Goal: Task Accomplishment & Management: Use online tool/utility

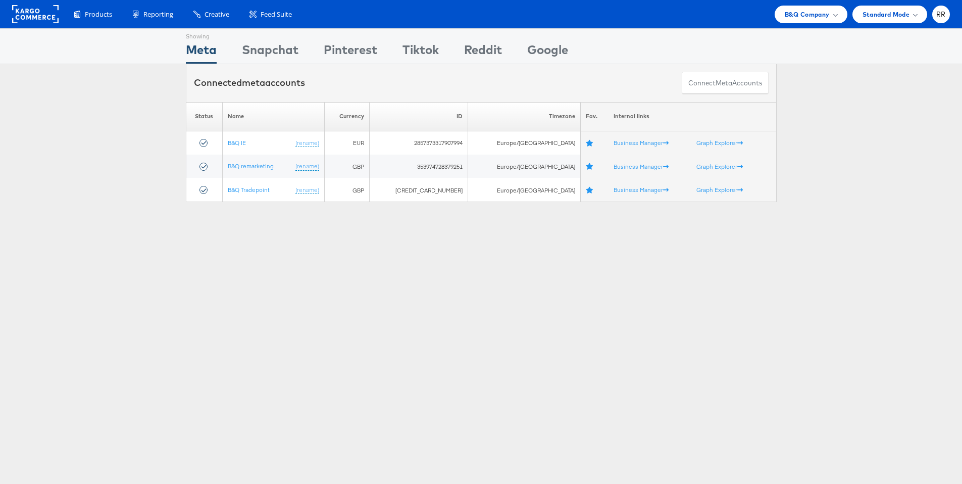
scroll to position [2, 0]
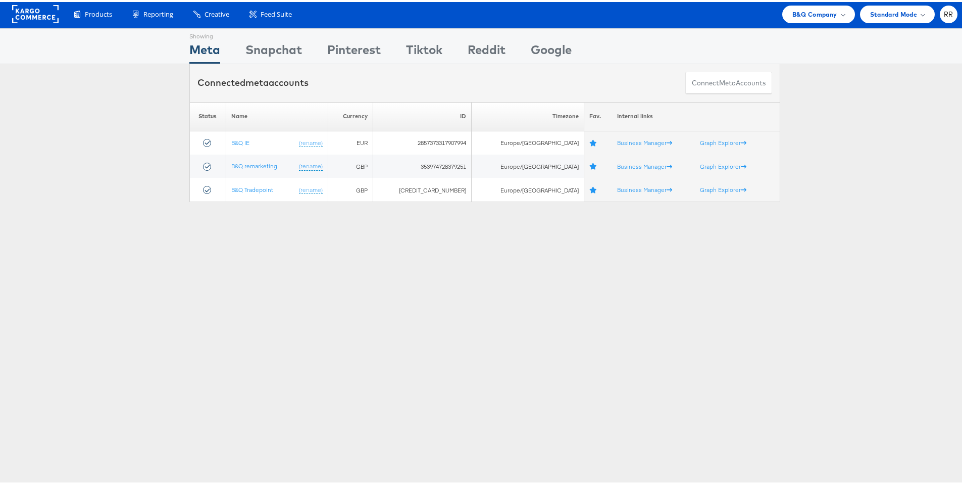
click at [46, 16] on rect at bounding box center [35, 12] width 46 height 18
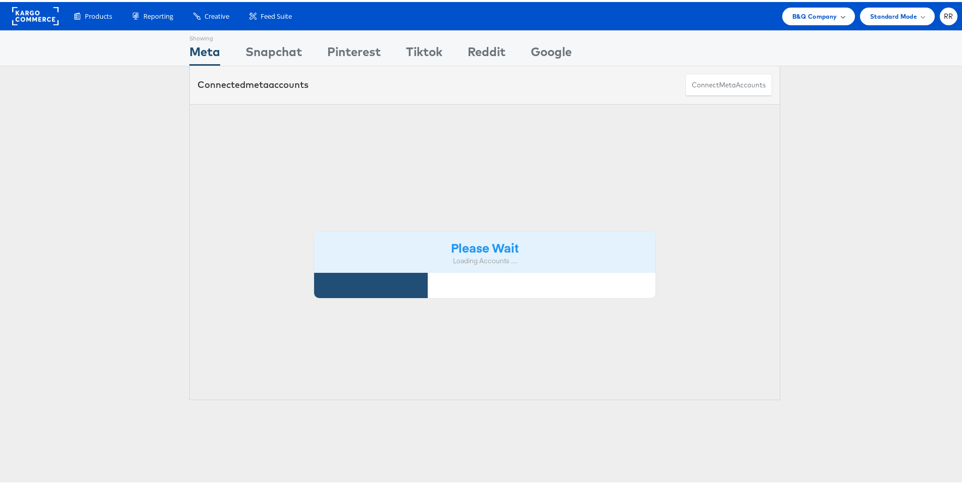
click at [792, 18] on span "B&Q Company" at bounding box center [814, 14] width 45 height 11
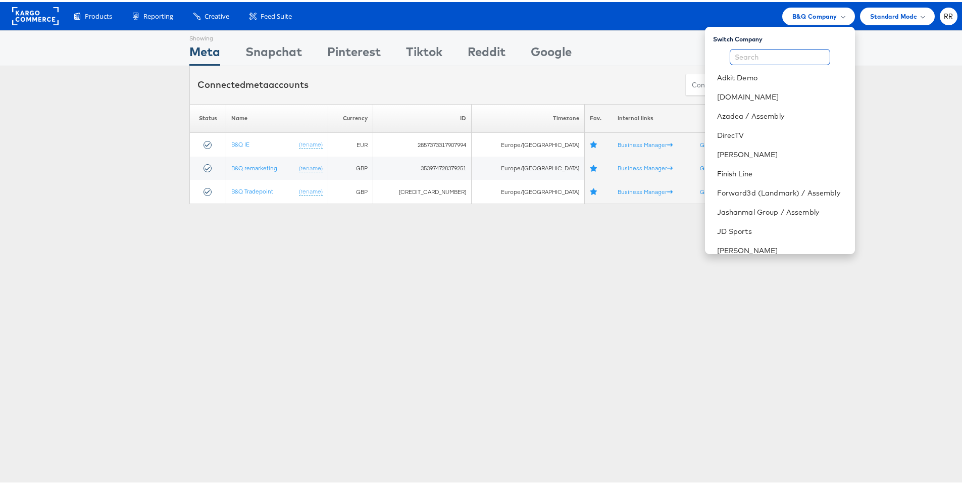
click at [745, 55] on input "text" at bounding box center [780, 55] width 100 height 16
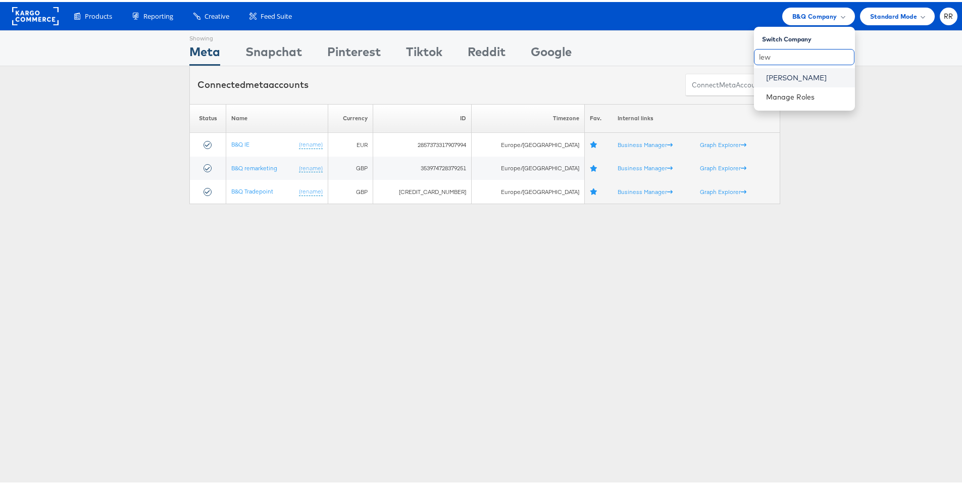
type input "lew"
click at [780, 72] on link "[PERSON_NAME]" at bounding box center [806, 76] width 81 height 10
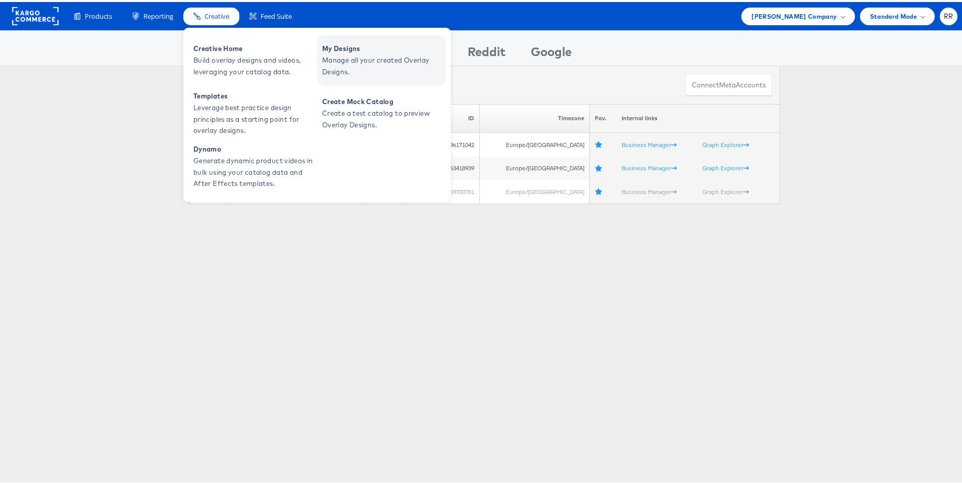
click at [341, 56] on span "Manage all your created Overlay Designs." at bounding box center [382, 64] width 121 height 23
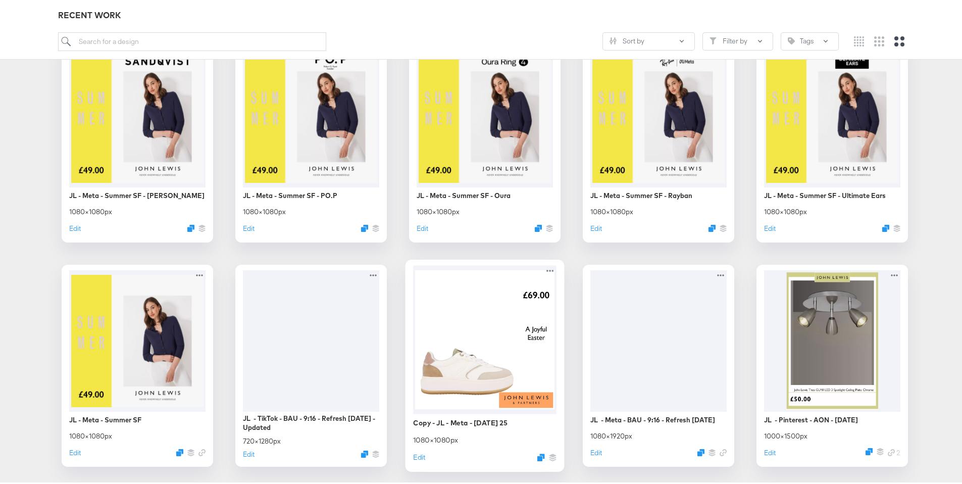
scroll to position [2429, 0]
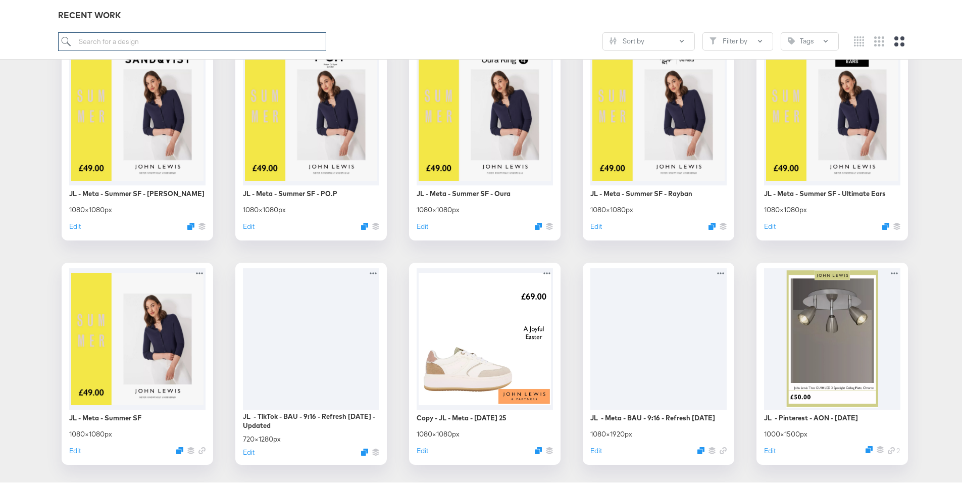
click at [191, 45] on input "search" at bounding box center [192, 39] width 269 height 19
type input "april"
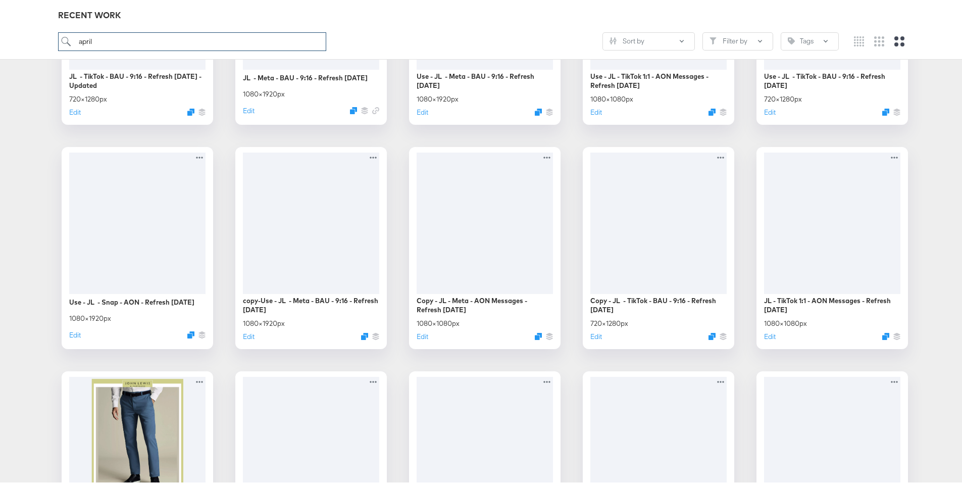
scroll to position [312, 0]
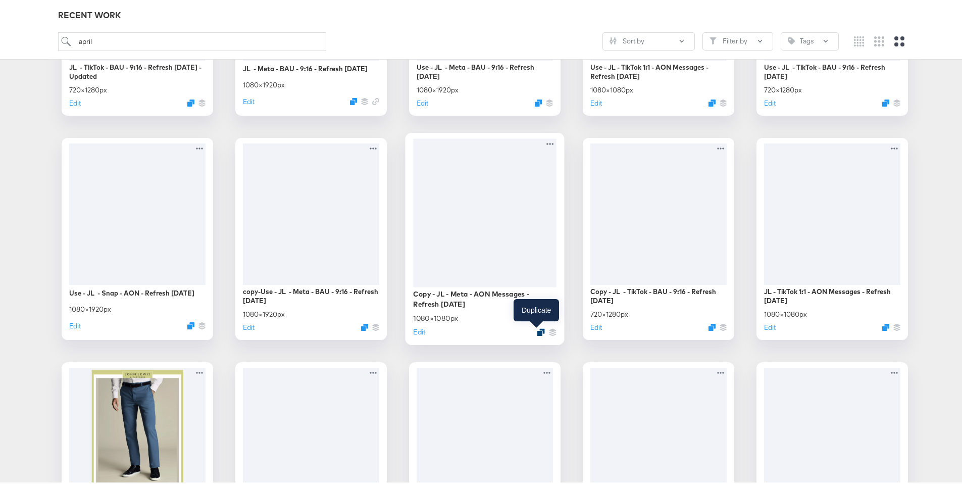
click at [537, 329] on icon "Duplicate" at bounding box center [541, 330] width 8 height 8
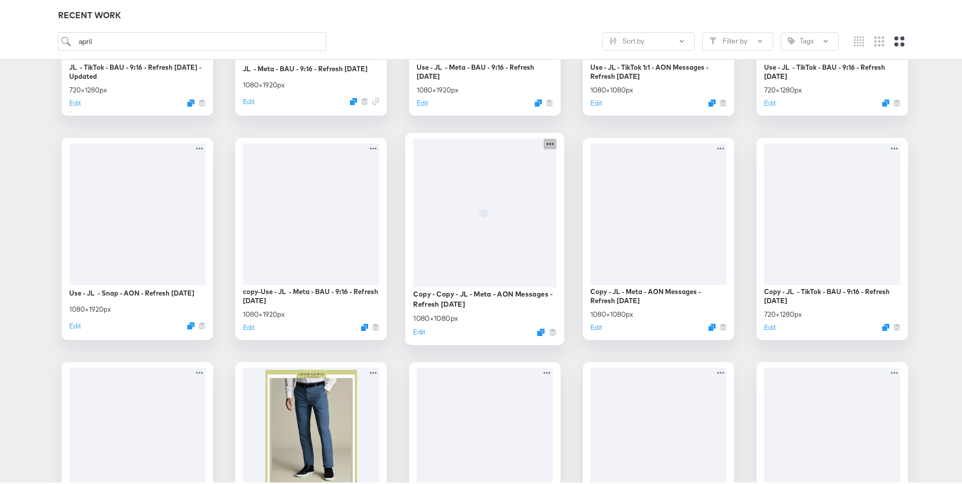
click at [545, 143] on icon at bounding box center [550, 141] width 13 height 11
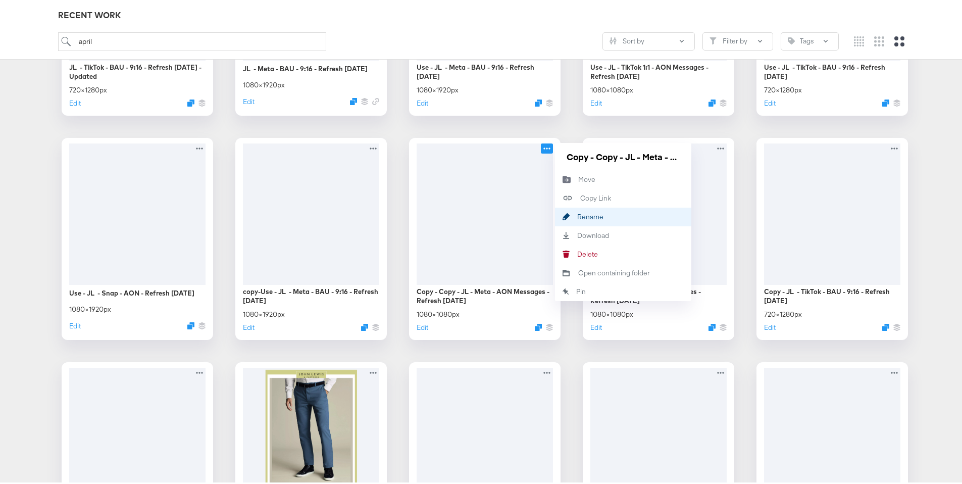
click at [577, 215] on div "Rename Rename" at bounding box center [577, 215] width 0 height 0
drag, startPoint x: 663, startPoint y: 155, endPoint x: 646, endPoint y: 153, distance: 17.2
click at [646, 153] on input "Copy - Copy - JL - Meta - AON Messages - Refresh April 25" at bounding box center [622, 154] width 121 height 20
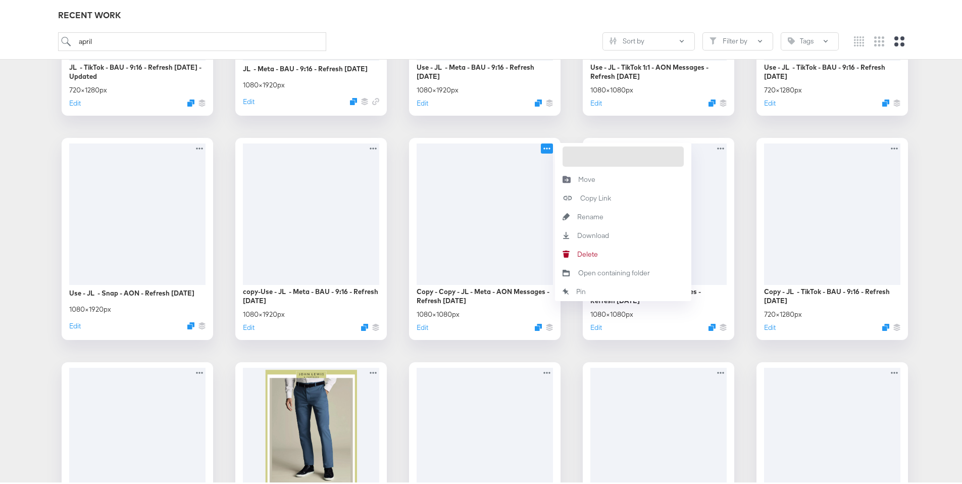
click at [637, 156] on input "Copy - Copy - JL - Meta - AON Messages - Refresh September 25" at bounding box center [622, 154] width 121 height 20
drag, startPoint x: 672, startPoint y: 158, endPoint x: 549, endPoint y: 159, distance: 122.7
click at [549, 159] on div "Copy - Copy - JL - Meta - AON Messages - Refresh September 25 1080 × 1080 px Ed…" at bounding box center [484, 237] width 151 height 202
drag, startPoint x: 624, startPoint y: 154, endPoint x: 555, endPoint y: 157, distance: 68.2
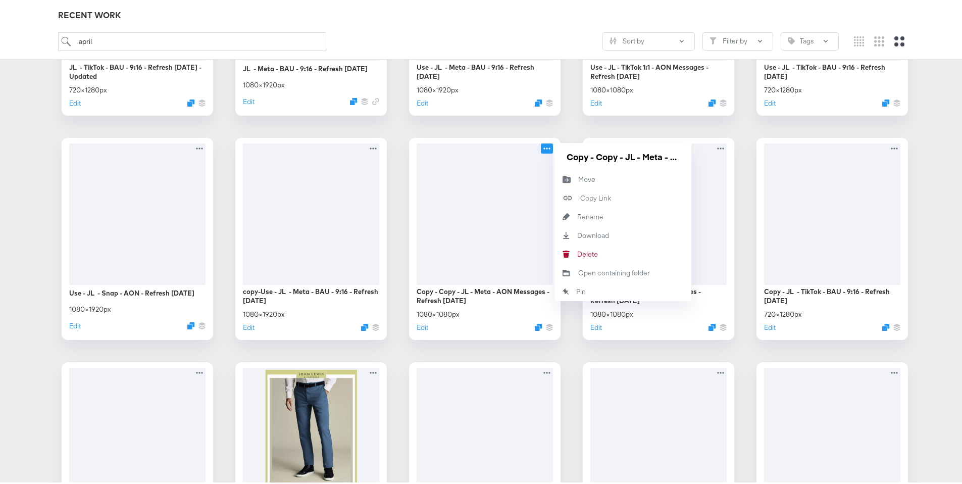
click at [555, 157] on div "Copy - Copy - JL - Meta - AON Messages - Refresh September 25" at bounding box center [623, 154] width 136 height 27
type input "JL - Meta - AON Messages - Refresh [DATE]"
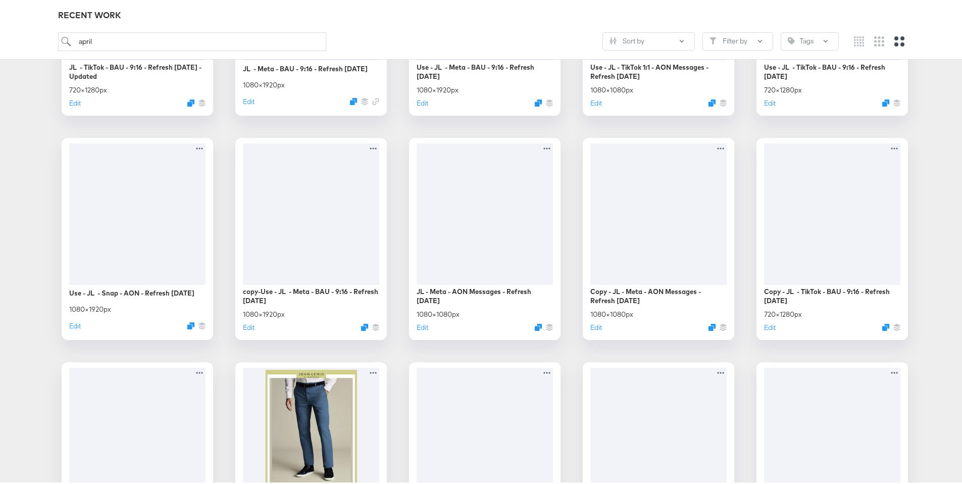
click at [392, 333] on div "JL - TikTok - BAU - 9:16 - Refresh April 25 - Updated 720 × 1280 px Edit JL - M…" at bounding box center [484, 349] width 949 height 875
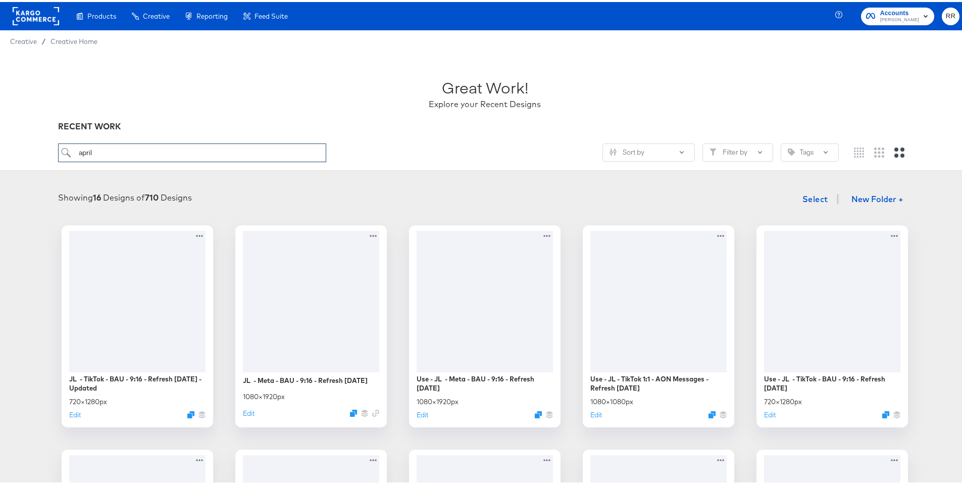
click at [91, 147] on input "april" at bounding box center [192, 150] width 269 height 19
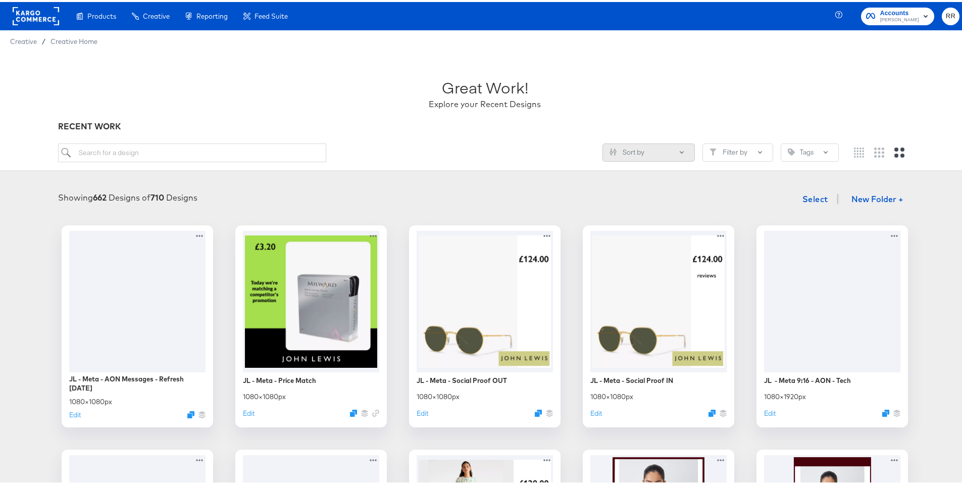
click at [635, 155] on button "Sort by" at bounding box center [648, 150] width 92 height 18
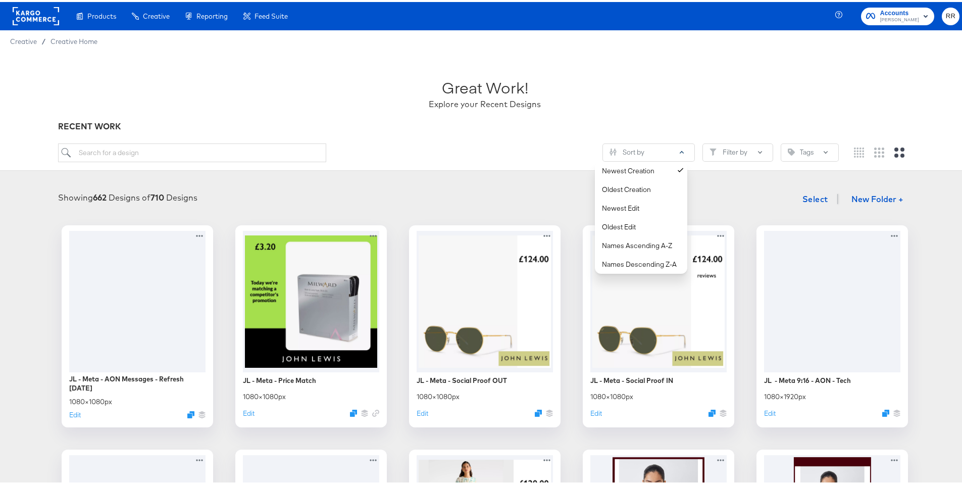
drag, startPoint x: 489, startPoint y: 165, endPoint x: 514, endPoint y: 159, distance: 26.0
click at [489, 164] on div "Sort by Newest Creation Oldest Creation Newest Edit Oldest Edit Names Ascending…" at bounding box center [485, 154] width 854 height 27
click at [878, 194] on button "New Folder +" at bounding box center [877, 197] width 69 height 19
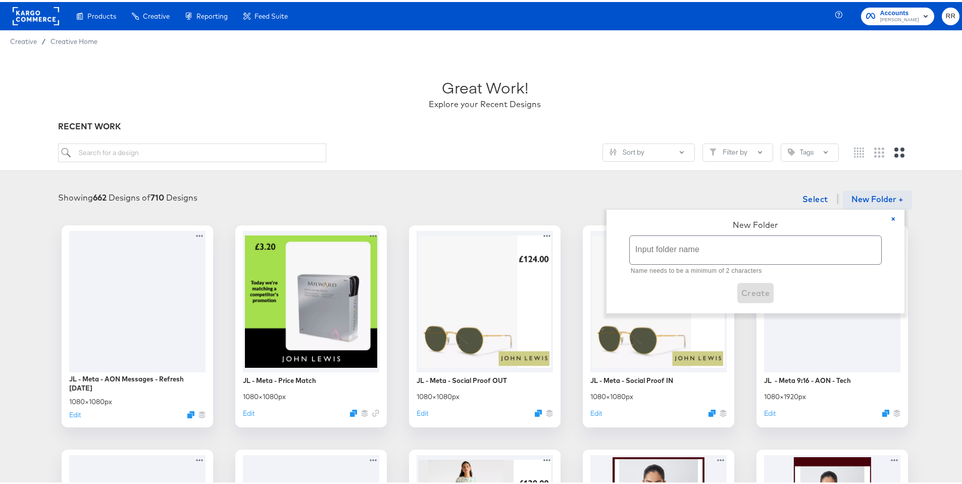
click at [755, 250] on input "text" at bounding box center [755, 248] width 251 height 28
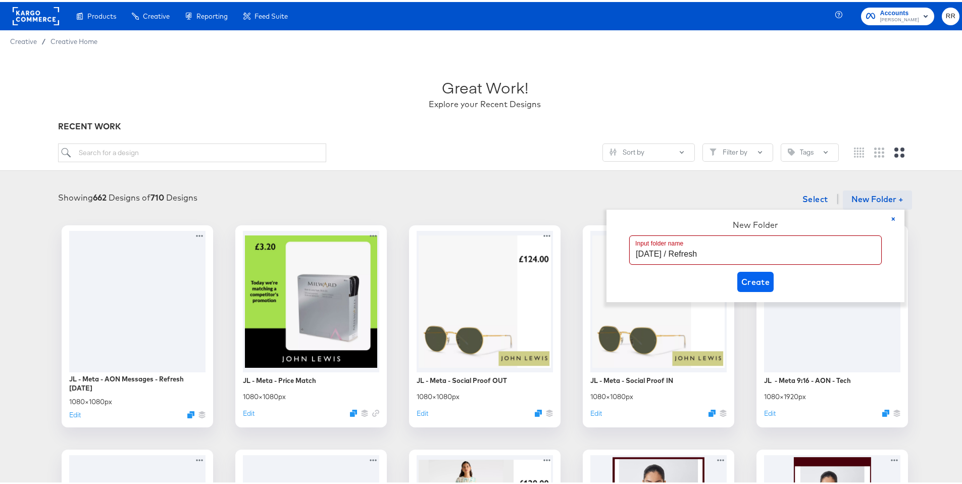
type input "September 2025 / Refresh"
click at [765, 275] on span "Create" at bounding box center [755, 280] width 29 height 14
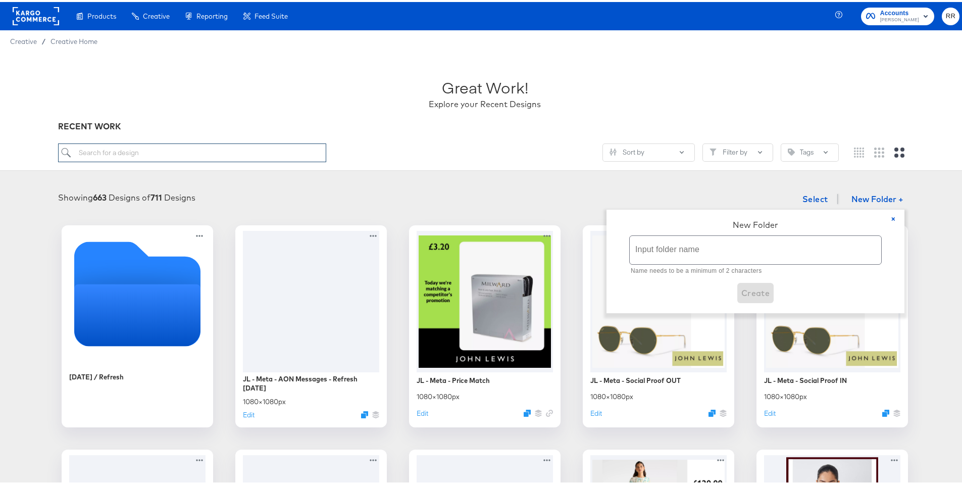
click at [225, 150] on input "search" at bounding box center [192, 150] width 269 height 19
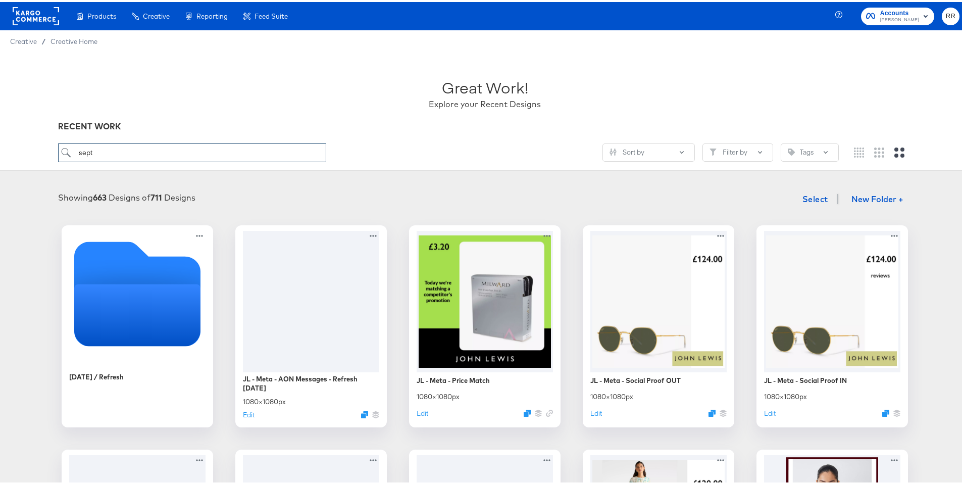
type input "sept"
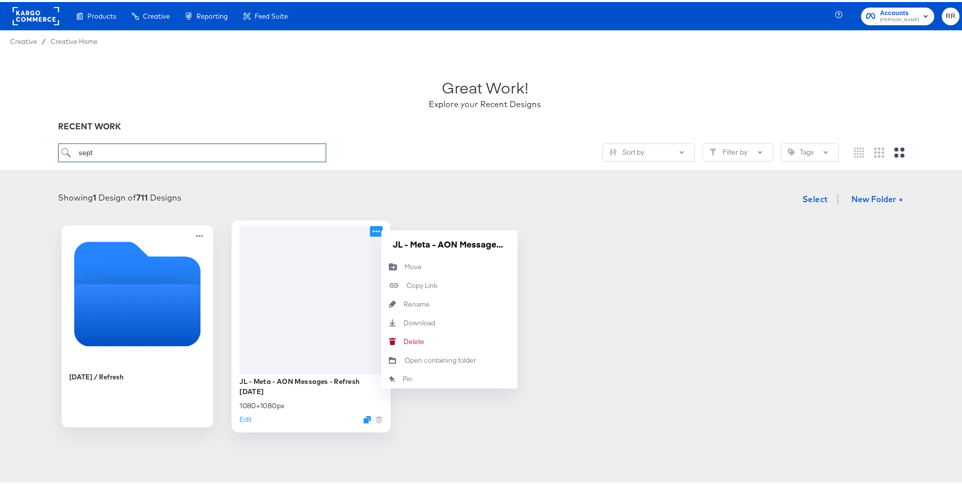
click at [374, 230] on icon at bounding box center [376, 229] width 13 height 11
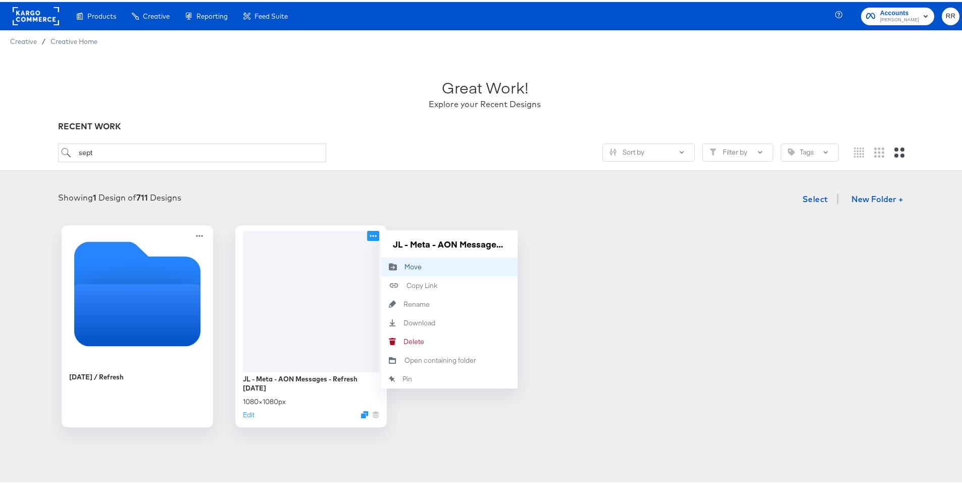
click at [439, 265] on button "Move Move" at bounding box center [449, 264] width 136 height 19
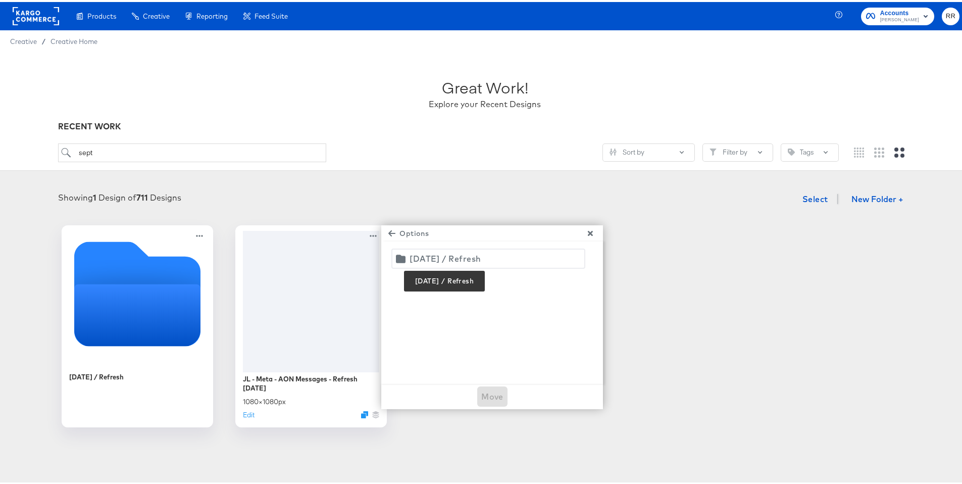
click at [436, 262] on div "September 2025 / Refresh" at bounding box center [444, 256] width 71 height 14
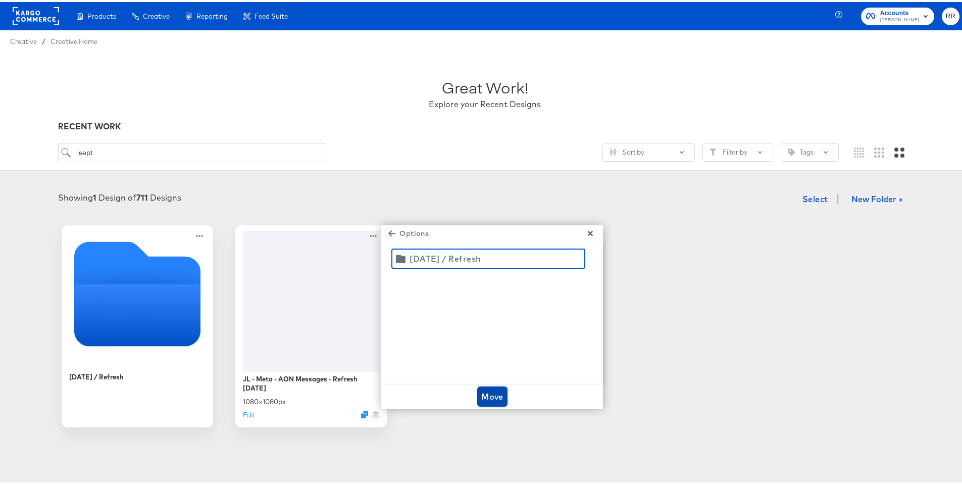
click at [489, 396] on span "Move" at bounding box center [492, 394] width 22 height 14
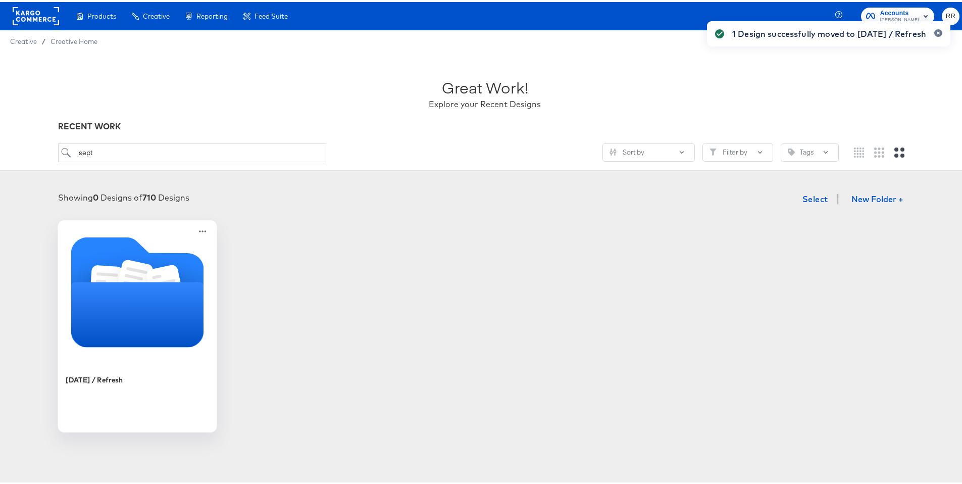
click at [141, 283] on icon "Folder" at bounding box center [137, 312] width 133 height 65
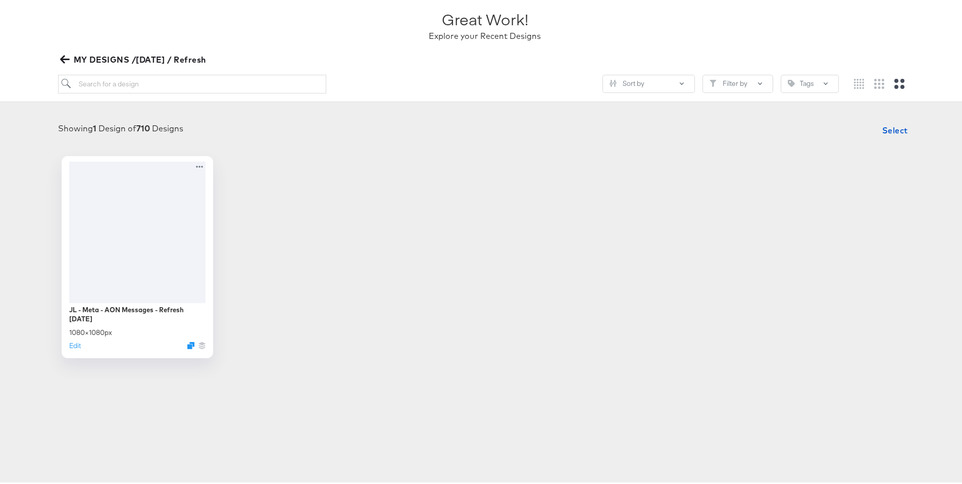
scroll to position [78, 0]
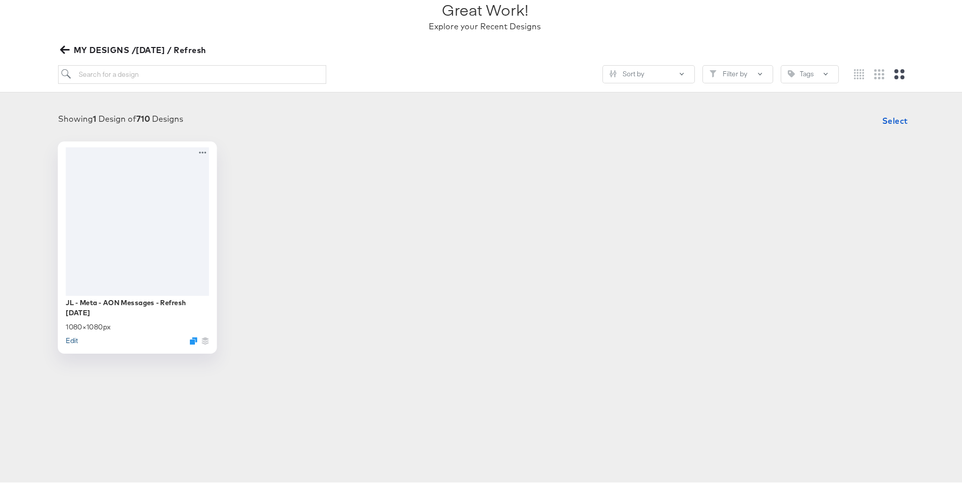
click at [70, 338] on button "Edit" at bounding box center [72, 338] width 12 height 10
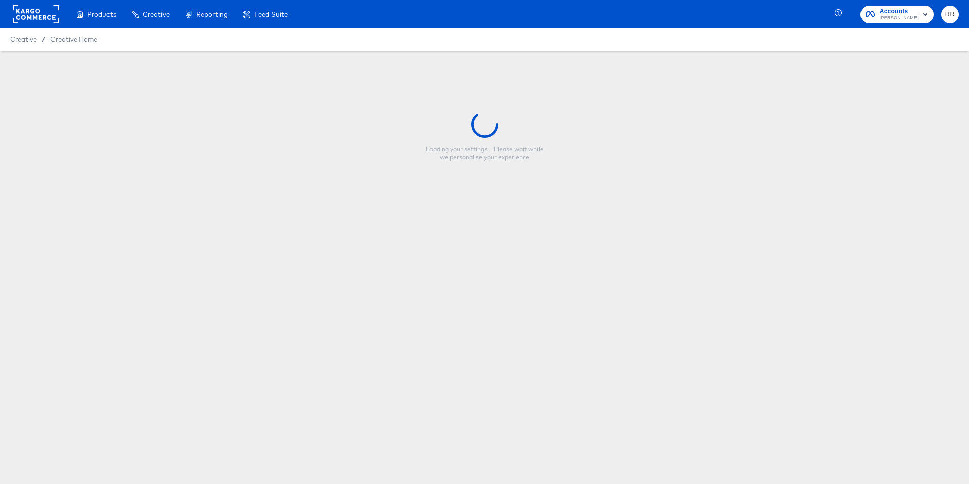
type input "JL - Meta - AON Messages - Refresh [DATE]"
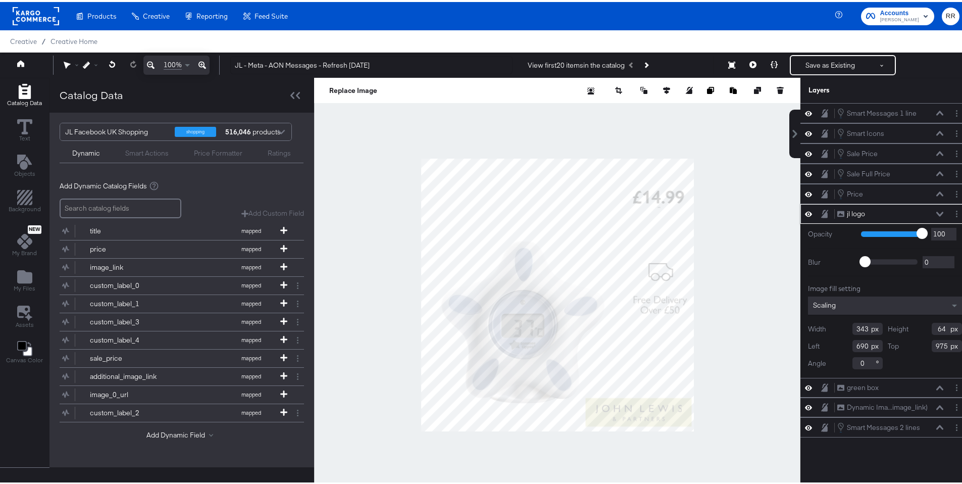
click at [936, 213] on icon at bounding box center [939, 212] width 7 height 5
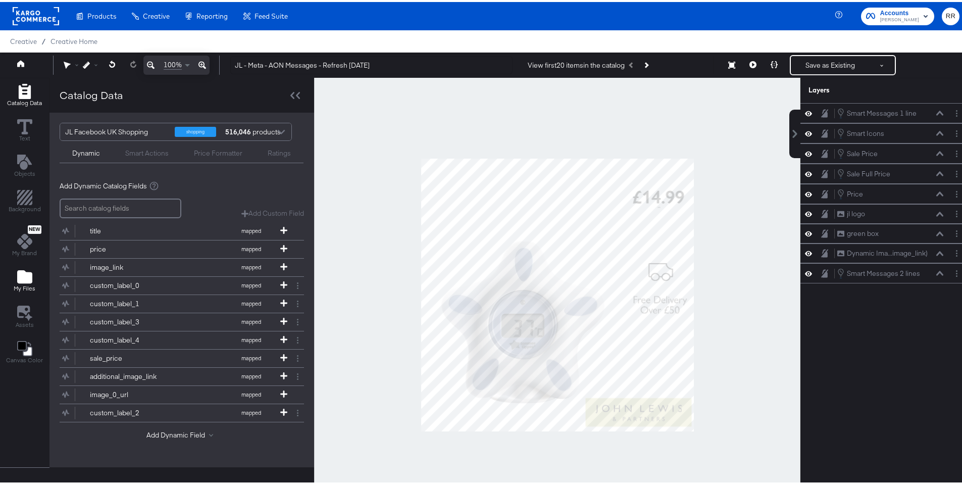
click at [33, 271] on div "My Files" at bounding box center [25, 278] width 22 height 23
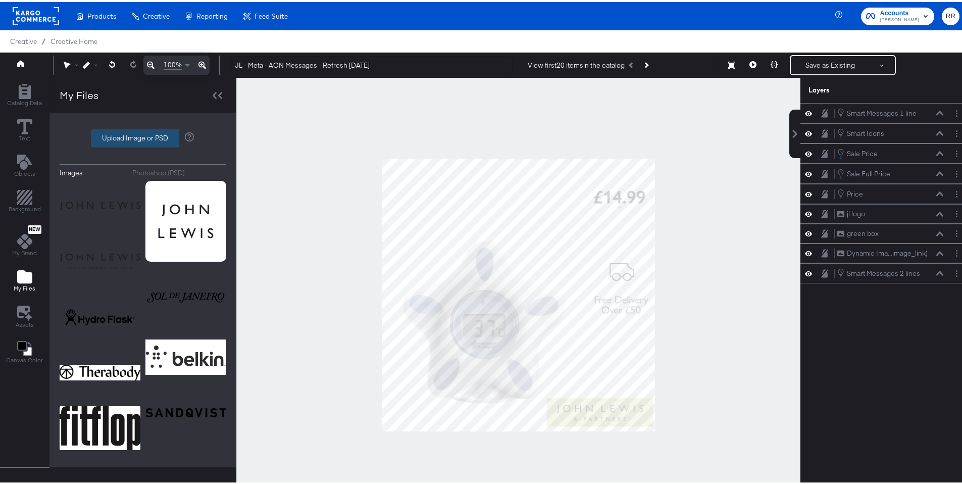
click at [146, 140] on label "Upload Image or PSD" at bounding box center [134, 136] width 87 height 17
click at [143, 136] on input "Upload Image or PSD" at bounding box center [143, 136] width 0 height 0
type input "C:\fakepath\Meta 1x1 Sale Price.psd"
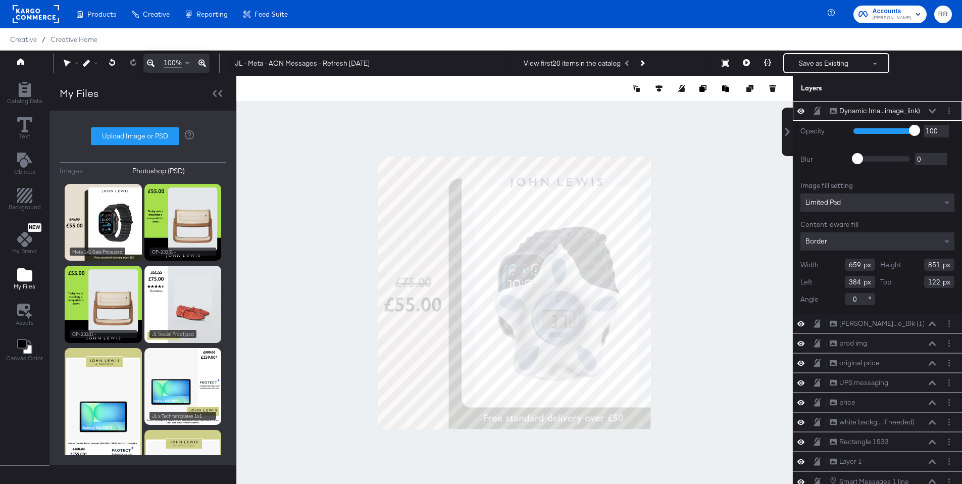
scroll to position [10, 0]
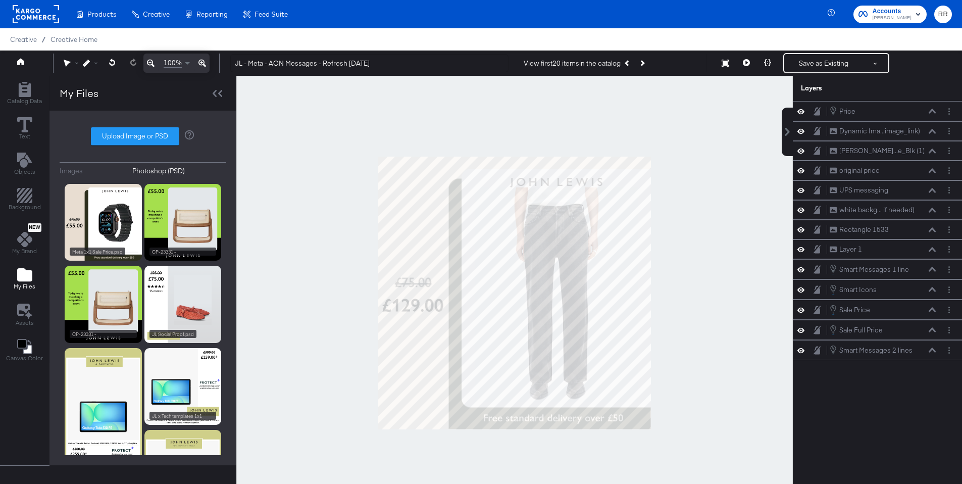
scroll to position [10, 0]
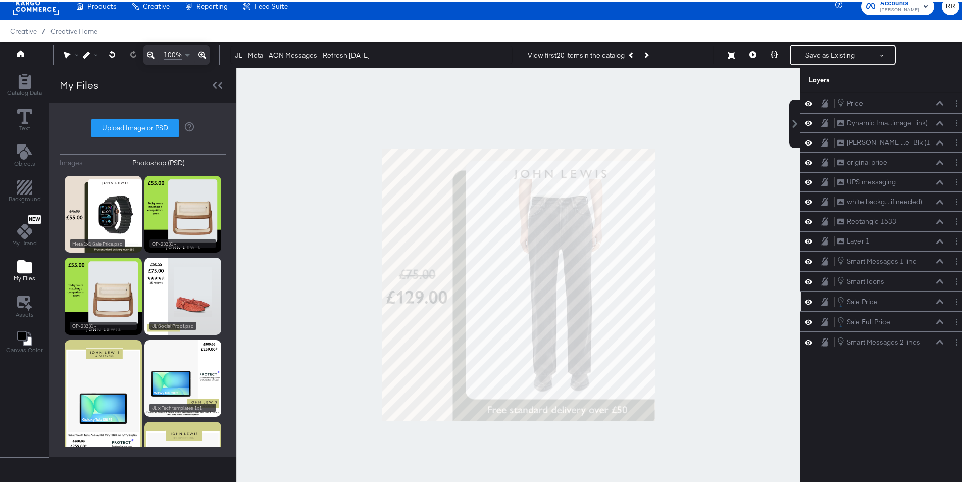
click at [936, 300] on icon at bounding box center [939, 299] width 7 height 5
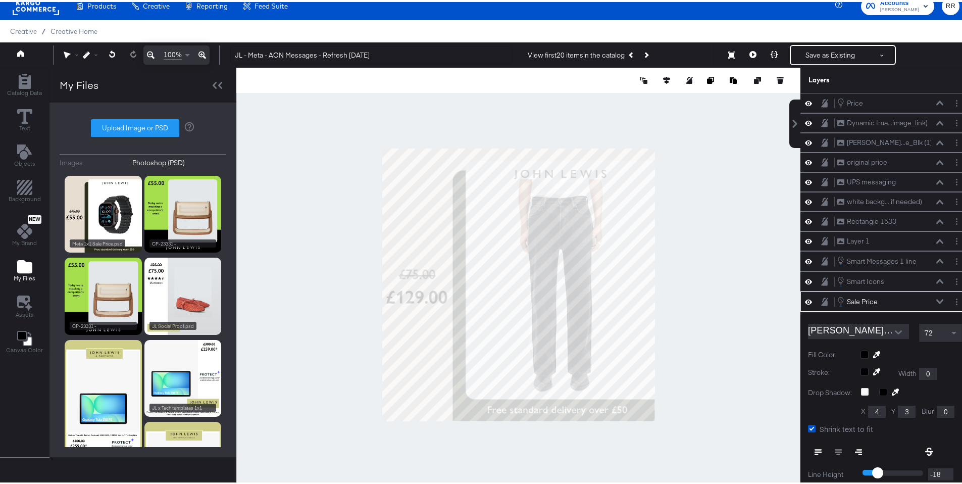
scroll to position [124, 0]
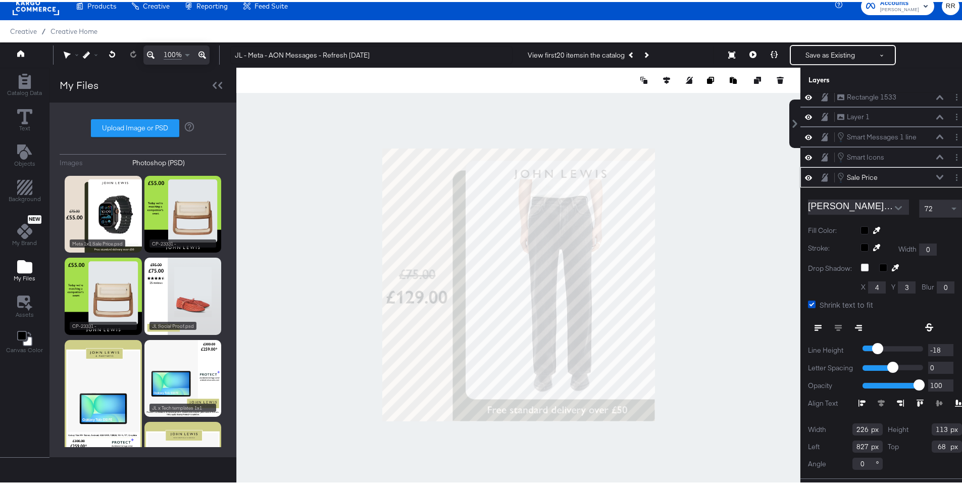
click at [936, 175] on button at bounding box center [940, 175] width 8 height 6
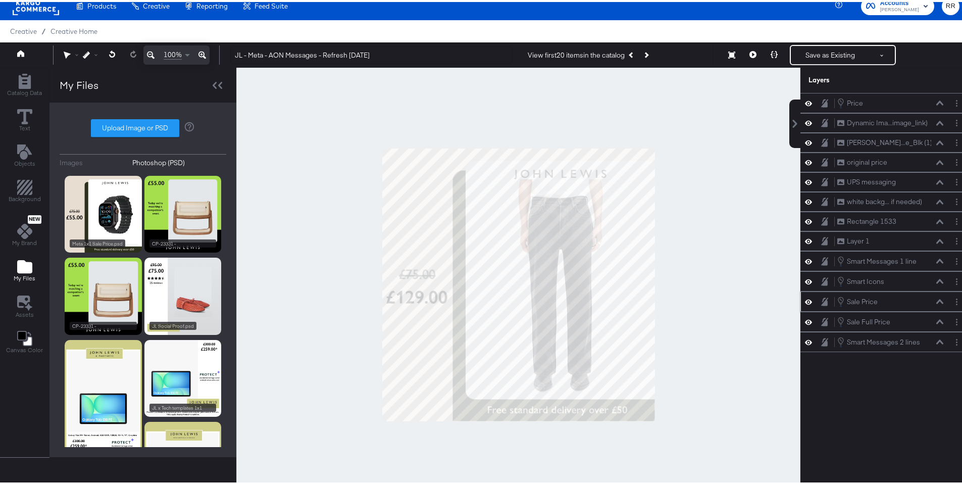
scroll to position [0, 0]
click at [936, 322] on div "Sale Full Price Sale Full Price" at bounding box center [893, 319] width 113 height 11
click at [936, 320] on icon at bounding box center [939, 319] width 7 height 5
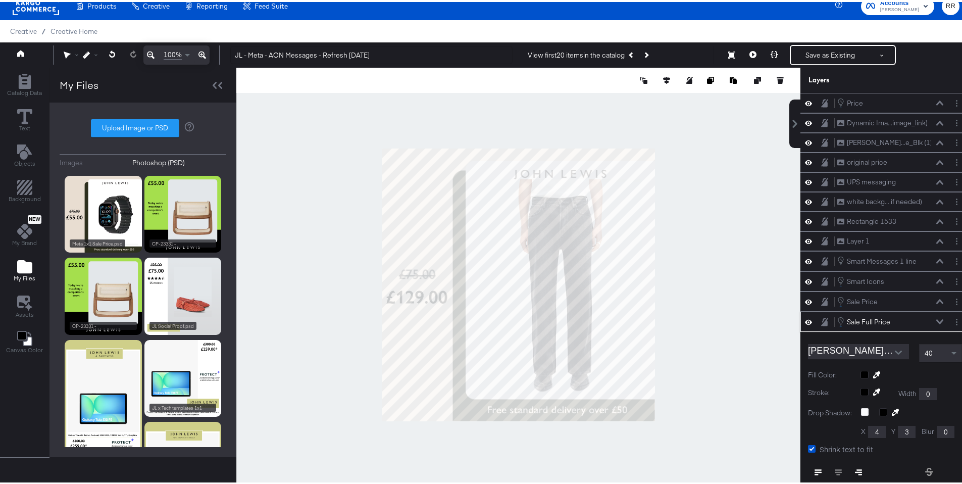
scroll to position [144, 0]
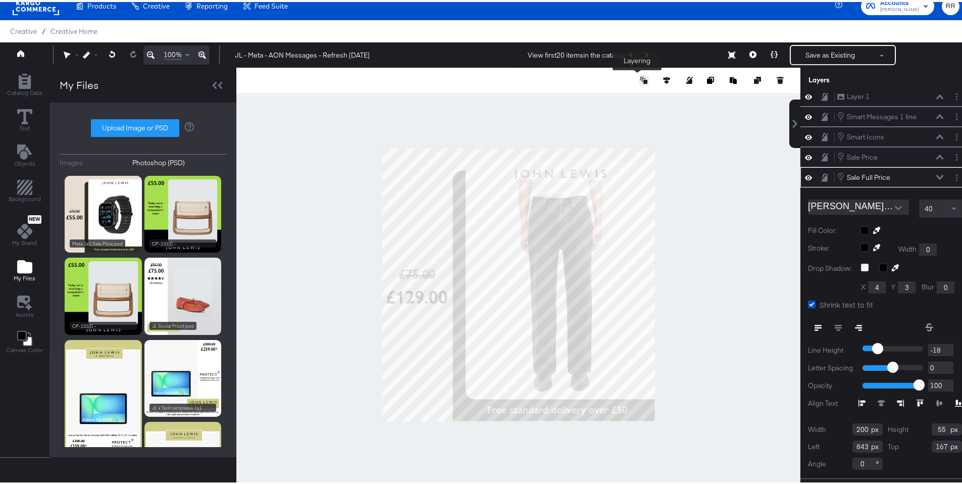
click at [640, 76] on icon at bounding box center [643, 78] width 7 height 7
click at [622, 98] on button "Bring to Front" at bounding box center [618, 101] width 78 height 20
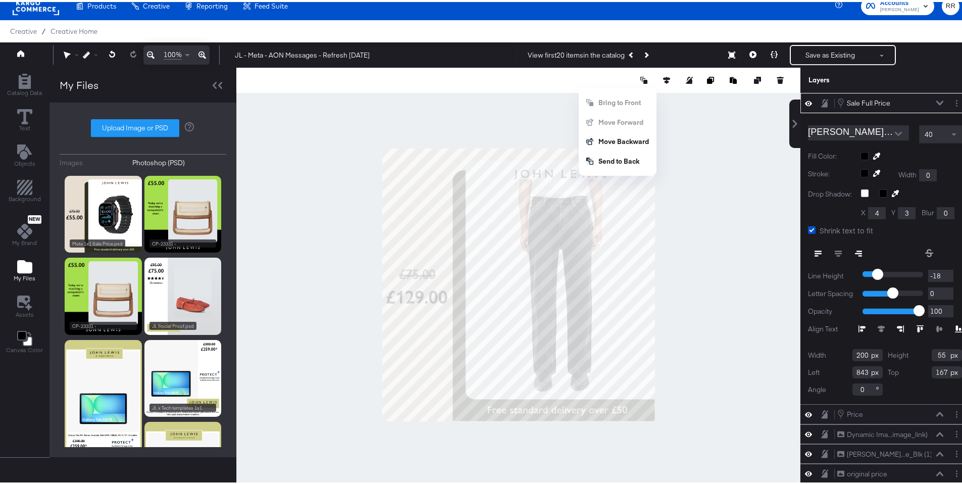
click at [740, 206] on div at bounding box center [518, 283] width 564 height 434
type input "39"
type input "469"
click at [771, 53] on icon at bounding box center [774, 52] width 7 height 7
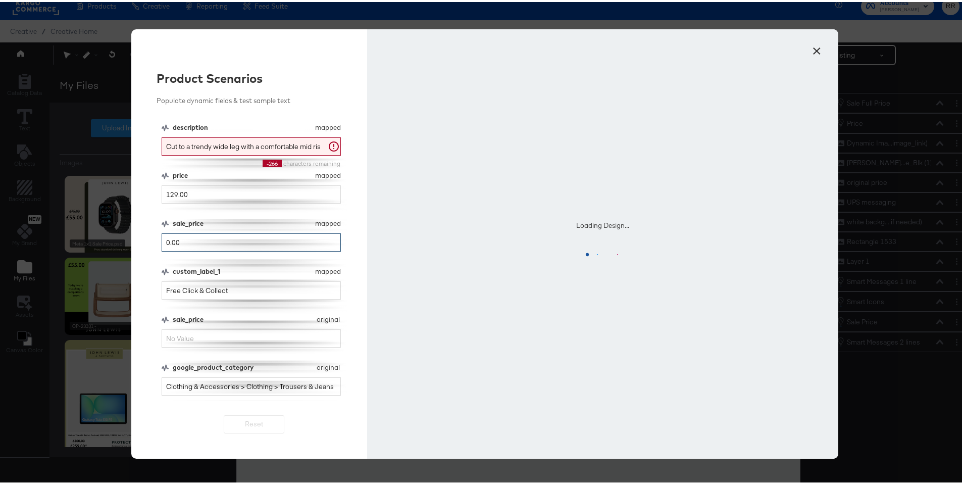
drag, startPoint x: 211, startPoint y: 244, endPoint x: 155, endPoint y: 238, distance: 56.8
click at [155, 238] on div "Product Scenarios Populate dynamic fields & test sample text description mapped…" at bounding box center [249, 241] width 236 height 429
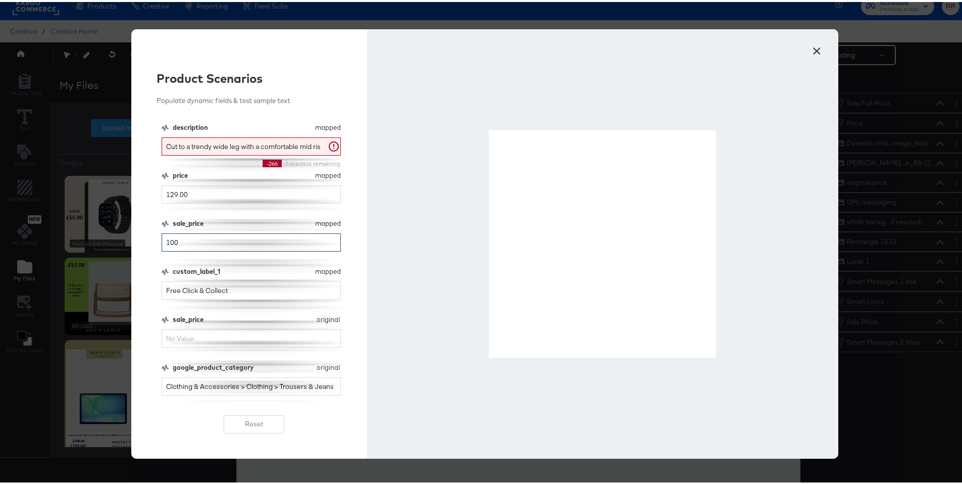
type input "100"
click at [811, 50] on button "×" at bounding box center [816, 46] width 18 height 18
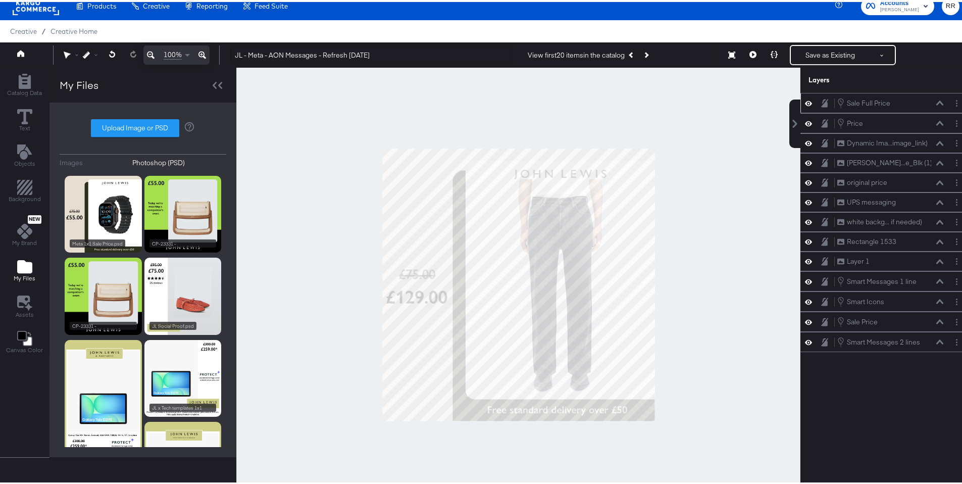
click at [936, 102] on icon at bounding box center [939, 100] width 7 height 5
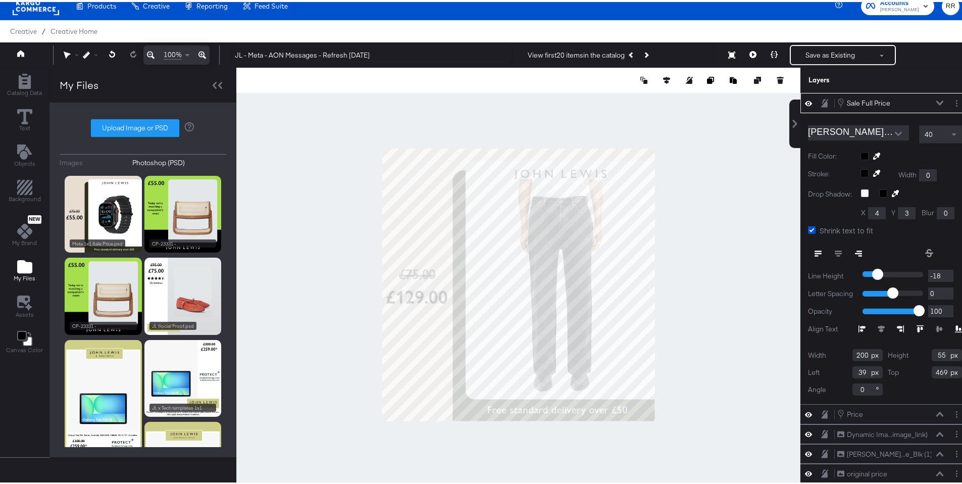
click at [934, 102] on div "Sale Full Price Sale Full Price" at bounding box center [884, 100] width 161 height 11
click at [936, 100] on icon at bounding box center [939, 100] width 7 height 5
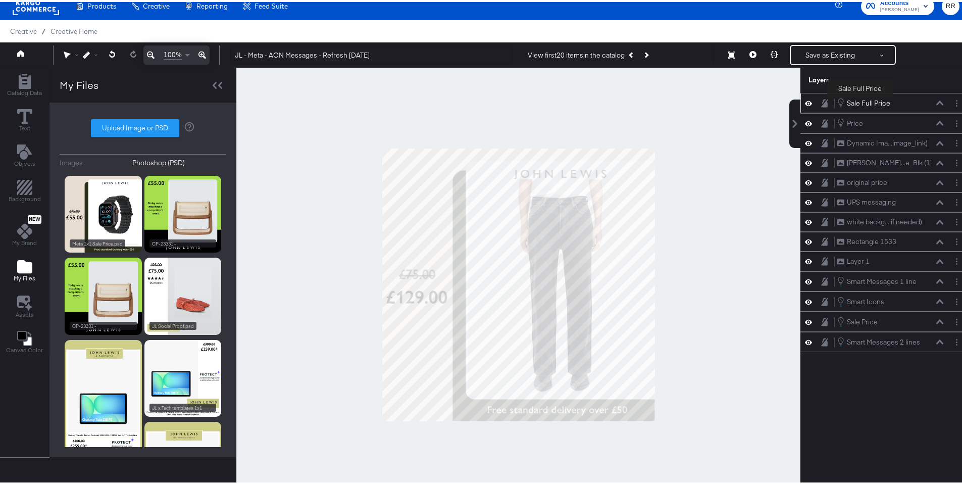
click at [860, 103] on div "Sale Full Price" at bounding box center [868, 101] width 43 height 10
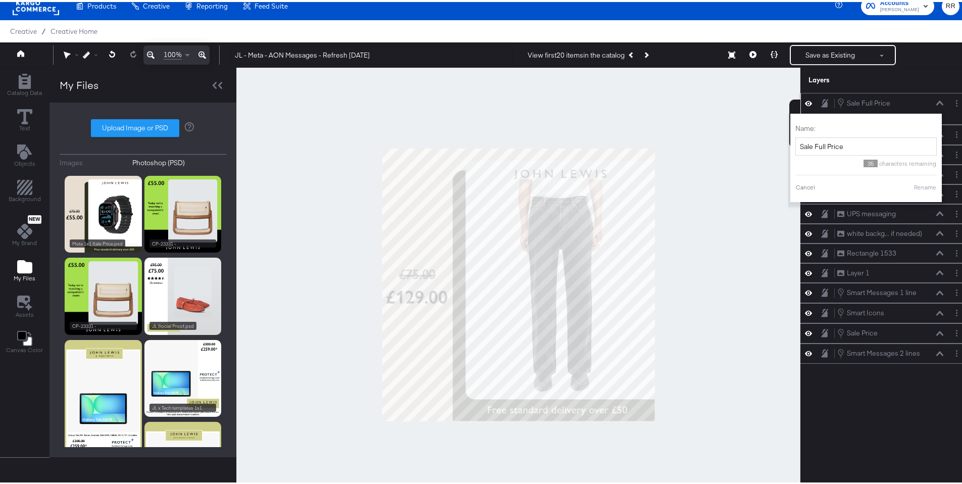
click at [936, 101] on icon at bounding box center [939, 100] width 7 height 5
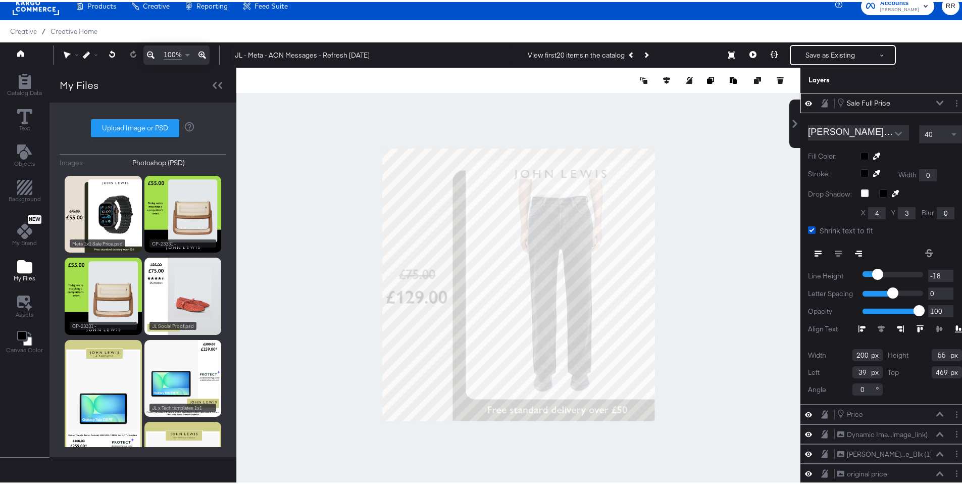
click at [936, 102] on icon at bounding box center [939, 100] width 7 height 5
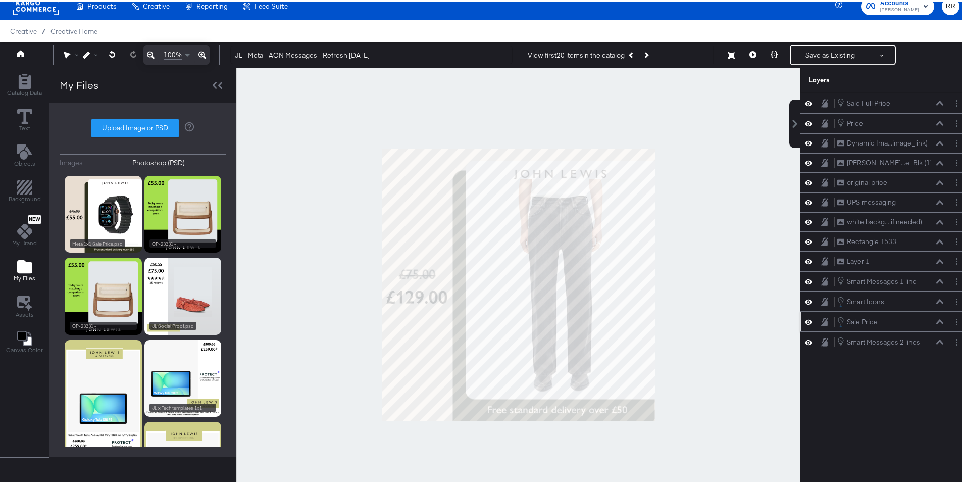
click at [805, 322] on icon at bounding box center [808, 320] width 7 height 9
click at [805, 322] on icon at bounding box center [808, 320] width 7 height 7
click at [805, 322] on icon at bounding box center [808, 320] width 7 height 9
click at [805, 322] on icon at bounding box center [808, 320] width 7 height 7
click at [805, 181] on icon at bounding box center [808, 180] width 7 height 5
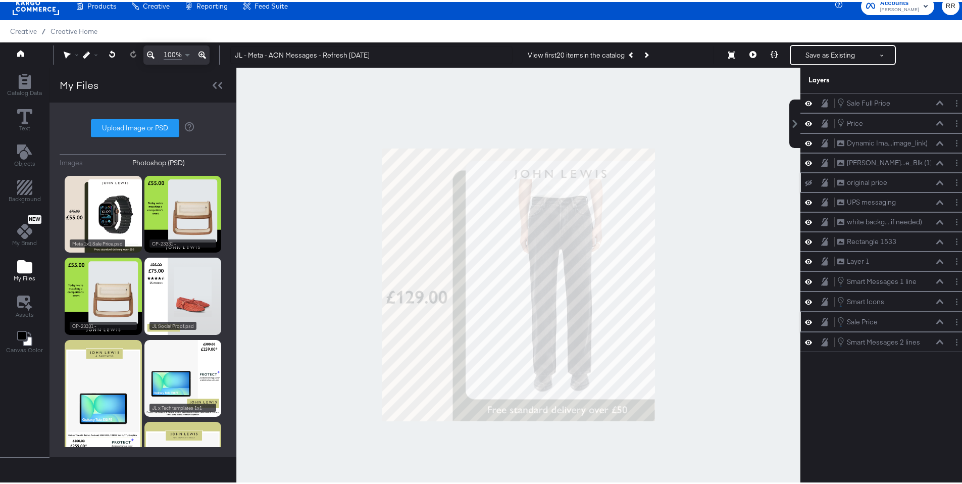
click at [805, 181] on icon at bounding box center [808, 181] width 7 height 7
click at [951, 184] on button "Layer Options" at bounding box center [956, 180] width 11 height 11
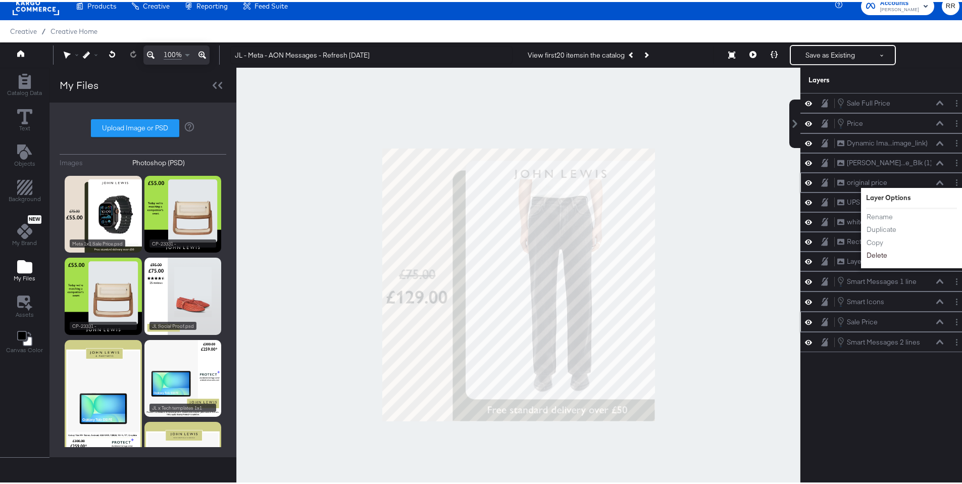
click at [873, 251] on button "Delete" at bounding box center [877, 253] width 22 height 11
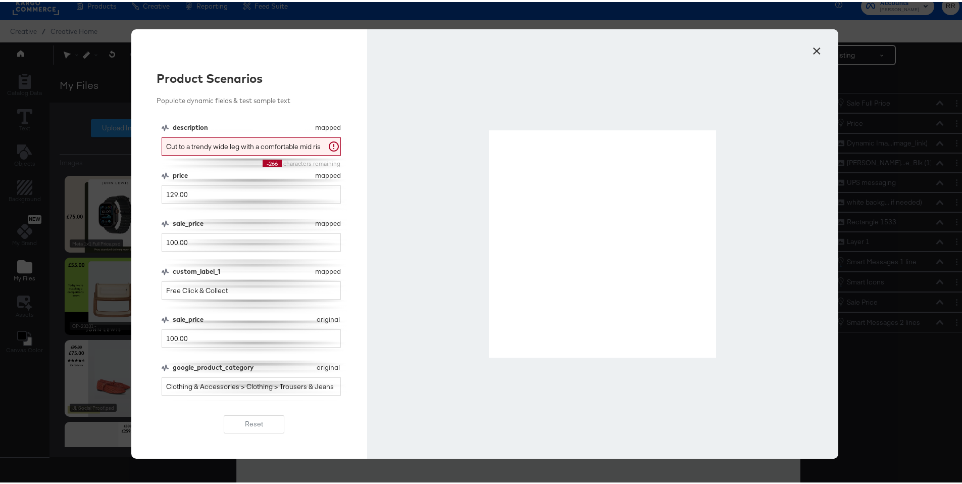
scroll to position [10, 0]
type input "100.00"
click at [814, 49] on button "×" at bounding box center [816, 46] width 18 height 18
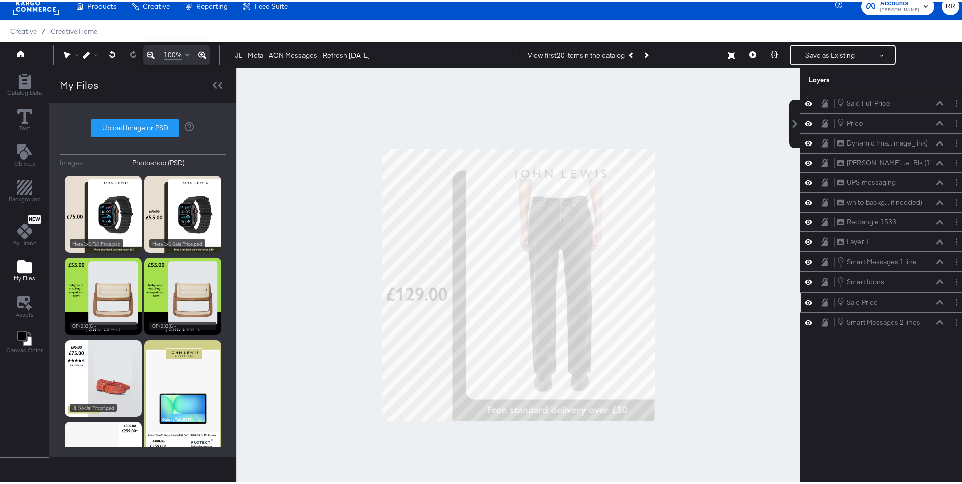
click at [936, 299] on icon at bounding box center [939, 299] width 7 height 5
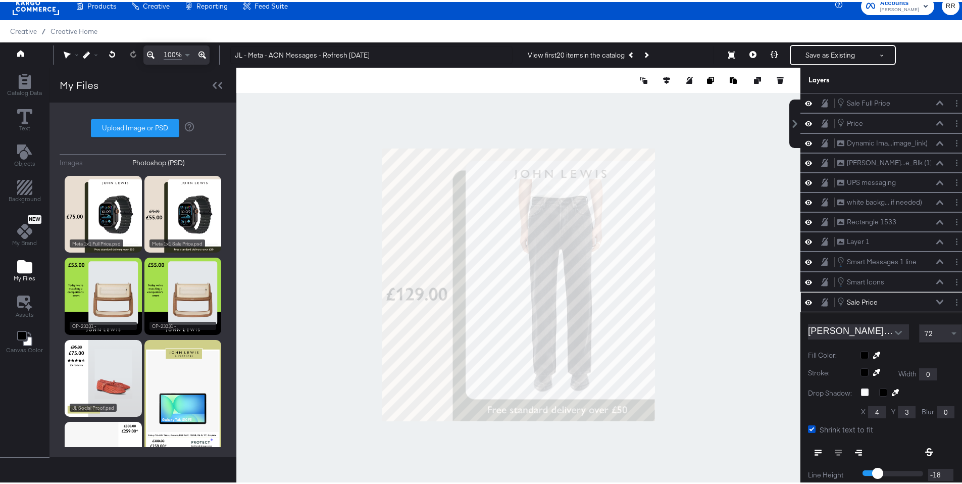
scroll to position [125, 0]
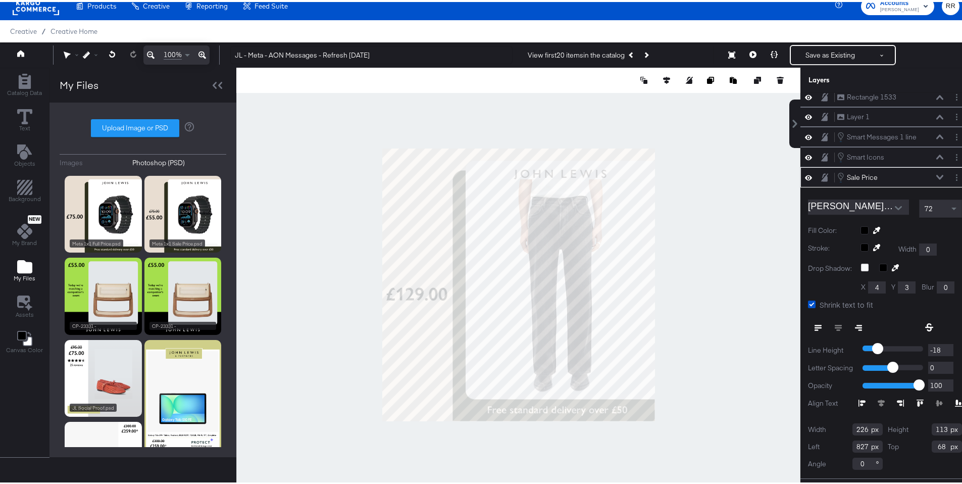
click at [642, 80] on div at bounding box center [712, 78] width 146 height 10
click at [640, 80] on icon at bounding box center [643, 78] width 7 height 7
click at [622, 100] on button "Bring to Front" at bounding box center [618, 101] width 78 height 20
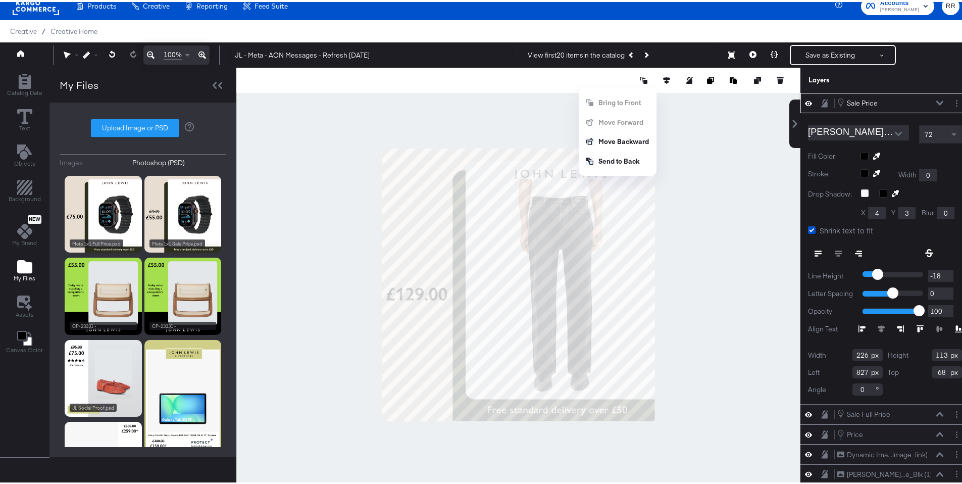
click at [936, 102] on icon at bounding box center [939, 100] width 7 height 5
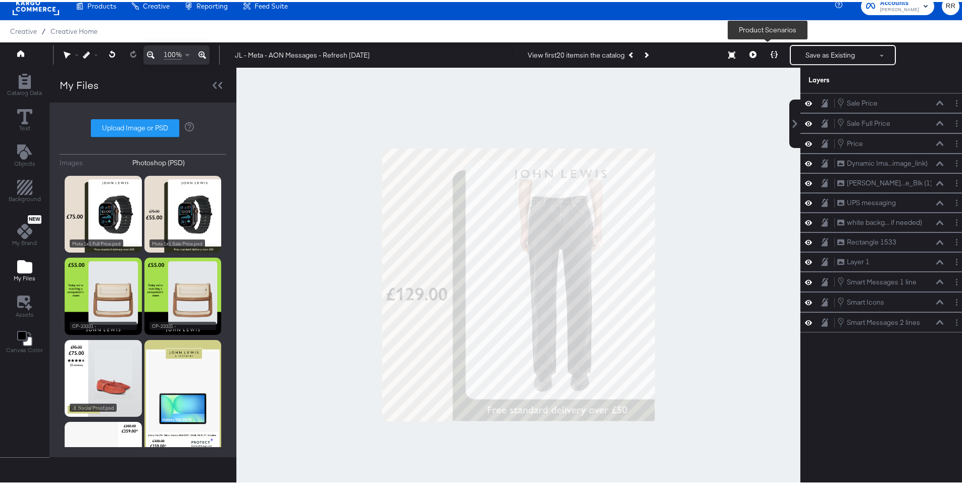
click at [763, 50] on button at bounding box center [773, 53] width 21 height 20
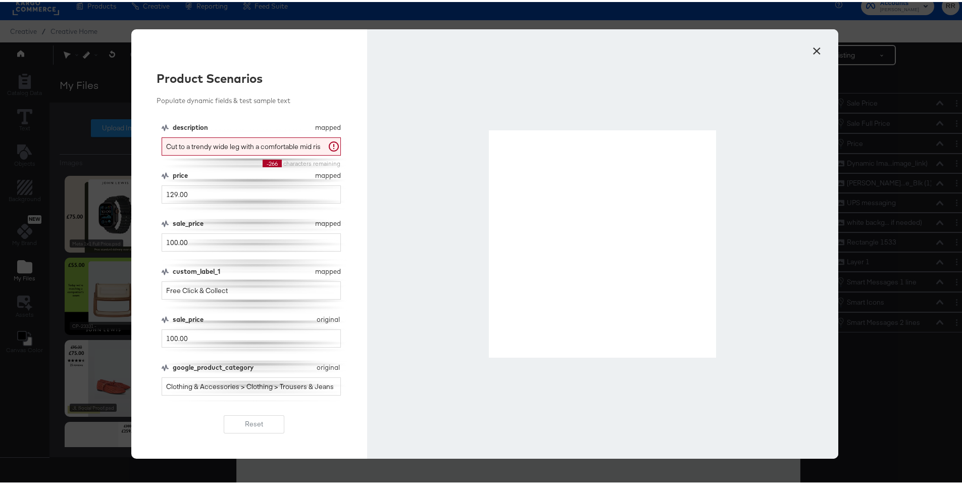
click at [808, 48] on button "×" at bounding box center [816, 46] width 18 height 18
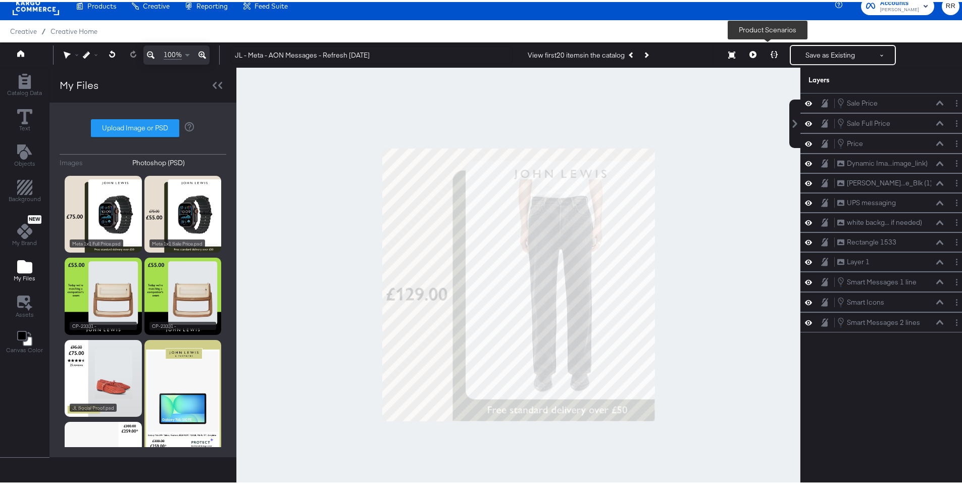
click at [771, 53] on icon at bounding box center [774, 52] width 7 height 7
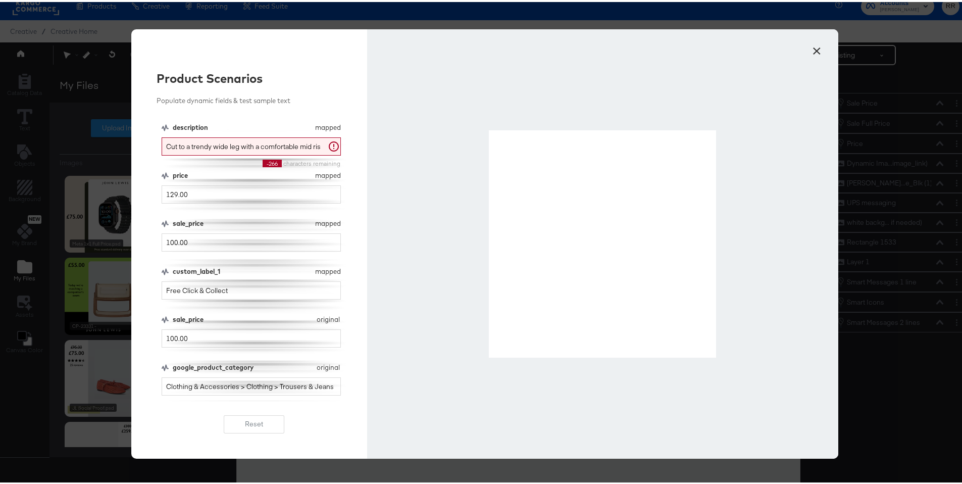
click at [812, 50] on button "×" at bounding box center [816, 46] width 18 height 18
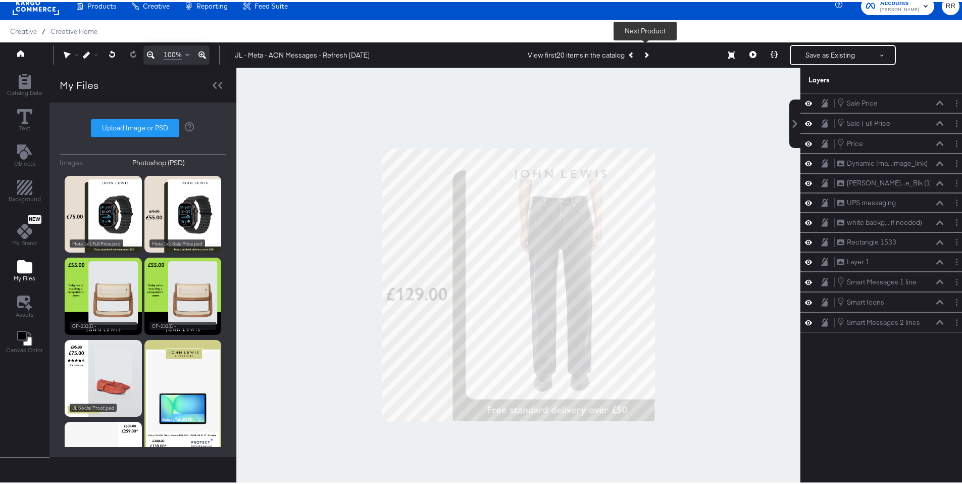
click at [643, 52] on icon "Next Product" at bounding box center [646, 53] width 6 height 6
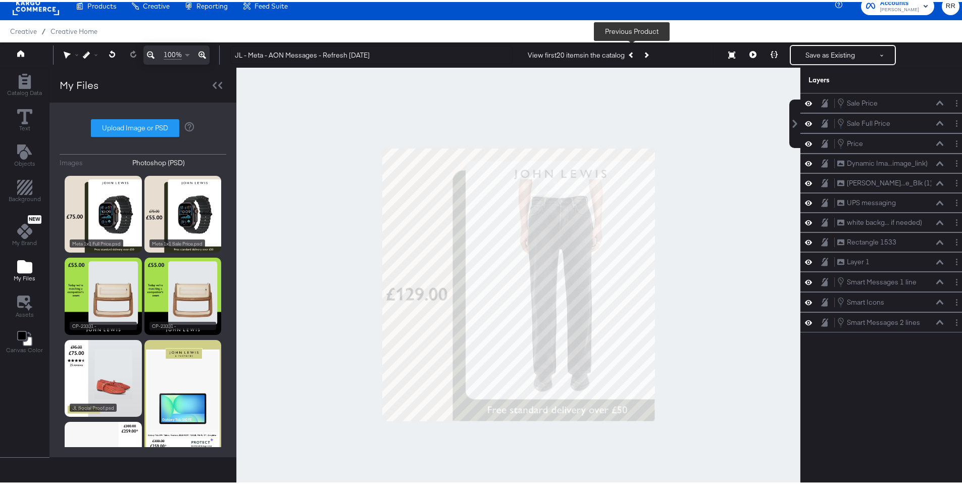
click at [628, 56] on button "Previous Product" at bounding box center [632, 53] width 14 height 18
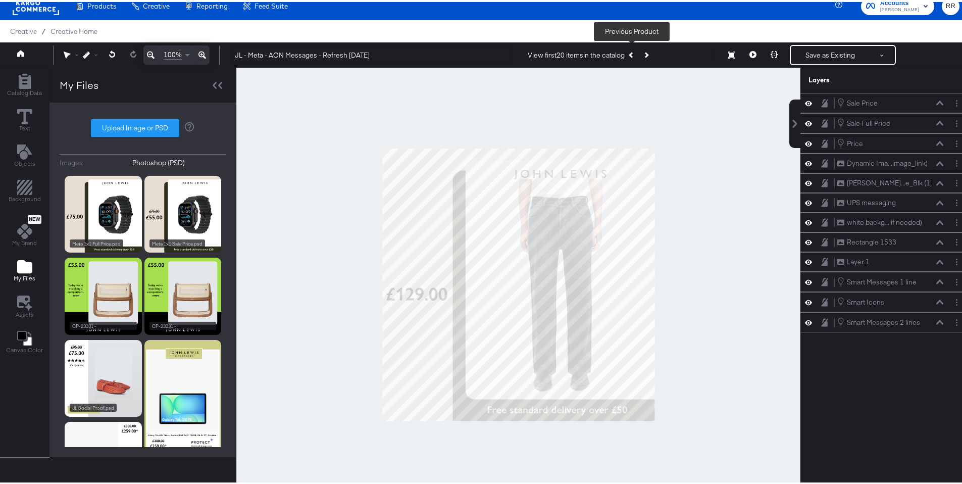
click at [628, 56] on button "Previous Product" at bounding box center [632, 53] width 14 height 18
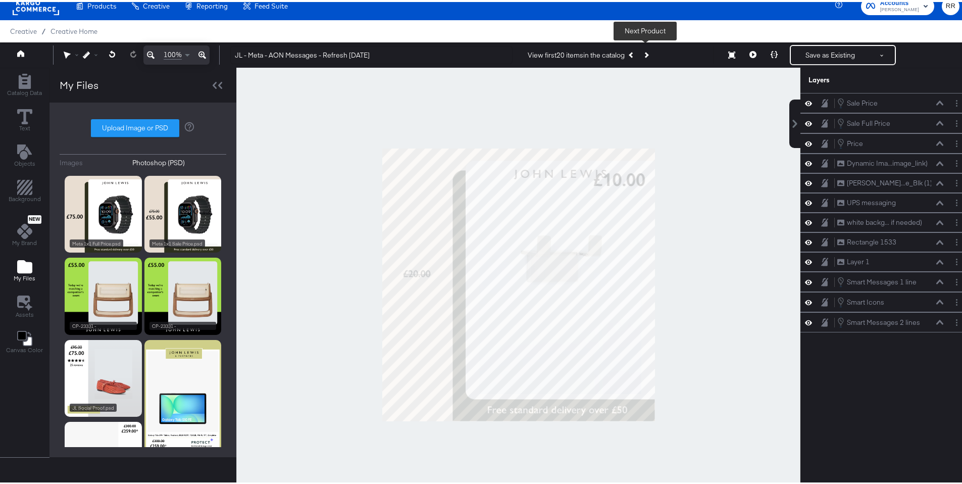
click at [648, 54] on button "Next Product" at bounding box center [646, 53] width 14 height 18
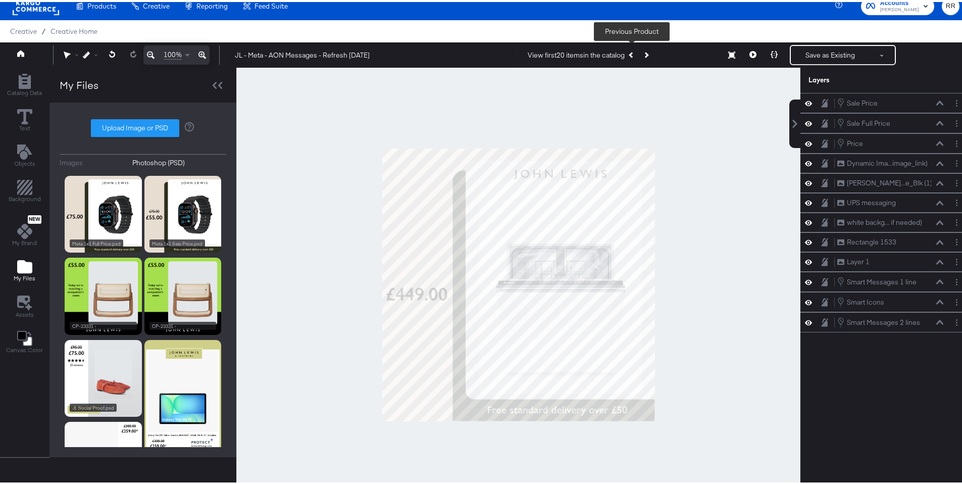
click at [631, 54] on icon "Previous Product" at bounding box center [632, 53] width 6 height 6
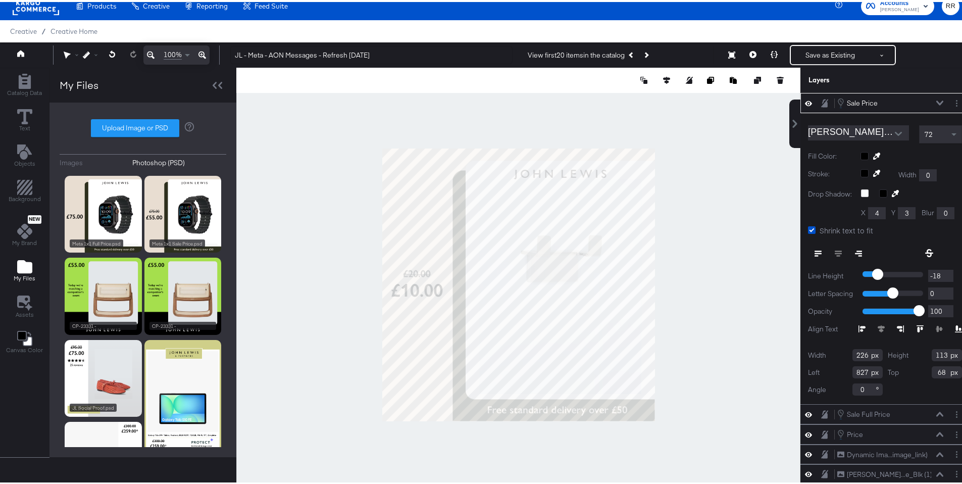
type input "26"
type input "506"
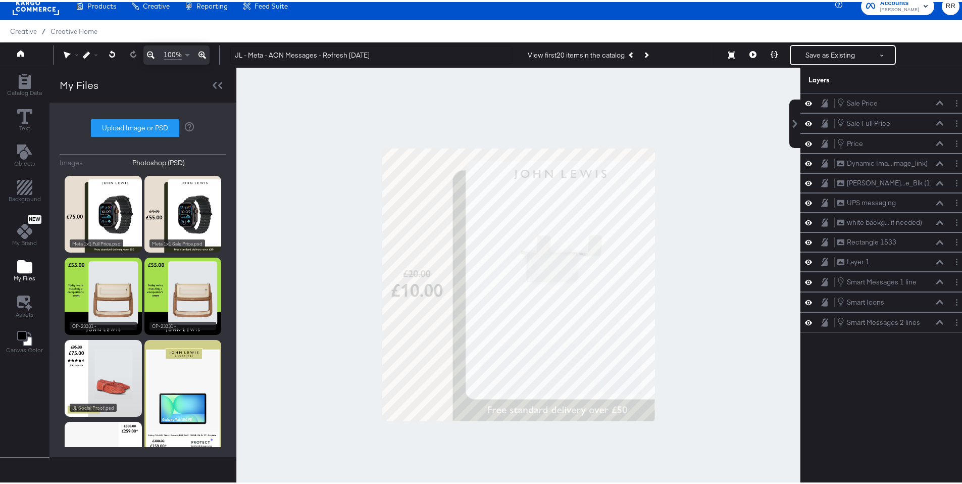
click at [330, 279] on div at bounding box center [518, 283] width 564 height 434
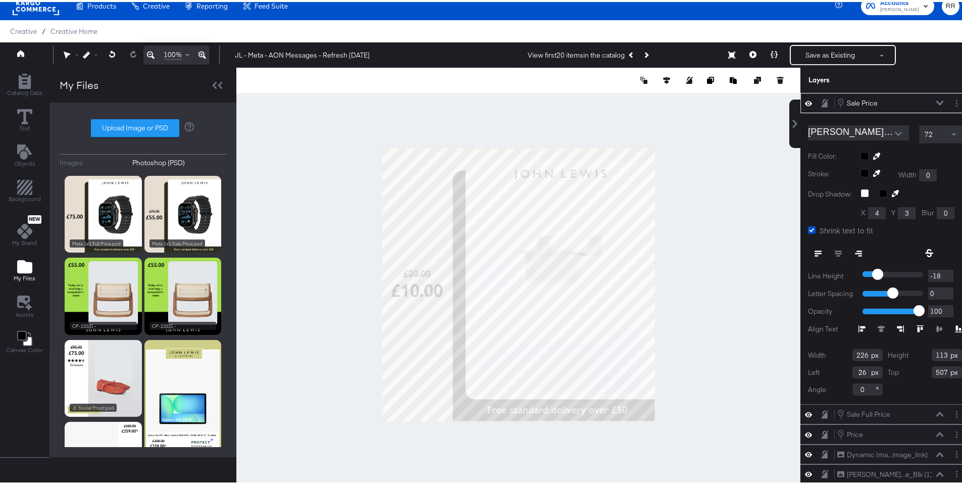
scroll to position [26, 0]
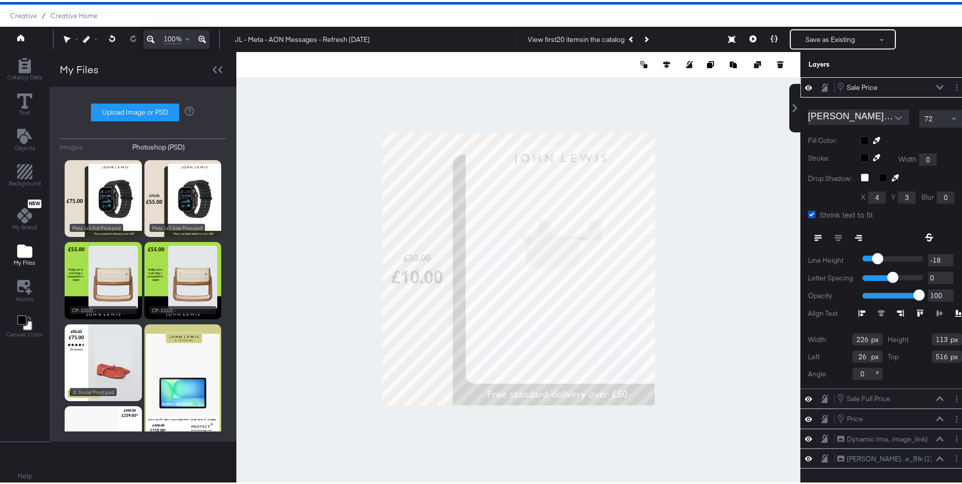
type input "517"
click at [339, 284] on div at bounding box center [518, 267] width 564 height 434
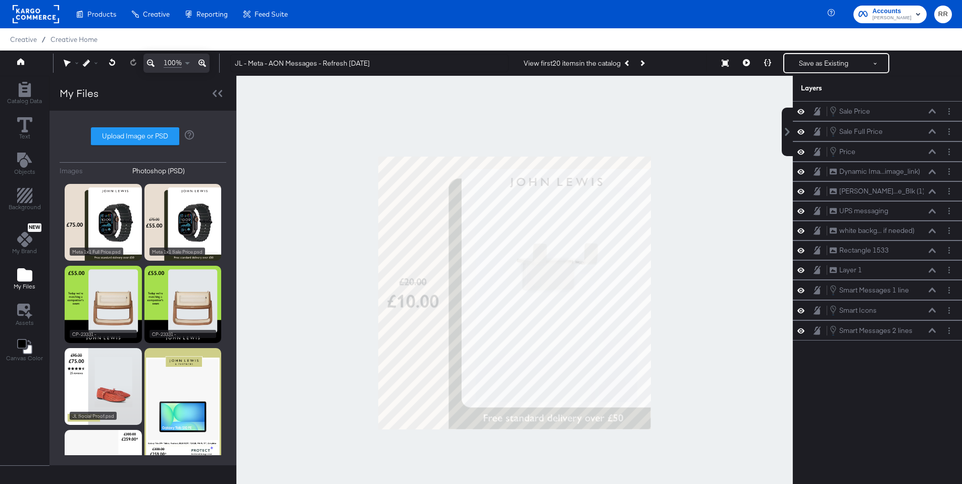
scroll to position [26, 0]
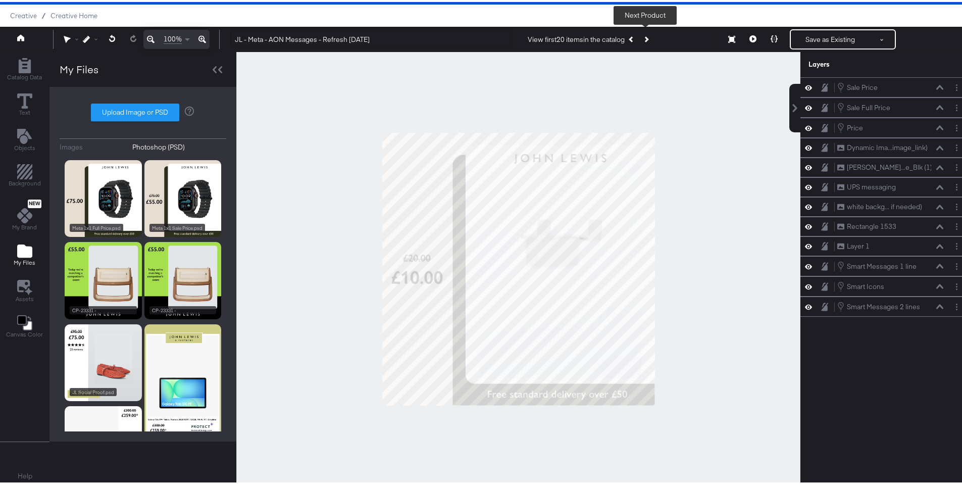
click at [649, 39] on button "Next Product" at bounding box center [646, 37] width 14 height 18
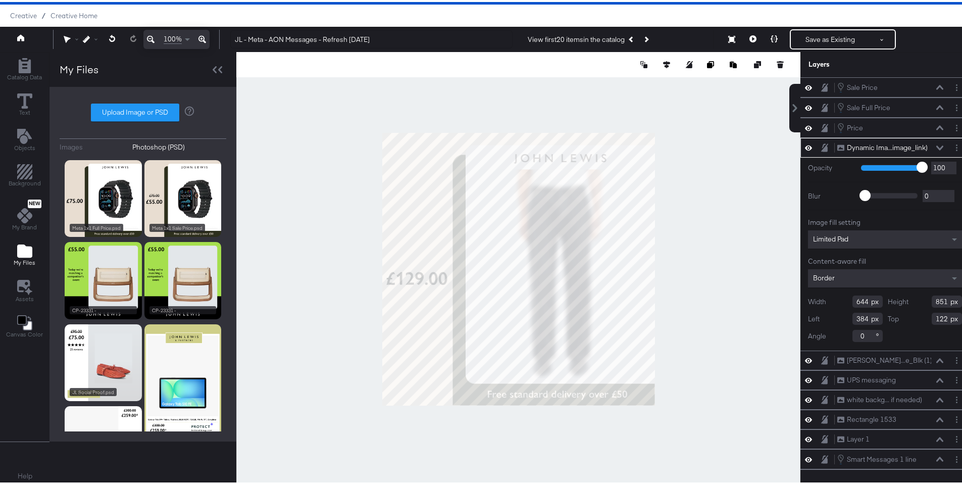
type input "637"
type input "828"
type input "145"
click at [750, 184] on div at bounding box center [518, 267] width 564 height 434
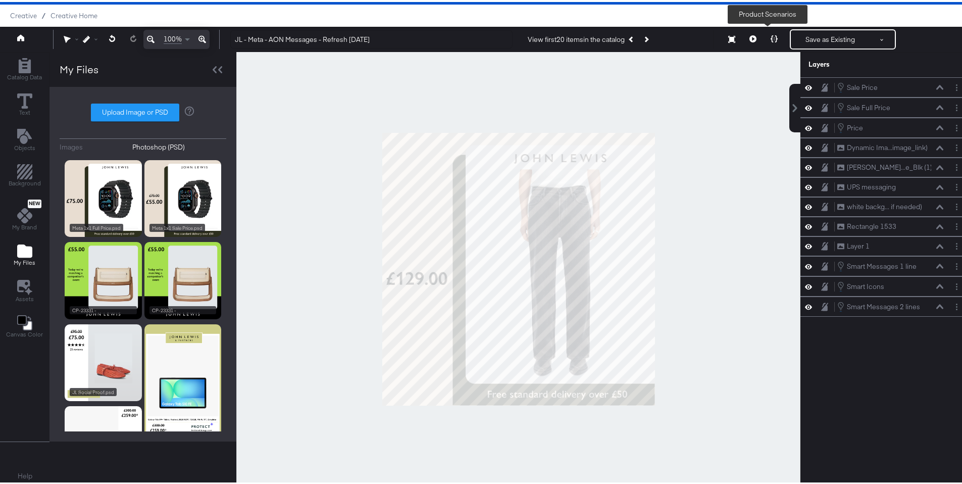
click at [771, 37] on icon at bounding box center [774, 36] width 7 height 7
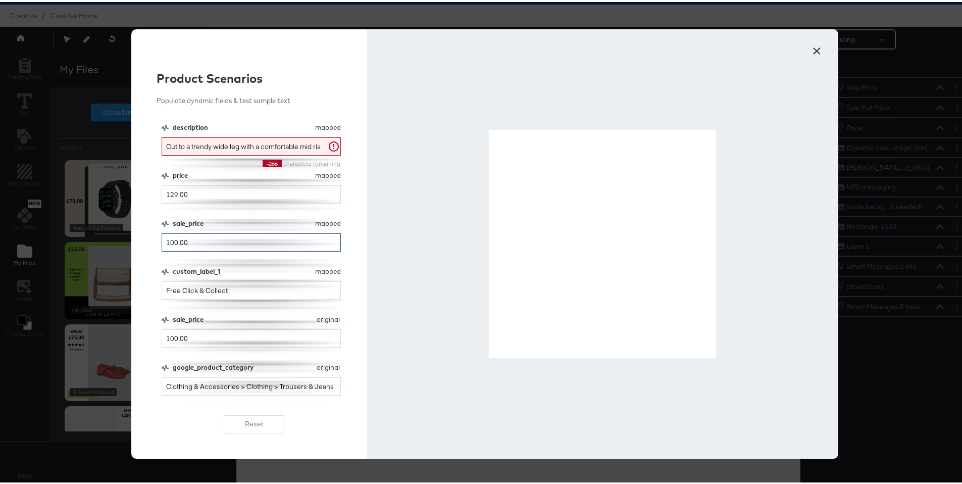
click at [231, 236] on input "100.00" at bounding box center [251, 240] width 179 height 19
click at [197, 331] on input "100.00" at bounding box center [251, 336] width 179 height 19
click at [810, 45] on button "×" at bounding box center [816, 46] width 18 height 18
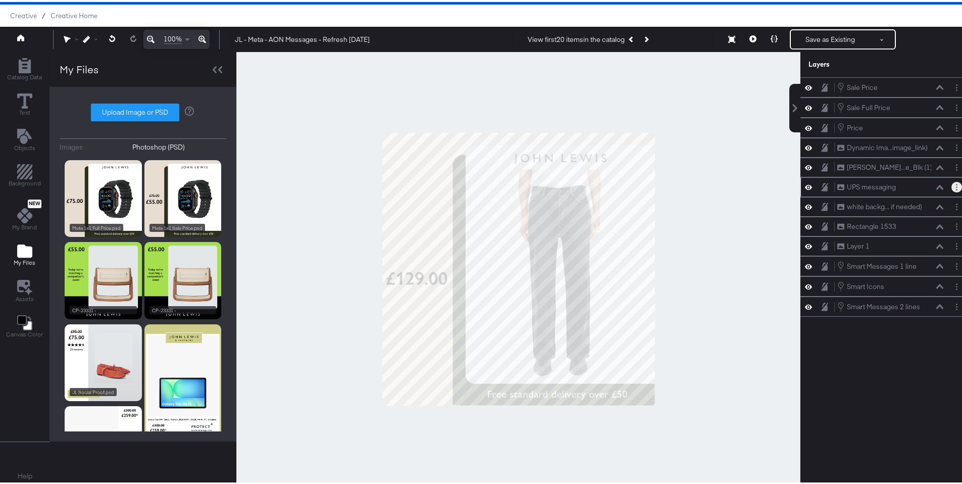
click at [956, 187] on circle "Layer Options" at bounding box center [957, 188] width 2 height 2
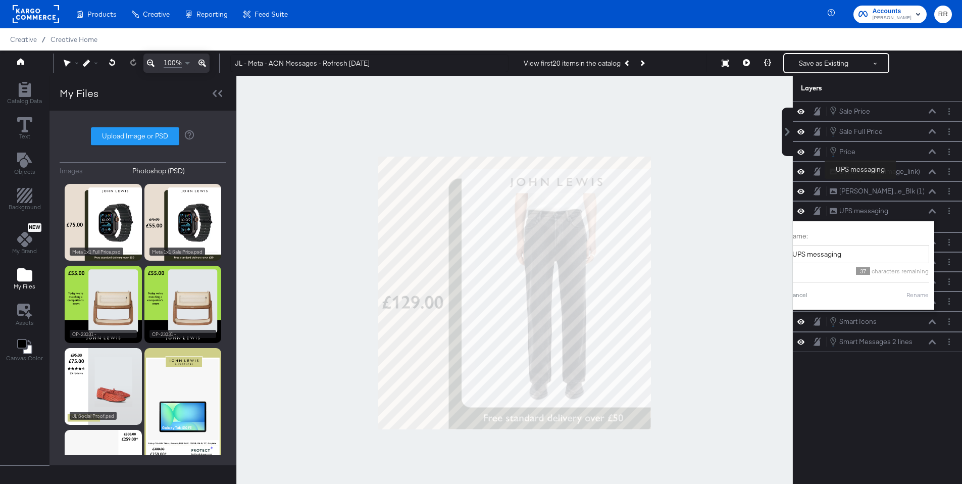
scroll to position [26, 0]
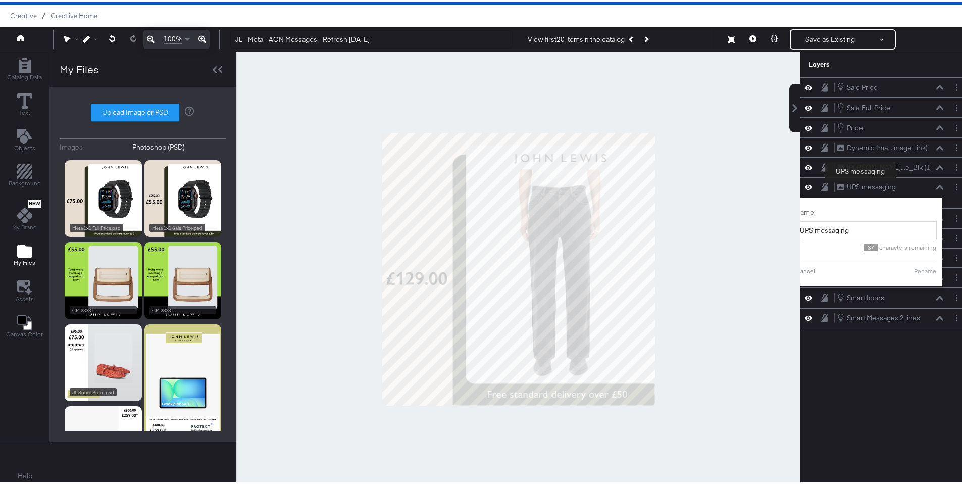
click at [860, 186] on div "UPS messaging" at bounding box center [871, 185] width 49 height 10
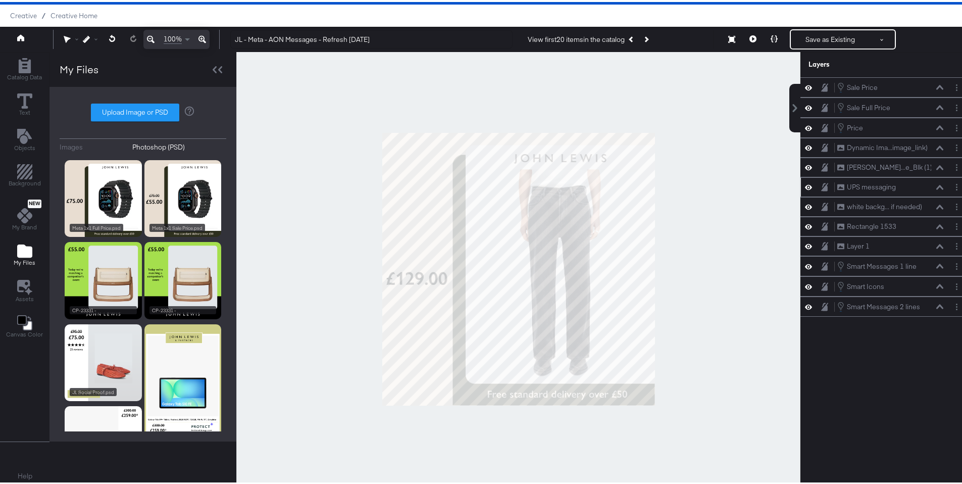
click at [929, 188] on div "UPS messaging UPS messaging" at bounding box center [890, 185] width 107 height 11
click at [932, 188] on div "UPS messaging UPS messaging" at bounding box center [890, 185] width 107 height 11
click at [936, 186] on icon at bounding box center [939, 185] width 7 height 5
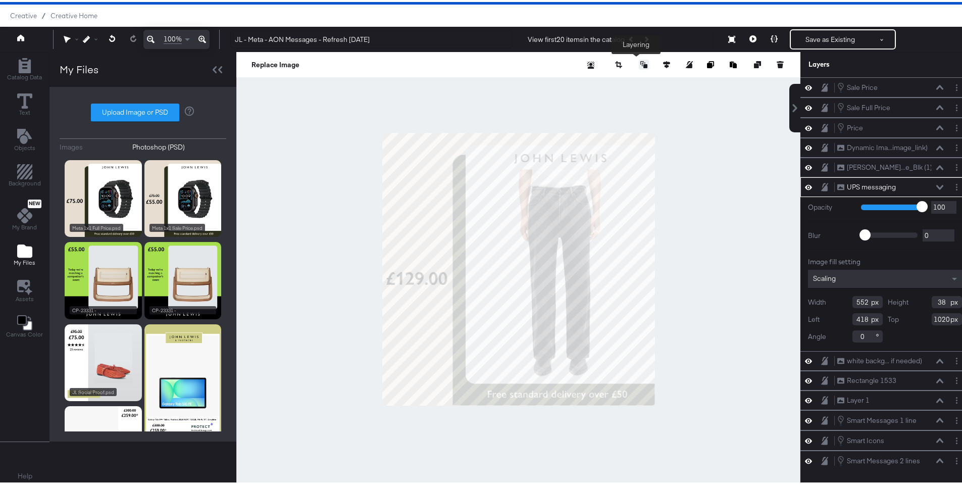
click at [640, 63] on icon at bounding box center [643, 62] width 7 height 7
click at [626, 85] on button "Bring to Front" at bounding box center [618, 85] width 78 height 20
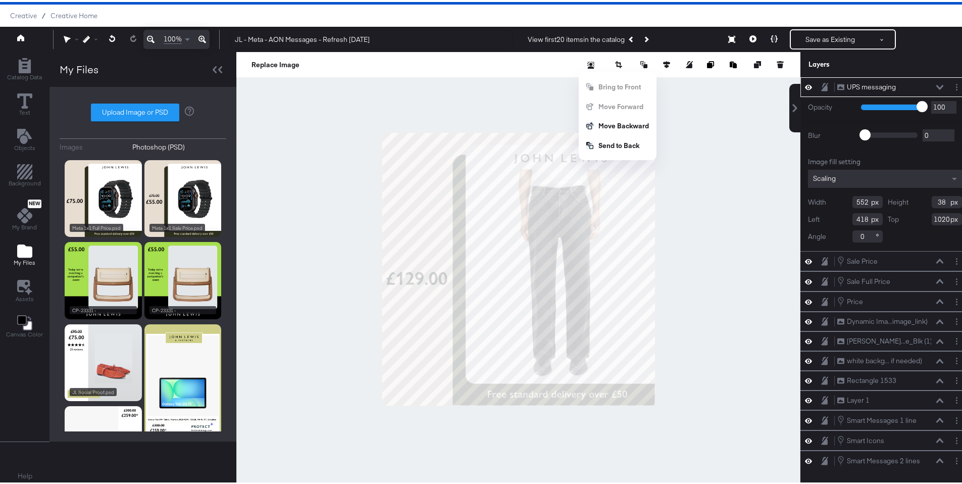
click at [703, 134] on div at bounding box center [518, 267] width 564 height 434
click at [936, 86] on icon at bounding box center [939, 85] width 7 height 5
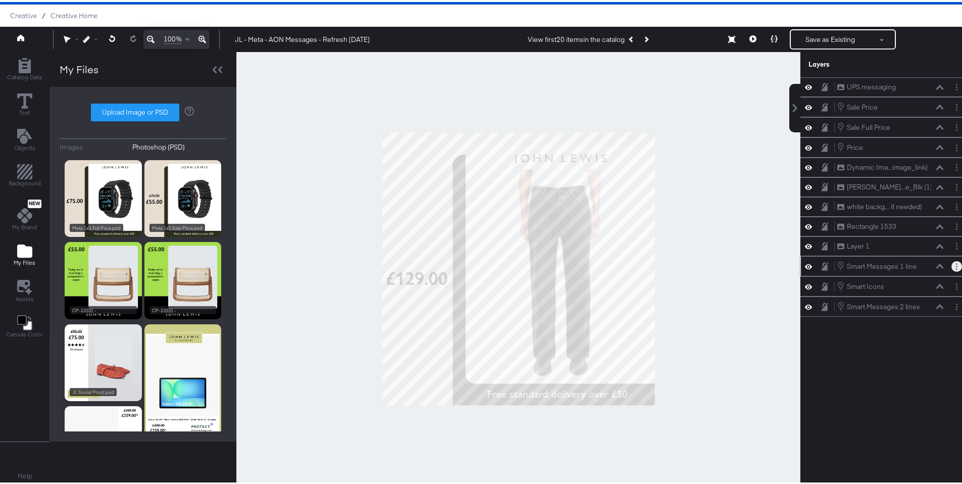
click at [956, 266] on icon "Layer Options" at bounding box center [957, 264] width 2 height 7
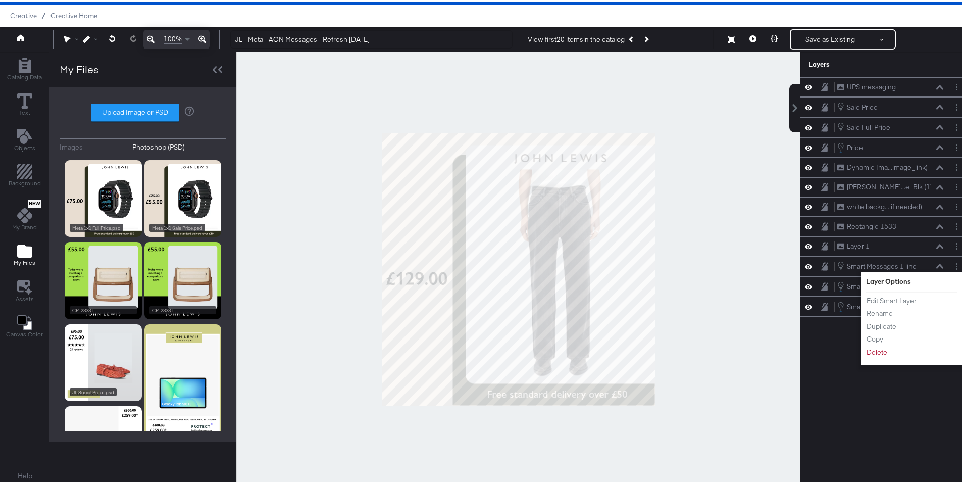
click at [753, 228] on div at bounding box center [518, 267] width 564 height 434
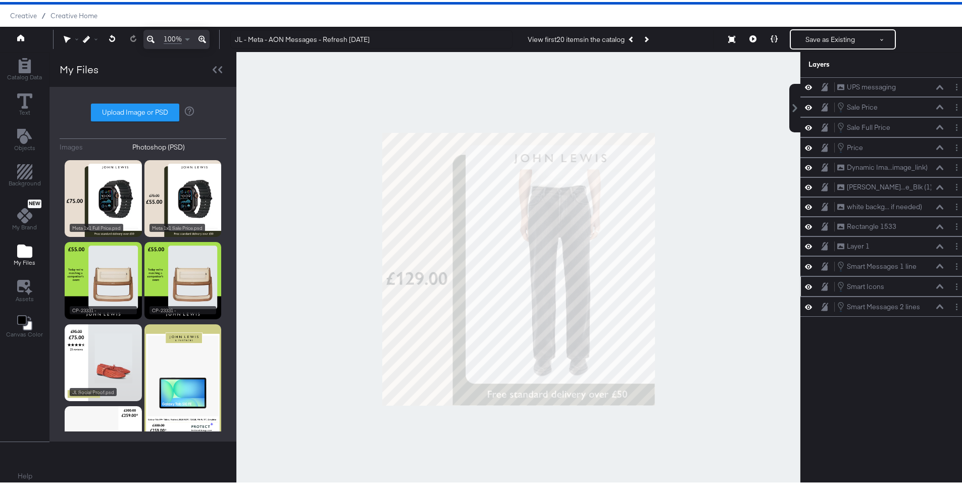
click at [936, 284] on icon at bounding box center [939, 284] width 7 height 5
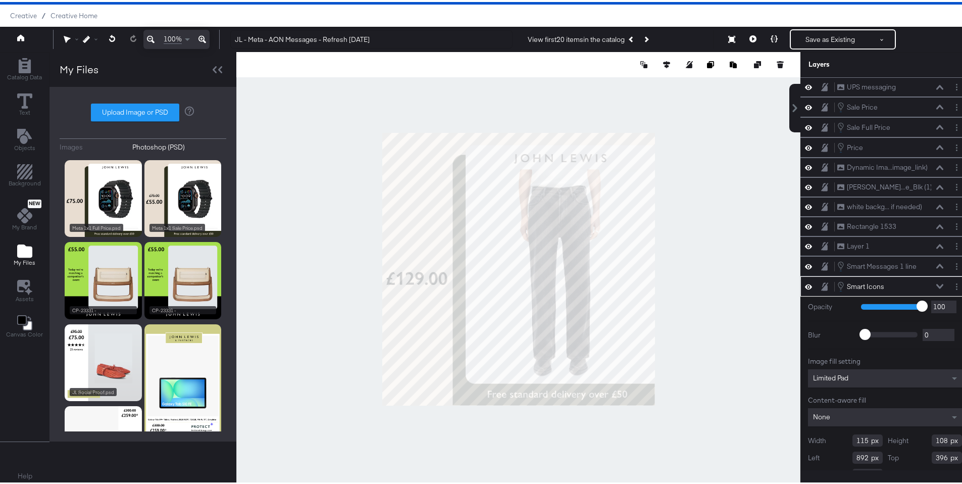
scroll to position [19, 0]
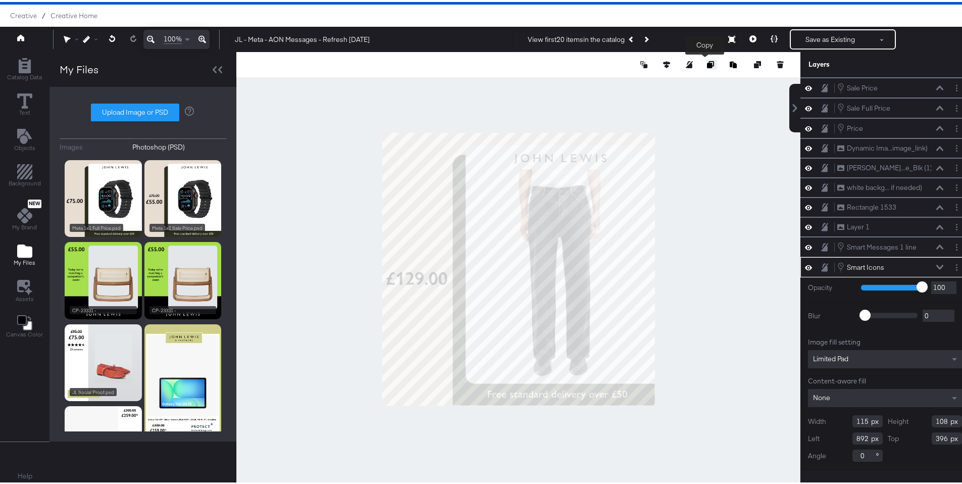
click at [707, 63] on icon "Copy image" at bounding box center [710, 62] width 7 height 7
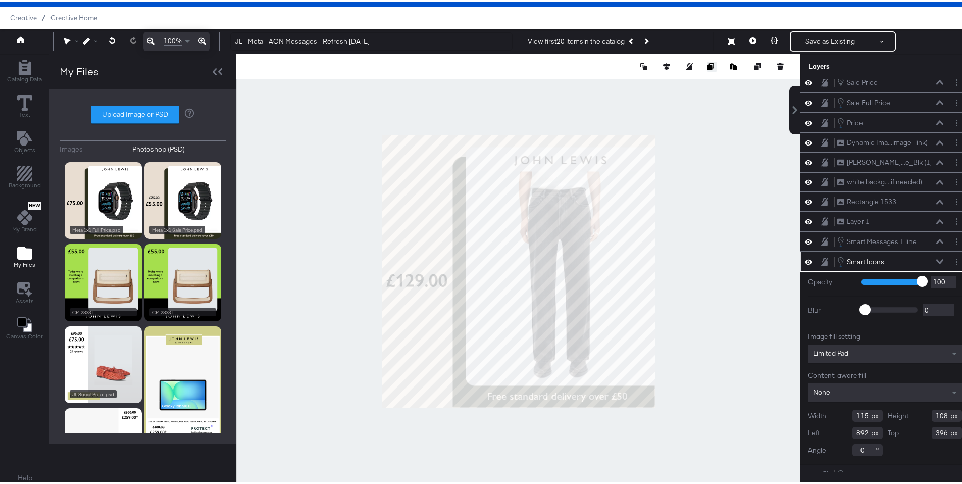
scroll to position [39, 0]
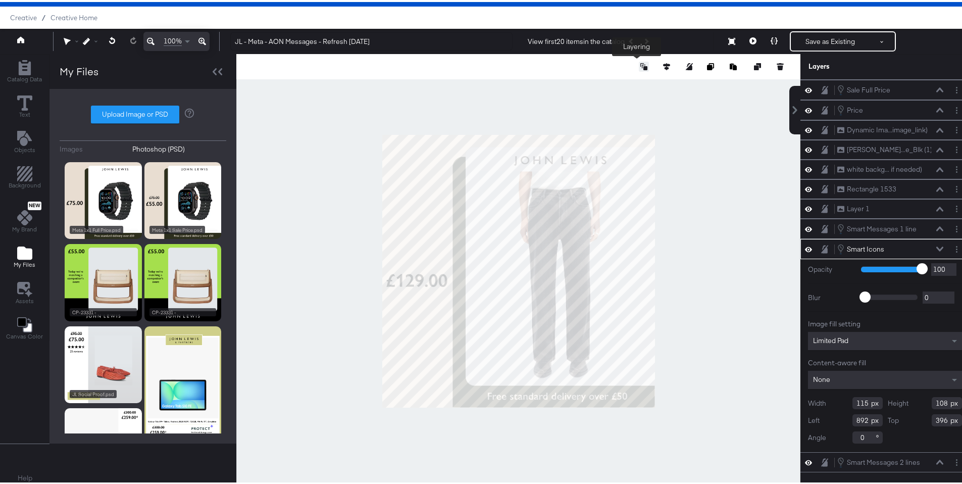
click at [640, 66] on icon at bounding box center [643, 64] width 7 height 7
click at [625, 88] on button "Bring to Front" at bounding box center [618, 87] width 78 height 20
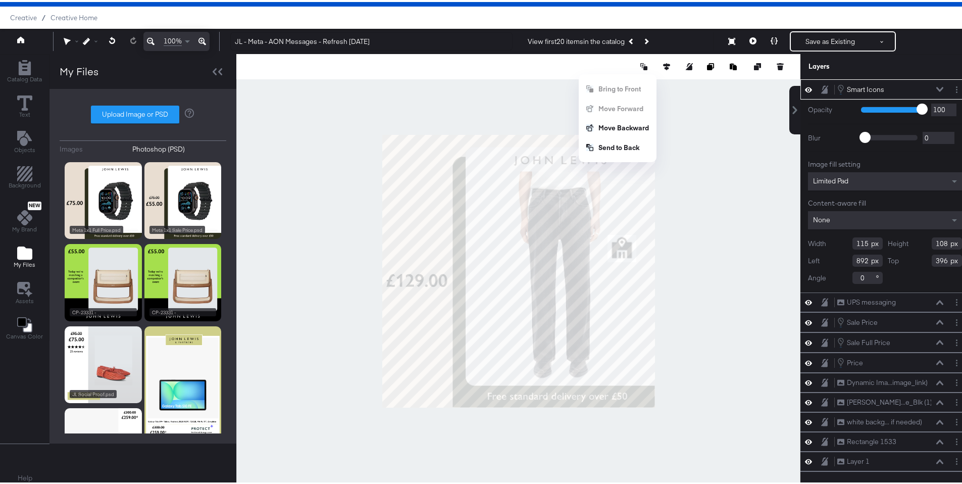
click at [702, 170] on div at bounding box center [518, 269] width 564 height 434
type input "98"
type input "852"
click at [805, 86] on icon at bounding box center [808, 87] width 7 height 9
click at [936, 86] on icon at bounding box center [939, 87] width 7 height 5
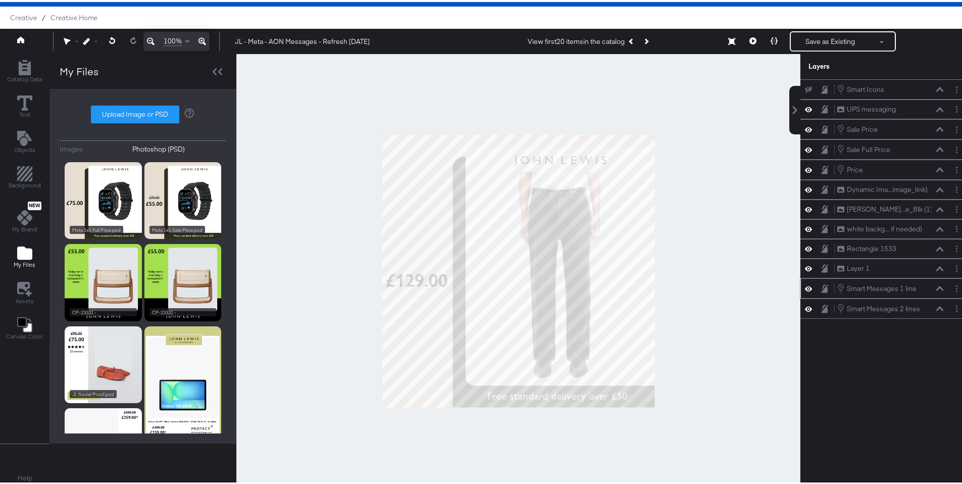
click at [936, 288] on icon at bounding box center [939, 286] width 7 height 5
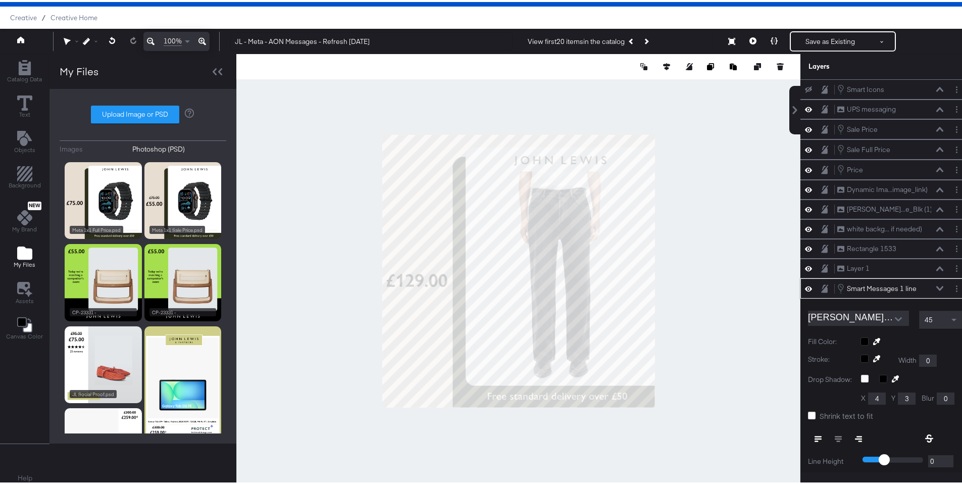
scroll to position [125, 0]
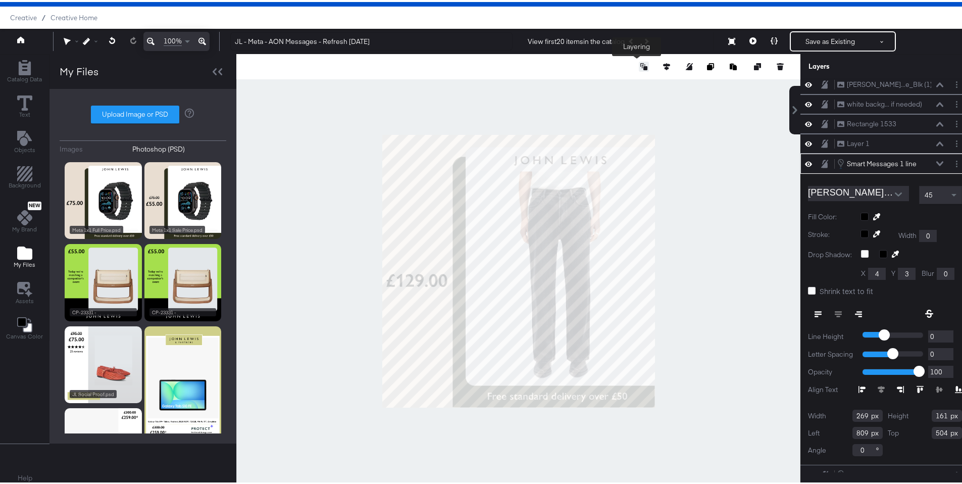
click at [640, 66] on icon at bounding box center [643, 64] width 7 height 7
click at [628, 83] on button "Bring to Front" at bounding box center [618, 87] width 78 height 20
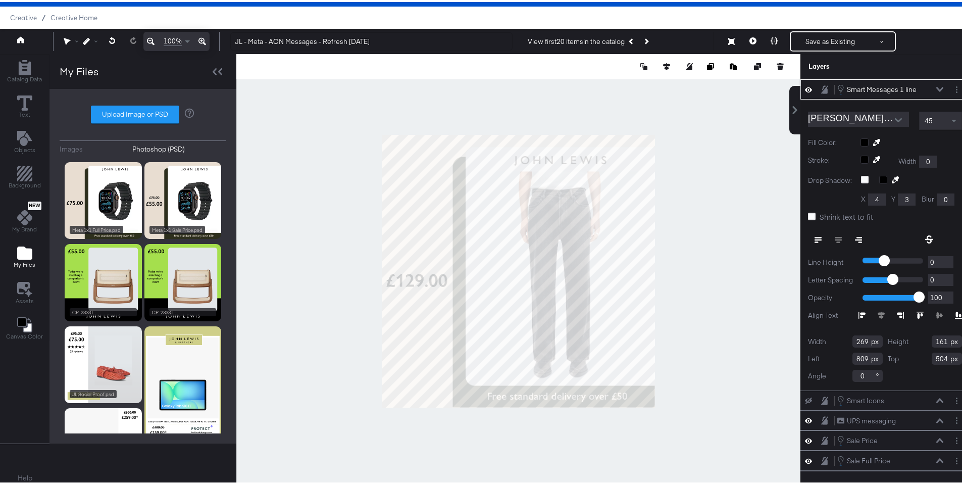
click at [936, 87] on icon at bounding box center [939, 87] width 7 height 5
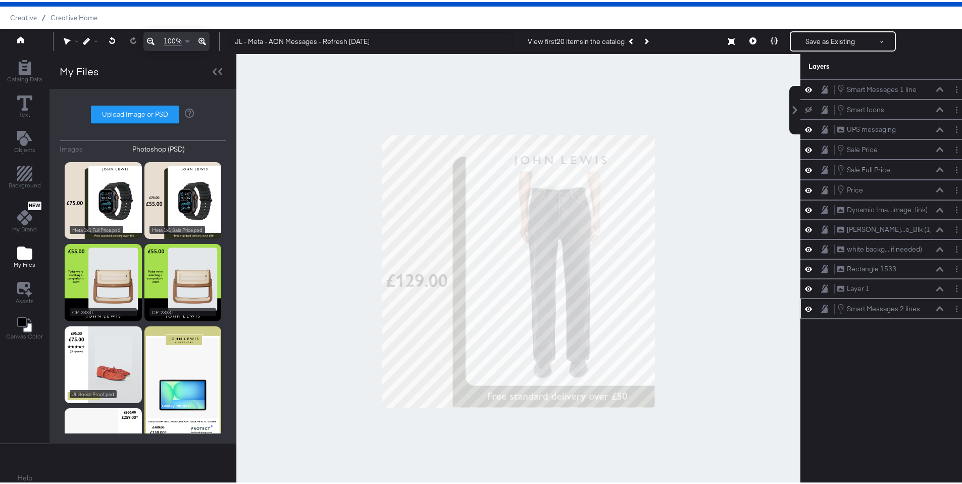
click at [936, 309] on icon at bounding box center [939, 306] width 7 height 5
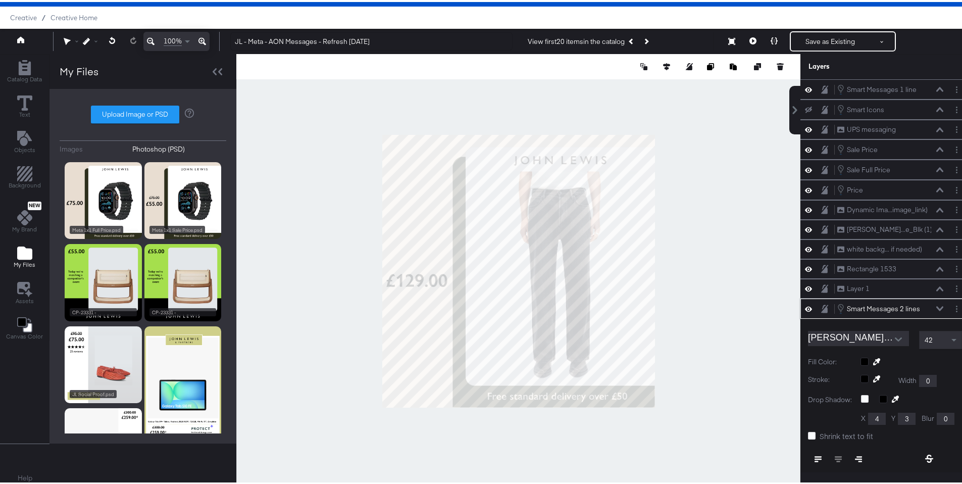
scroll to position [145, 0]
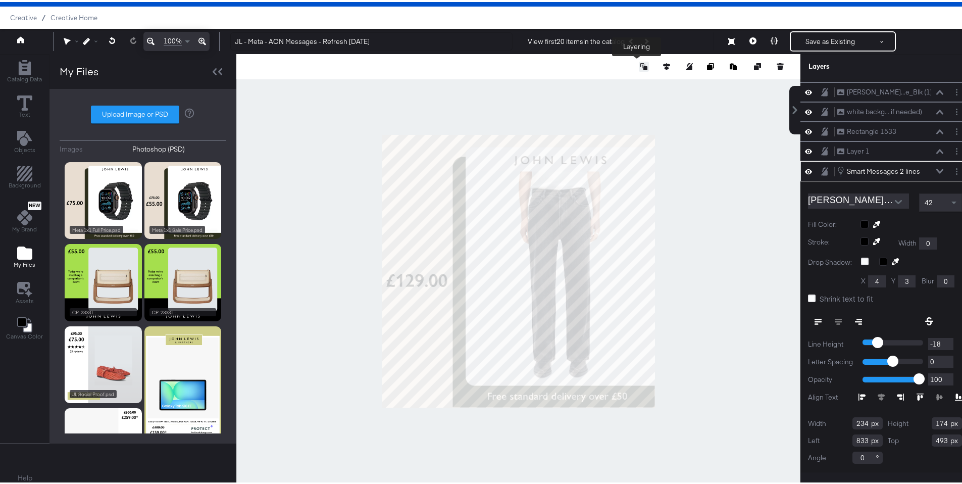
click at [639, 69] on button at bounding box center [644, 65] width 10 height 10
click at [634, 82] on button "Bring to Front" at bounding box center [618, 87] width 78 height 20
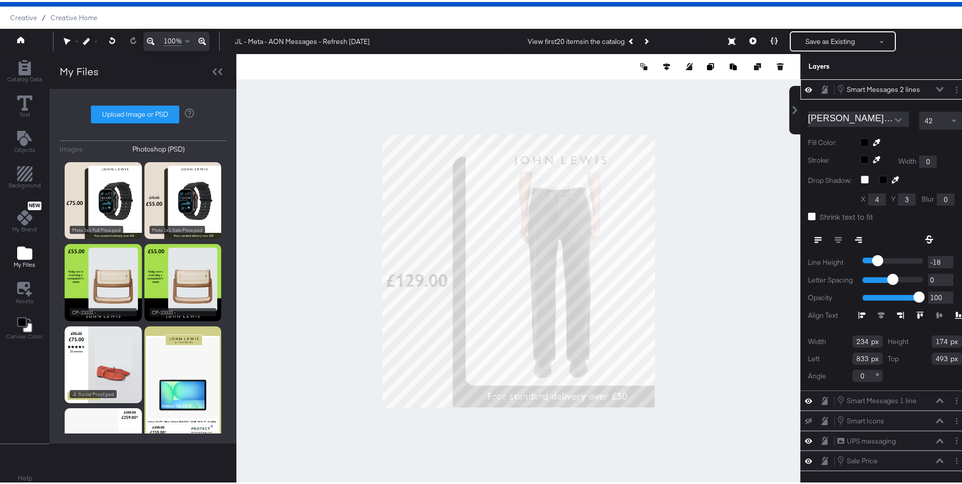
type input "431"
type input "960"
type input "451"
type input "720"
type input "79"
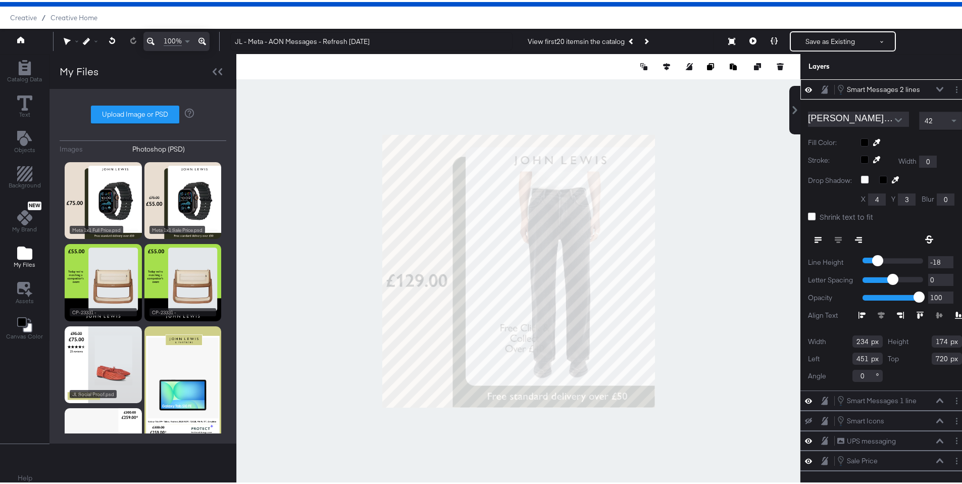
type input "815"
click at [651, 351] on div at bounding box center [518, 269] width 564 height 434
type input "685"
type input "395"
click at [951, 88] on button "Layer Options" at bounding box center [956, 87] width 11 height 11
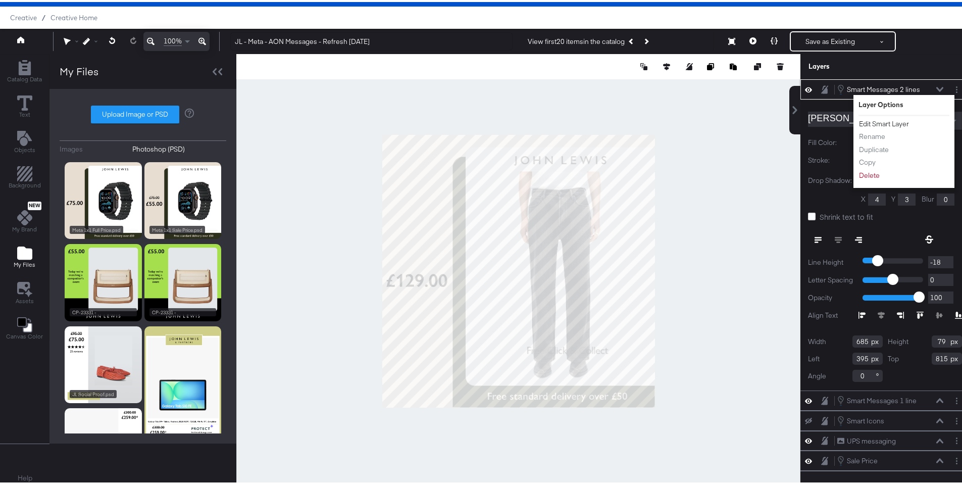
click at [885, 119] on button "Edit Smart Layer" at bounding box center [883, 122] width 51 height 11
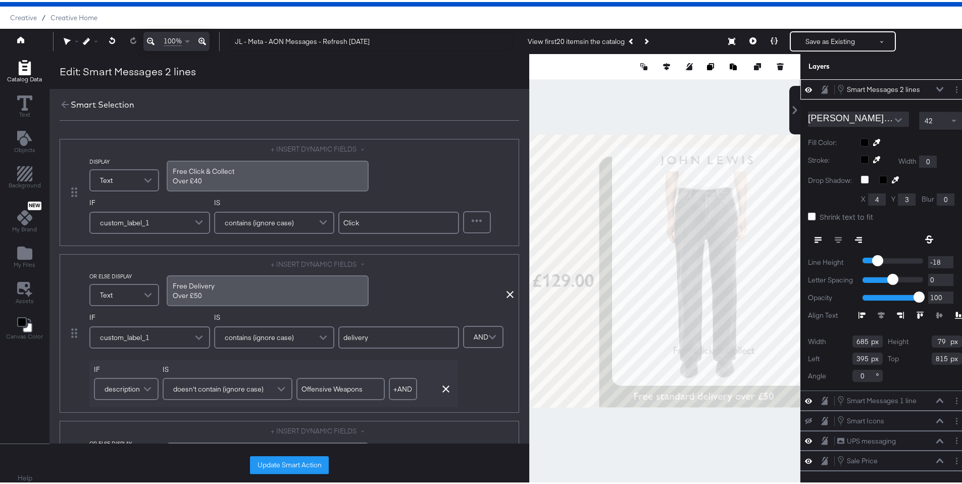
click at [170, 180] on div "Free Click & Collect Over £40" at bounding box center [268, 174] width 202 height 31
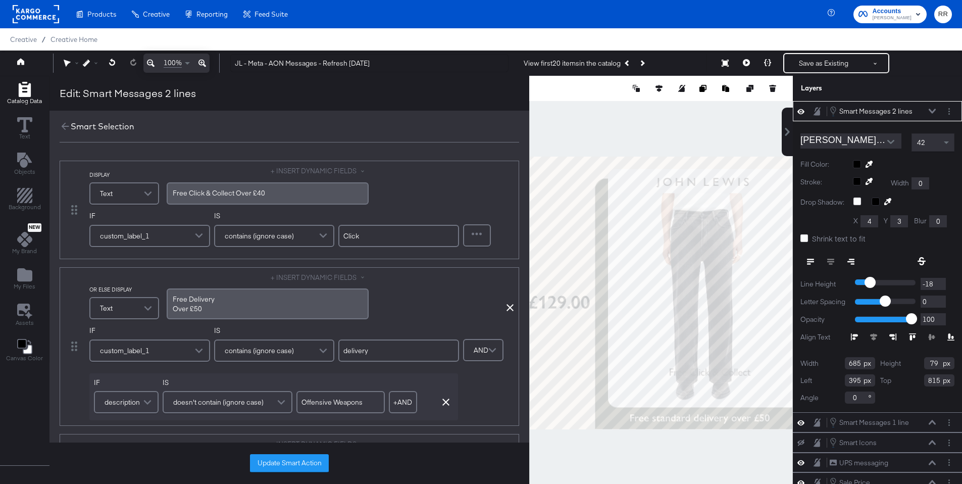
scroll to position [24, 0]
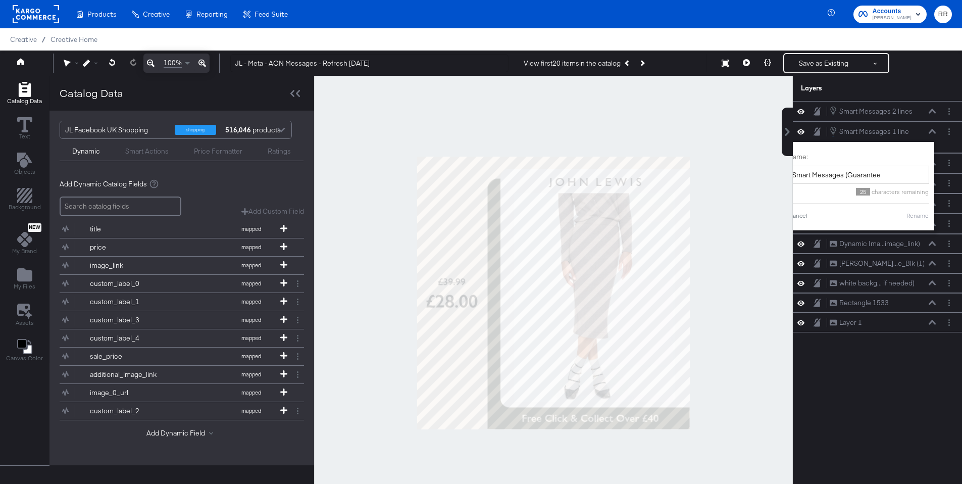
scroll to position [24, 0]
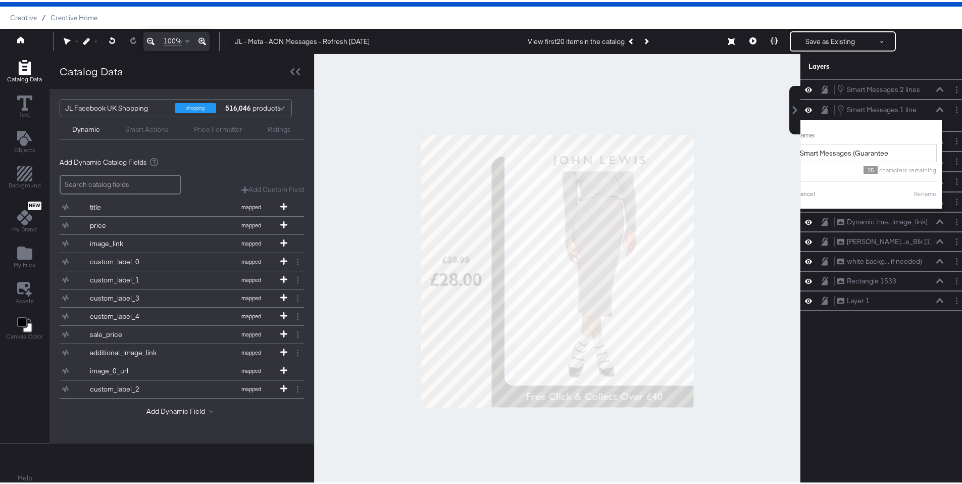
type input "Smart Messages (Guarantee)"
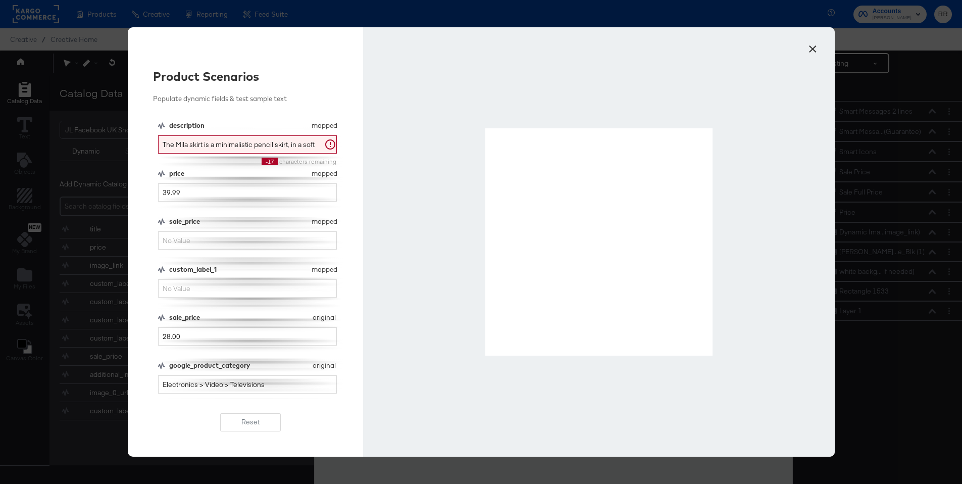
scroll to position [26, 0]
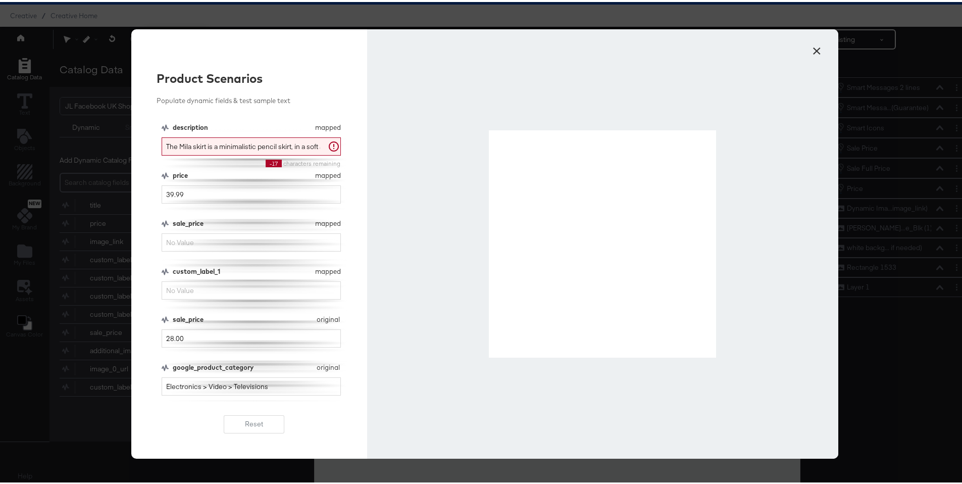
click at [811, 45] on button "×" at bounding box center [816, 46] width 18 height 18
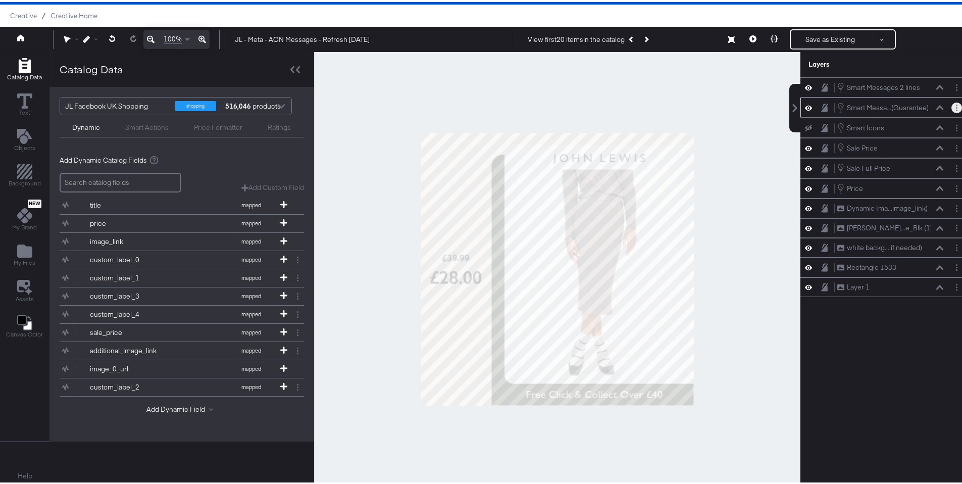
click at [956, 107] on icon "Layer Options" at bounding box center [957, 105] width 2 height 7
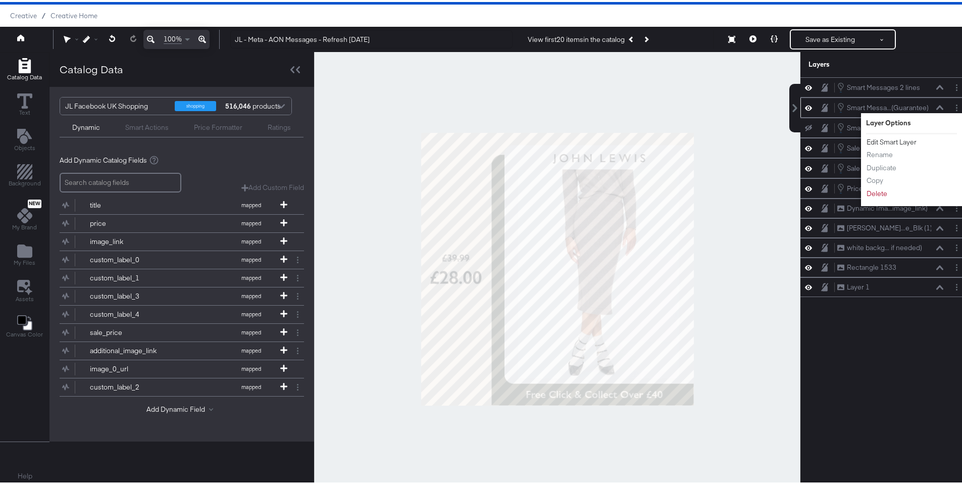
click at [888, 141] on button "Edit Smart Layer" at bounding box center [891, 140] width 51 height 11
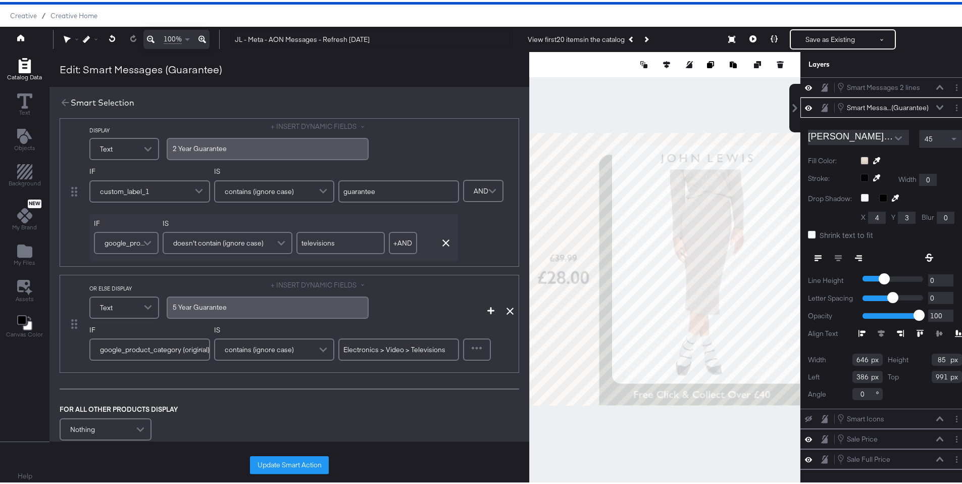
scroll to position [20, 0]
click at [771, 36] on icon at bounding box center [774, 36] width 7 height 7
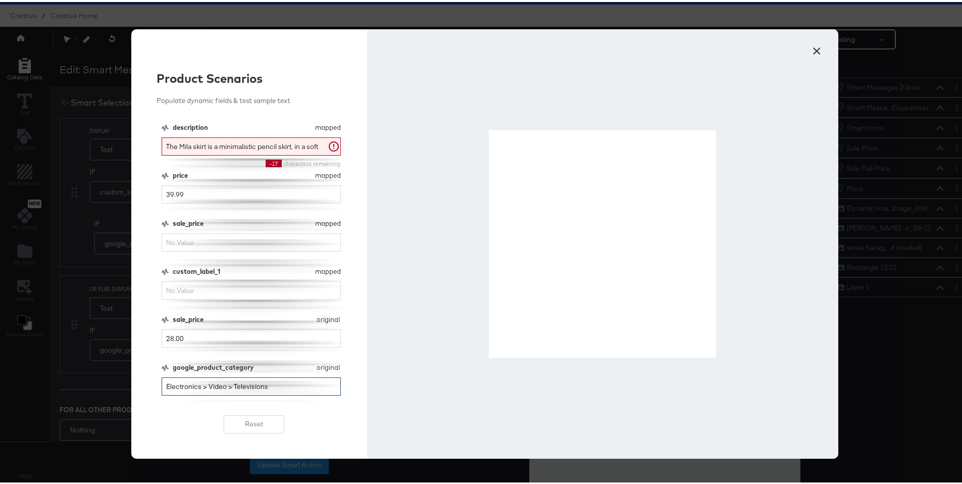
drag, startPoint x: 228, startPoint y: 383, endPoint x: 301, endPoint y: 385, distance: 73.2
click at [301, 385] on input "Electronics > Video > Televisions" at bounding box center [251, 384] width 179 height 19
type input "Electronics > Video >"
click at [810, 46] on button "×" at bounding box center [816, 46] width 18 height 18
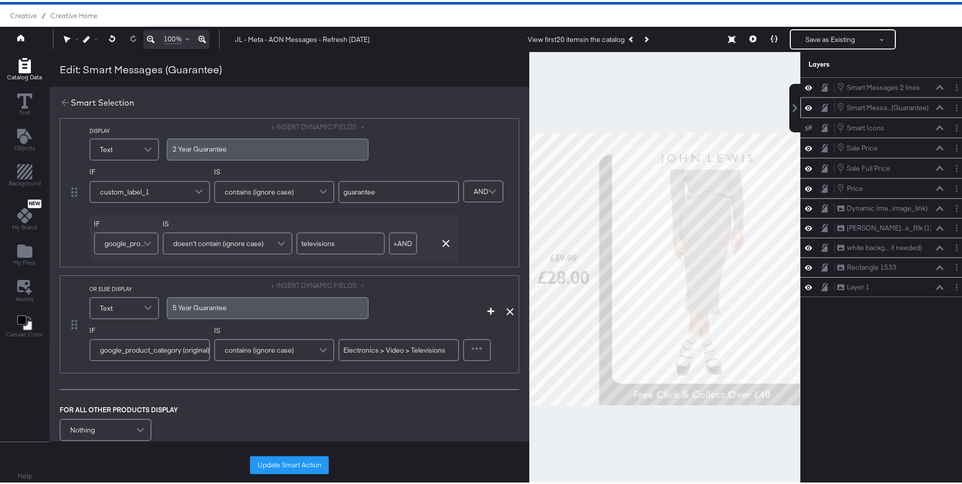
click at [834, 389] on div "Smart Messages 2 lines Smart Messages 2 lines Smart Messa...(Guarantee) Smart M…" at bounding box center [879, 271] width 182 height 393
click at [62, 101] on icon at bounding box center [66, 101] width 8 height 8
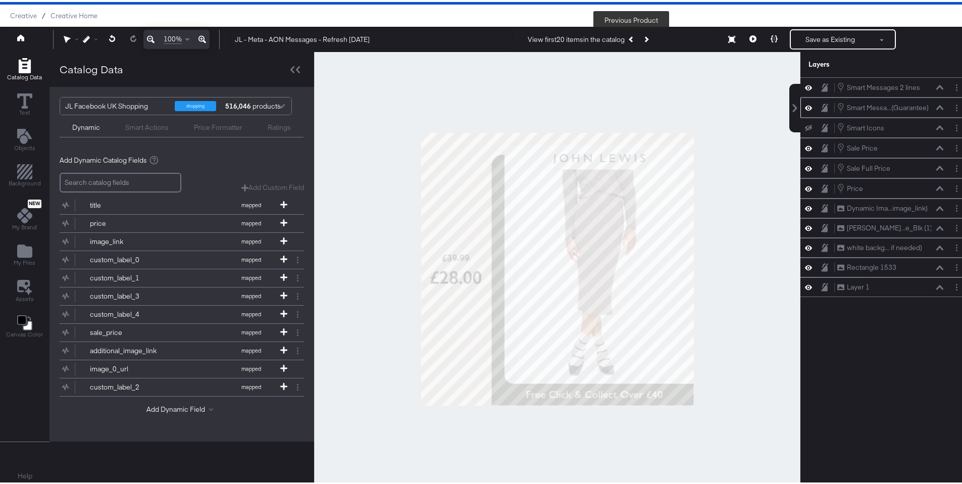
click at [625, 40] on button "Previous Product" at bounding box center [632, 37] width 14 height 18
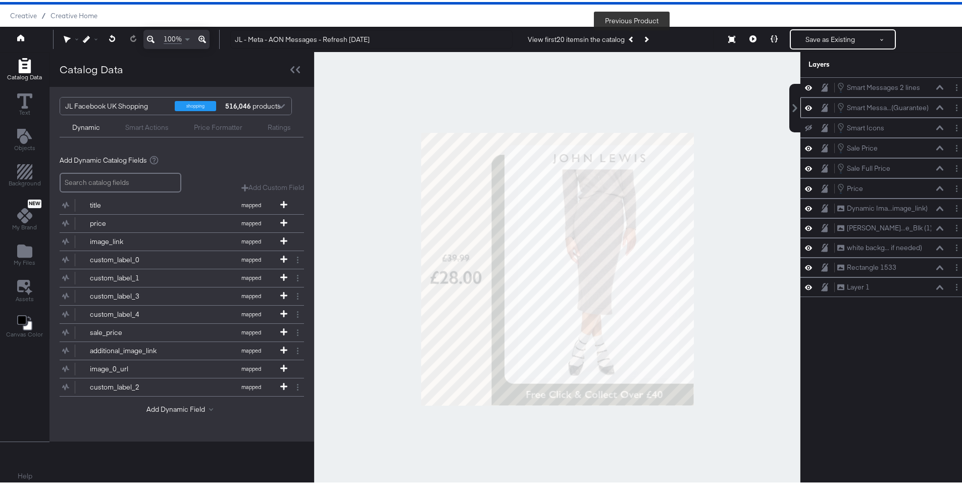
click at [625, 40] on button "Previous Product" at bounding box center [632, 37] width 14 height 18
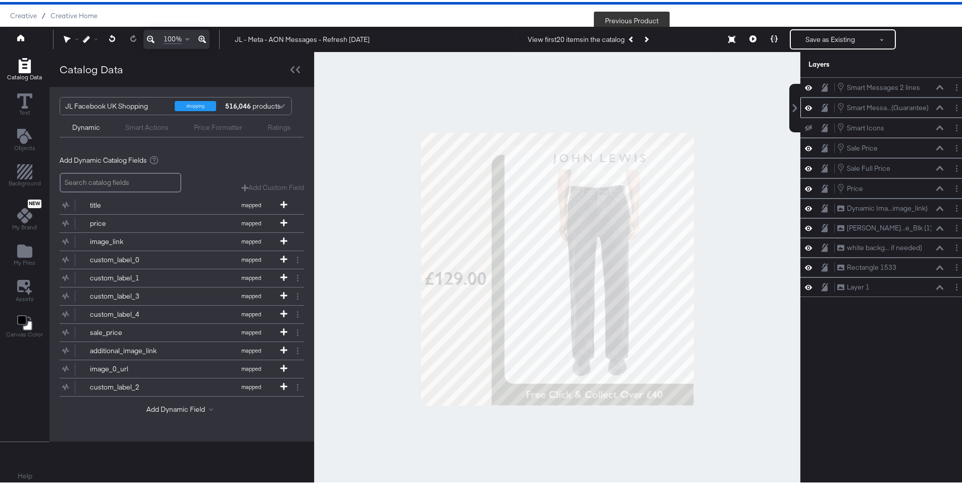
click at [625, 40] on button "Previous Product" at bounding box center [632, 37] width 14 height 18
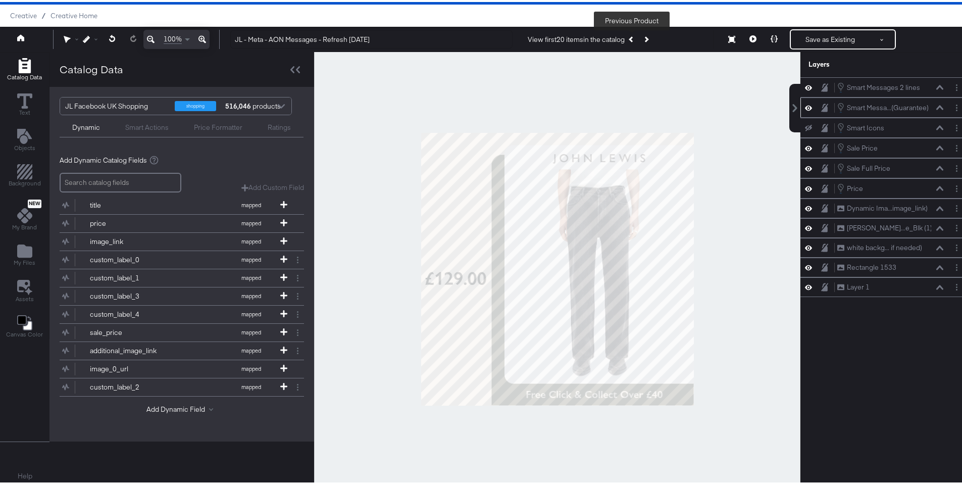
click at [625, 40] on button "Previous Product" at bounding box center [632, 37] width 14 height 18
click at [624, 40] on div "View first 20 items in the catalog Previous Product" at bounding box center [590, 37] width 125 height 18
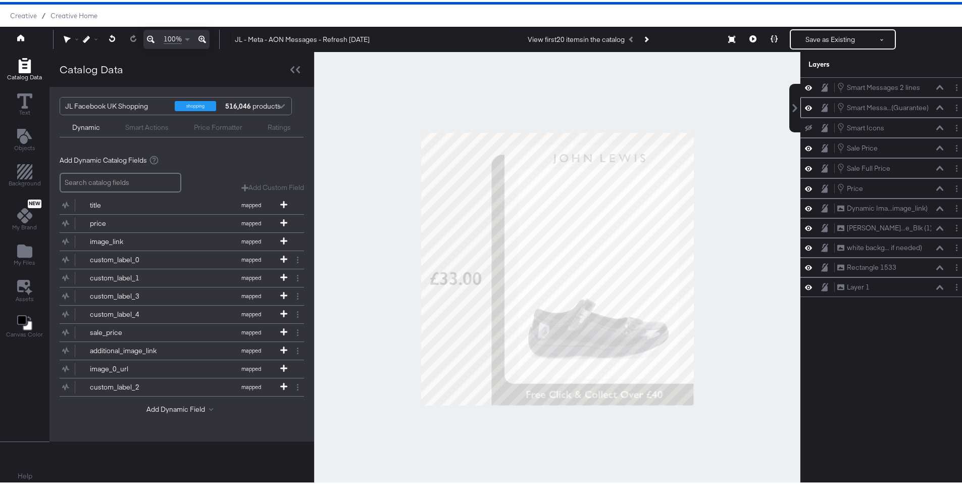
click at [624, 40] on div "View first 20 items in the catalog Previous Product" at bounding box center [590, 37] width 125 height 18
click at [648, 40] on button "Next Product" at bounding box center [646, 37] width 14 height 18
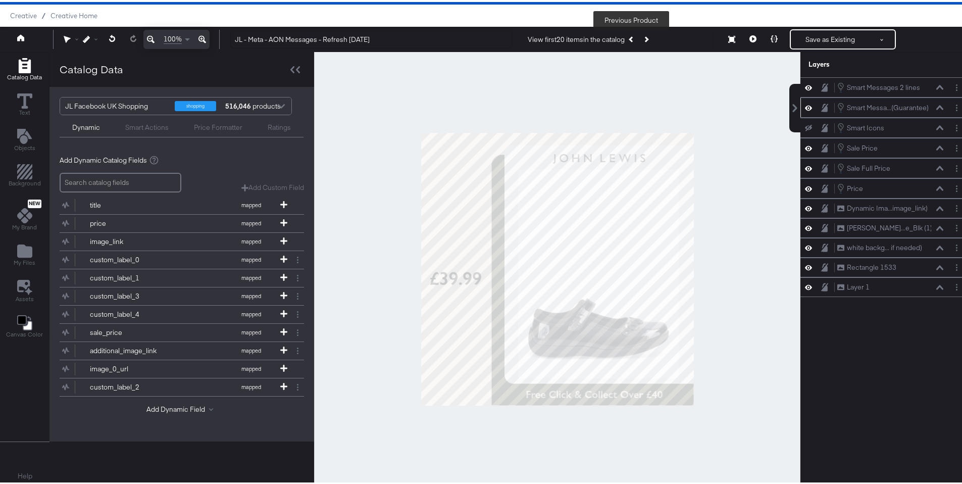
click at [632, 39] on button "Previous Product" at bounding box center [632, 37] width 14 height 18
click at [650, 38] on button "Next Product" at bounding box center [646, 37] width 14 height 18
click at [631, 37] on icon "Previous Product" at bounding box center [632, 37] width 6 height 6
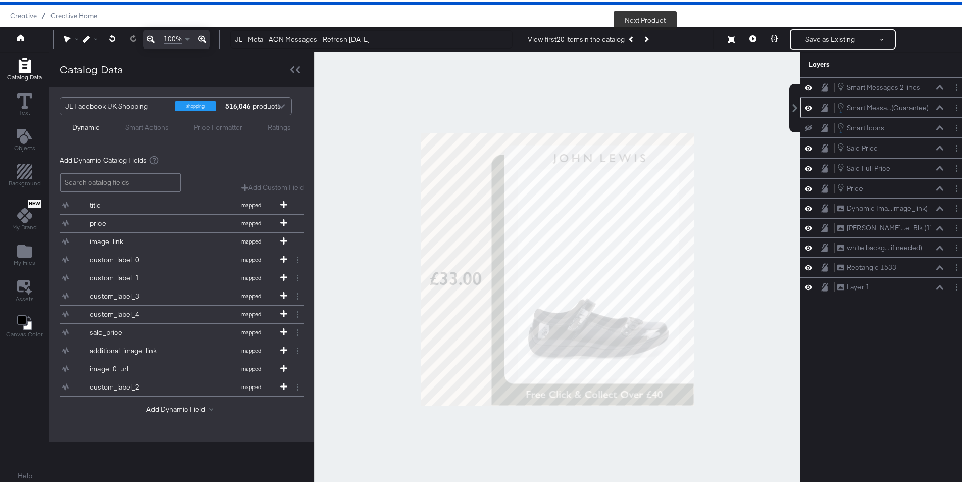
click at [644, 37] on icon "Next Product" at bounding box center [646, 37] width 6 height 6
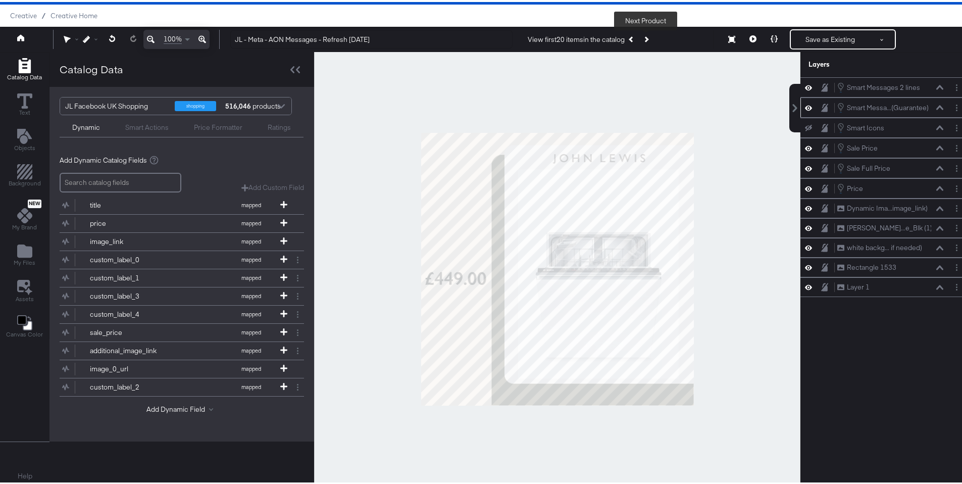
click at [644, 37] on icon "Next Product" at bounding box center [646, 37] width 6 height 6
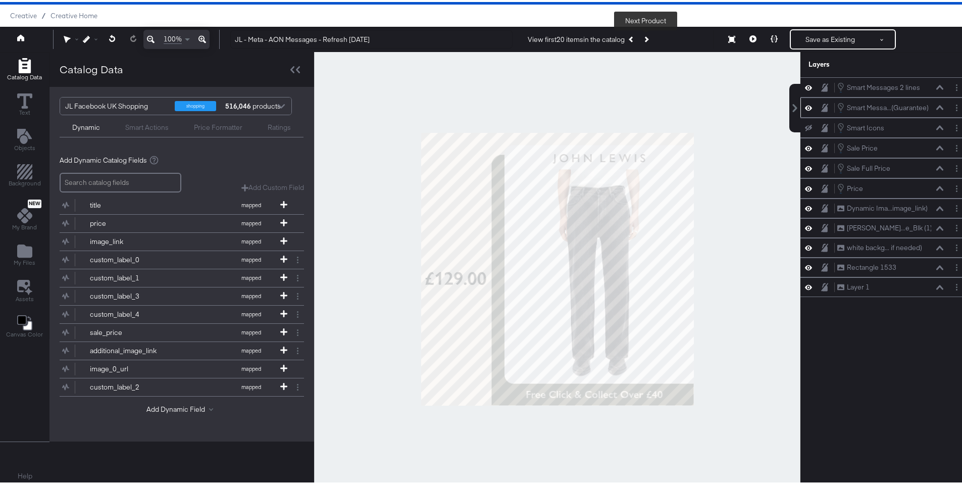
click at [644, 37] on icon "Next Product" at bounding box center [646, 37] width 6 height 6
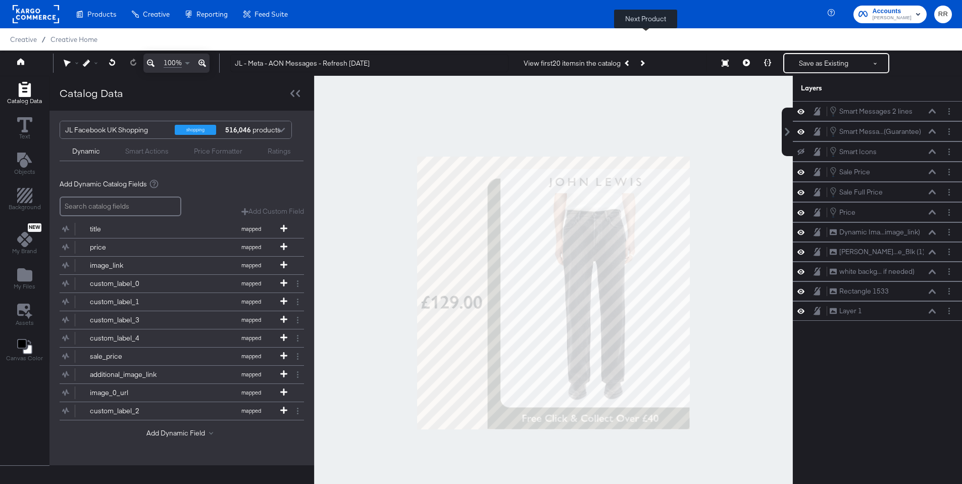
click at [644, 60] on icon "Next Product" at bounding box center [642, 63] width 6 height 6
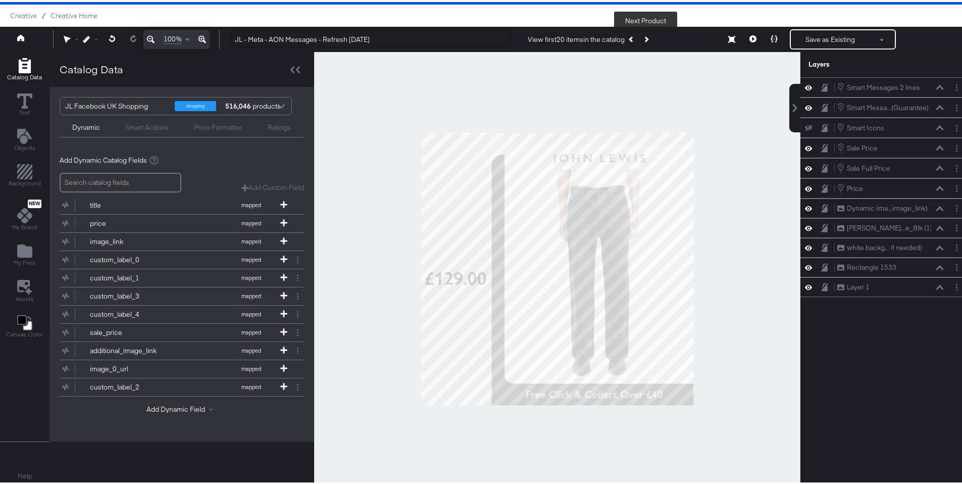
click at [644, 37] on icon "Next Product" at bounding box center [646, 37] width 6 height 6
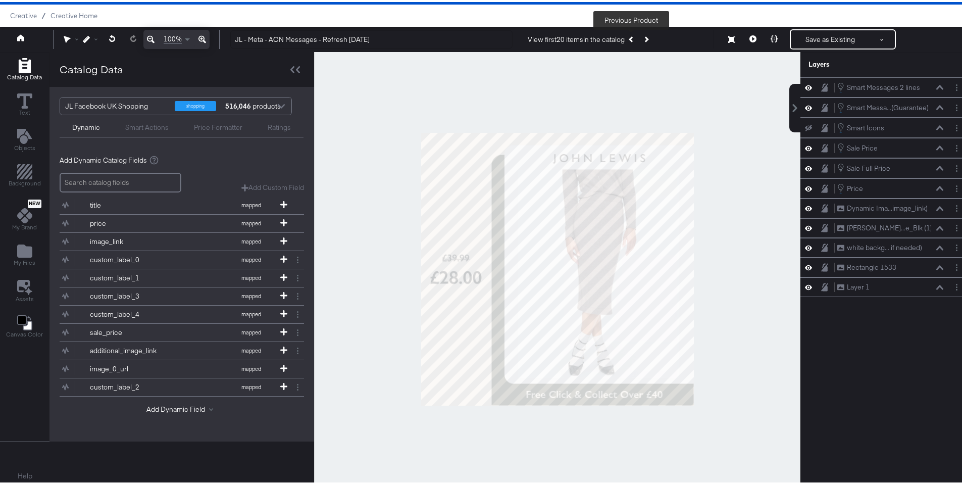
click at [629, 38] on icon "Previous Product" at bounding box center [632, 37] width 6 height 6
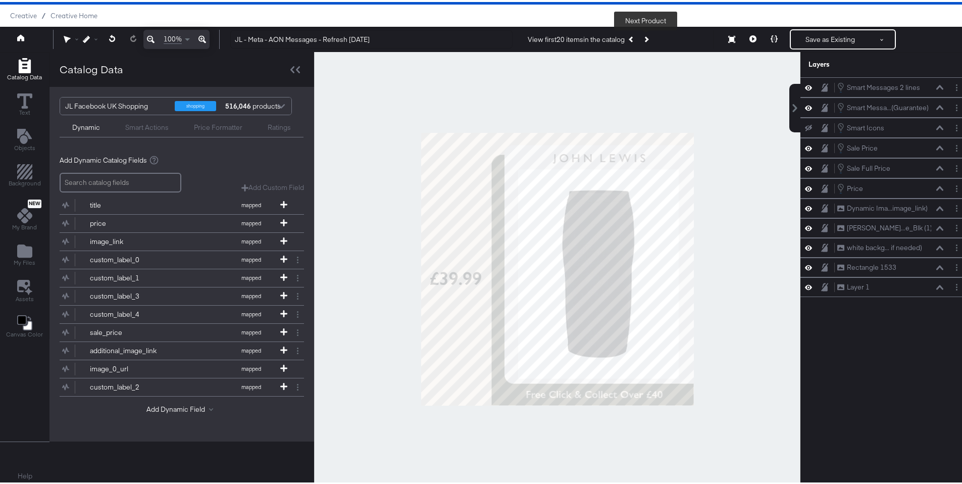
click at [650, 37] on button "Next Product" at bounding box center [646, 37] width 14 height 18
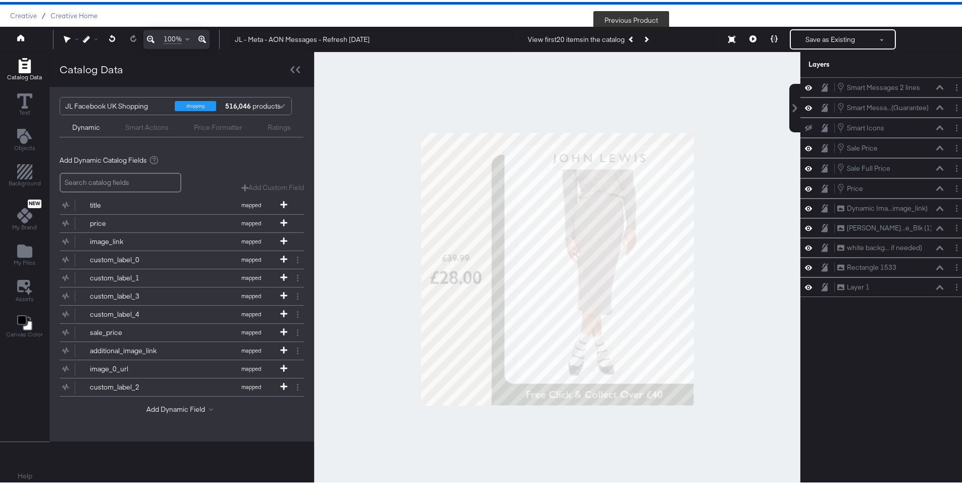
click at [632, 39] on button "Previous Product" at bounding box center [632, 37] width 14 height 18
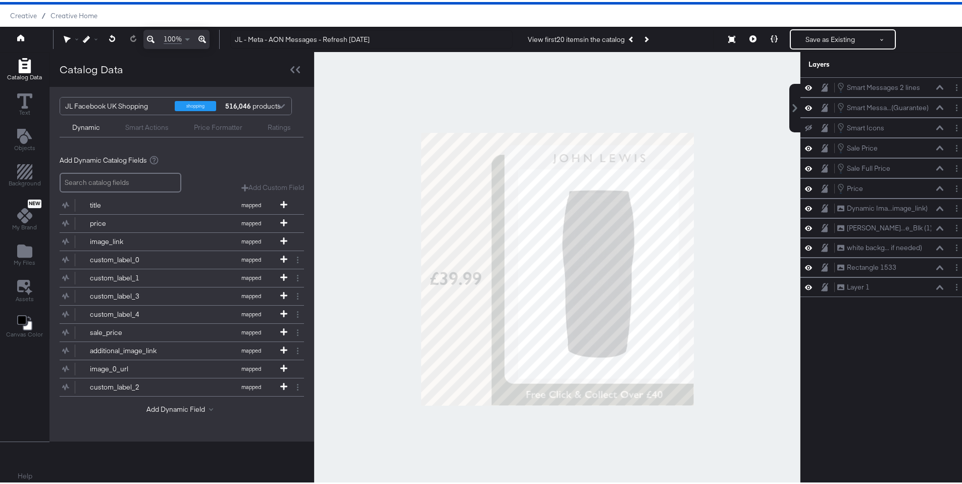
click at [655, 41] on div "View first 20 items in the catalog Next Product" at bounding box center [616, 37] width 193 height 18
click at [650, 40] on button "Next Product" at bounding box center [646, 37] width 14 height 18
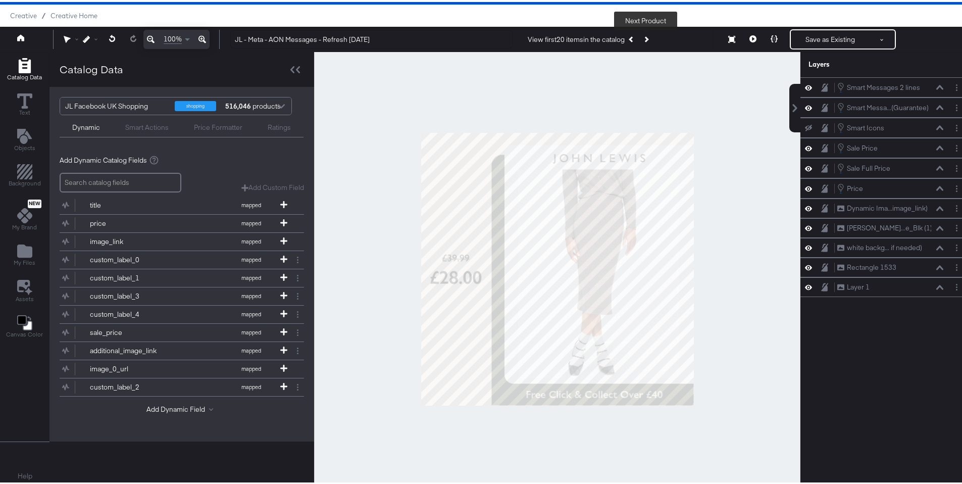
click at [650, 40] on button "Next Product" at bounding box center [646, 37] width 14 height 18
click at [805, 227] on icon at bounding box center [808, 226] width 7 height 9
click at [805, 227] on icon at bounding box center [808, 226] width 7 height 7
click at [805, 243] on icon at bounding box center [808, 245] width 7 height 9
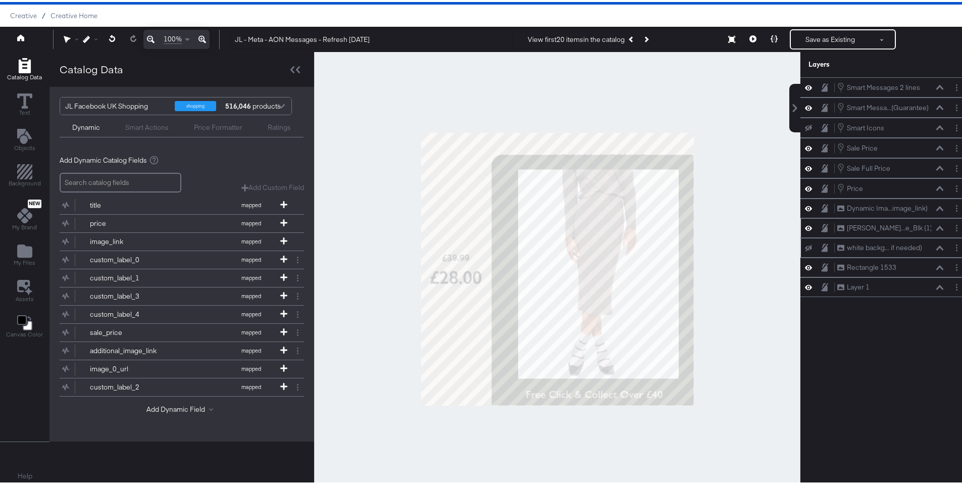
click at [805, 243] on icon at bounding box center [808, 246] width 7 height 7
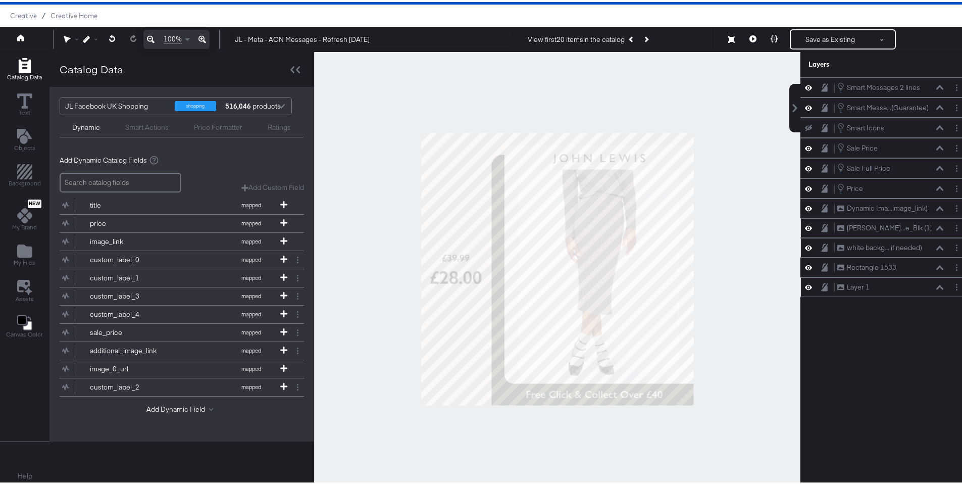
click at [805, 283] on icon at bounding box center [808, 285] width 7 height 9
click at [805, 283] on icon at bounding box center [808, 285] width 7 height 7
click at [951, 289] on button "Layer Options" at bounding box center [956, 285] width 11 height 11
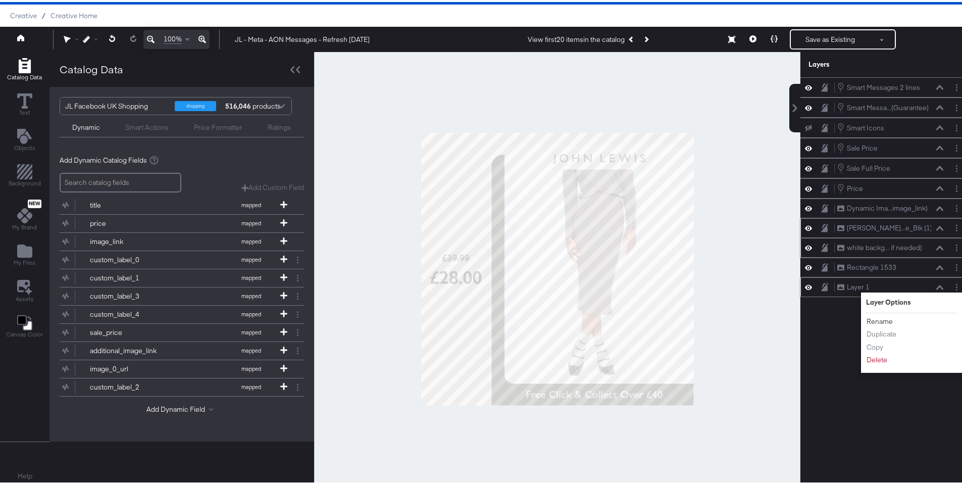
click at [871, 320] on button "Rename" at bounding box center [879, 319] width 27 height 11
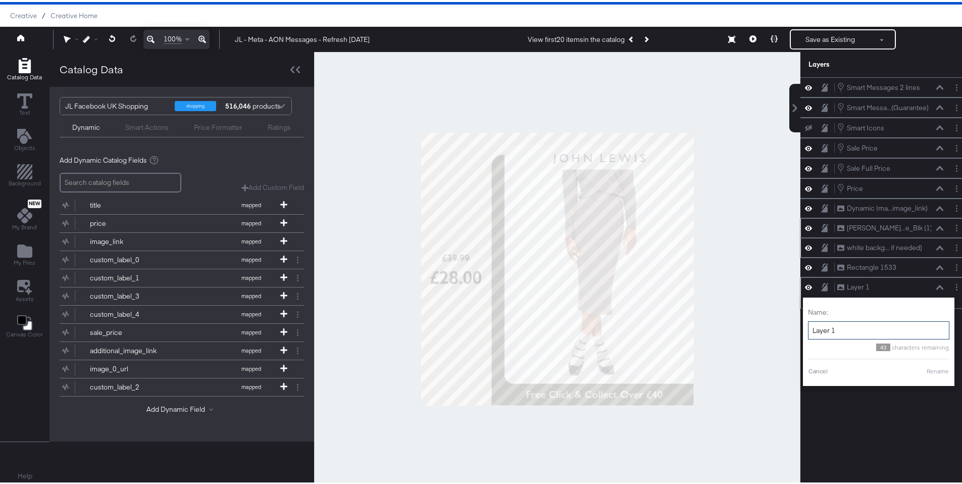
click at [850, 324] on input "Layer 1" at bounding box center [878, 328] width 141 height 19
type input "b"
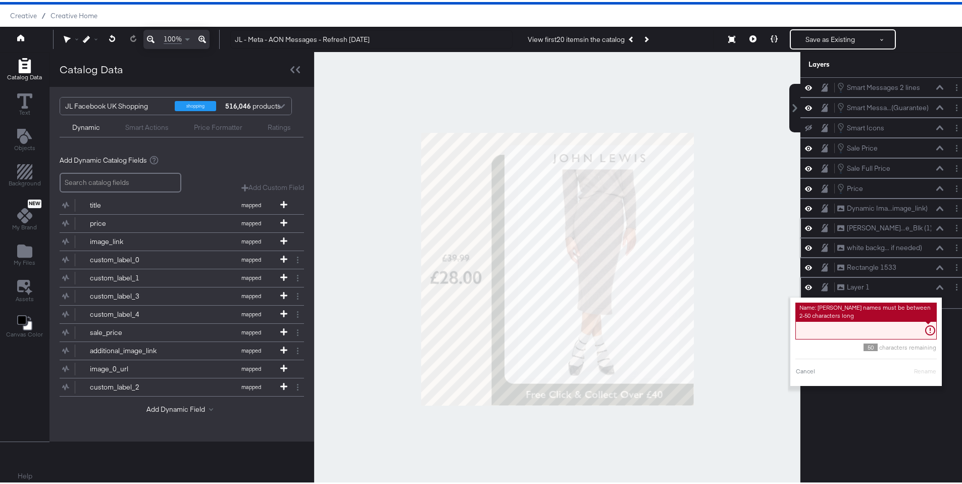
type input "b"
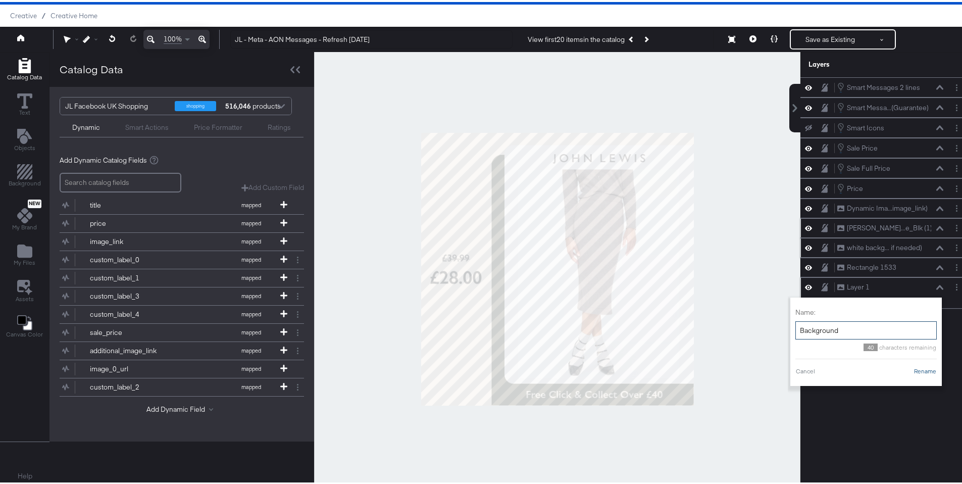
type input "Background"
click at [916, 371] on button "Rename" at bounding box center [924, 369] width 23 height 9
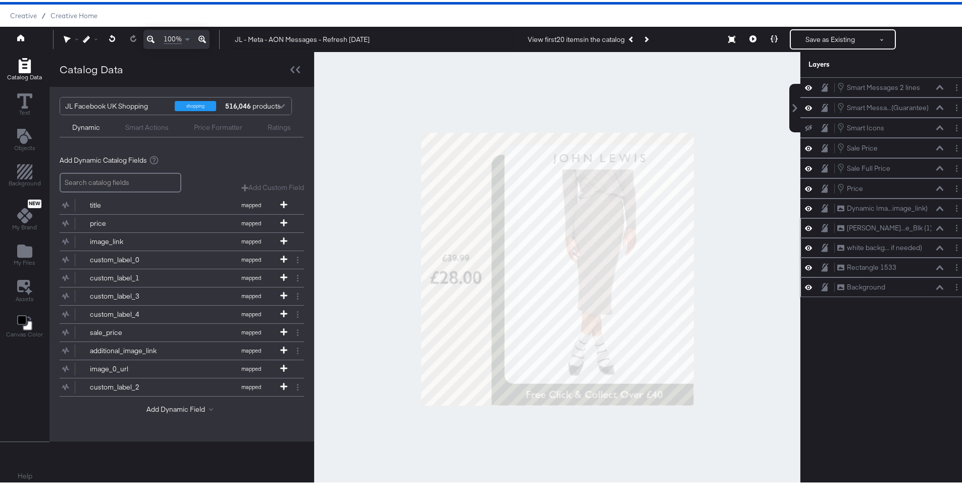
click at [805, 268] on icon at bounding box center [808, 265] width 7 height 9
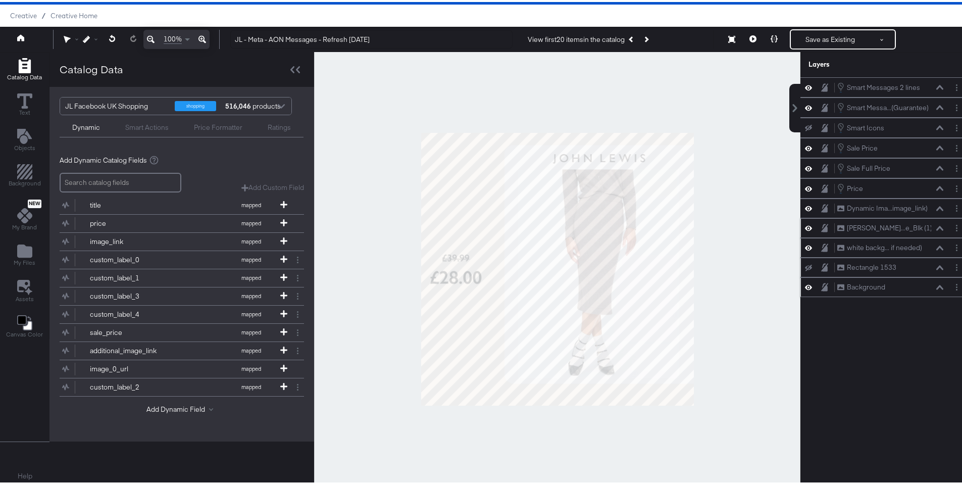
click at [805, 268] on icon at bounding box center [808, 266] width 7 height 7
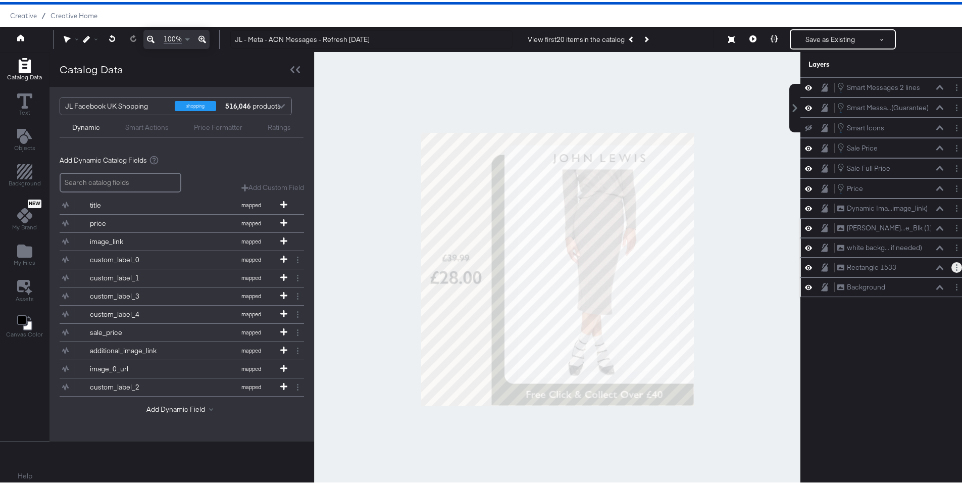
click at [956, 268] on circle "Layer Options" at bounding box center [957, 268] width 2 height 2
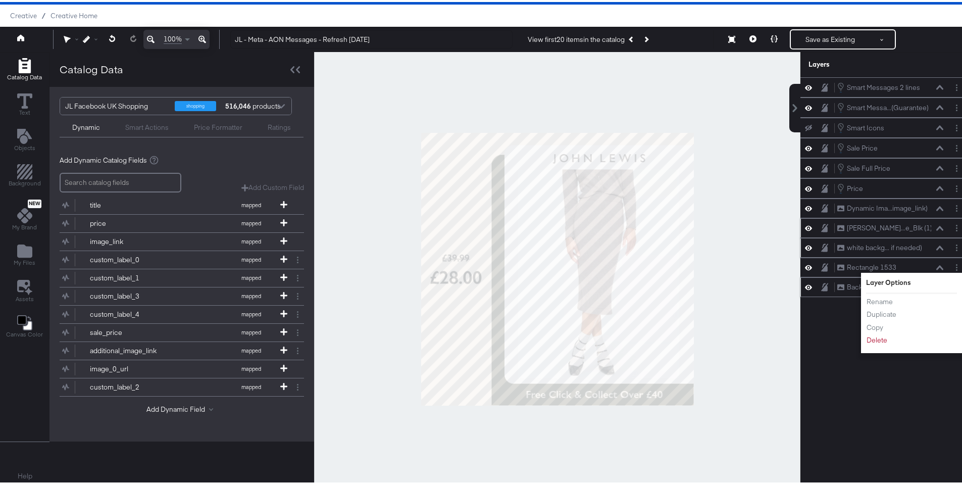
click at [817, 329] on div "Smart Messages 2 lines Smart Messages 2 lines Smart Messa...(Guarantee) Smart M…" at bounding box center [879, 271] width 182 height 393
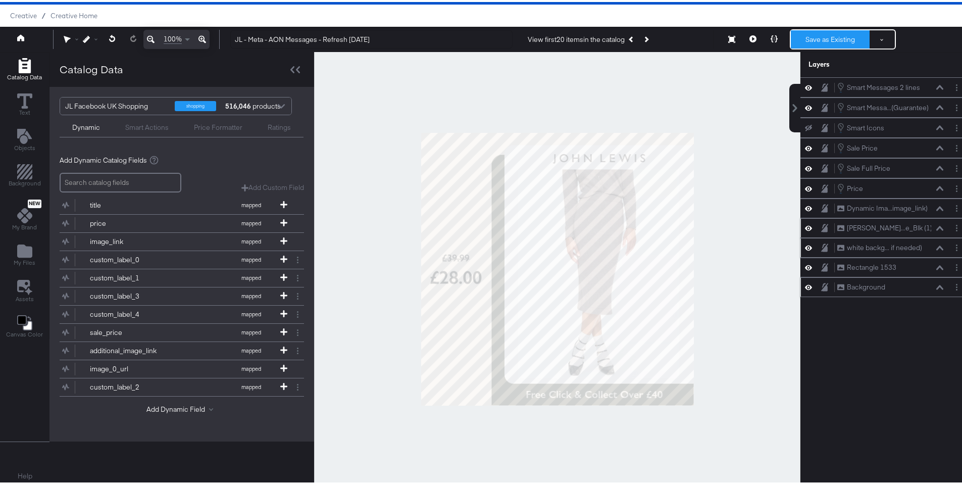
click at [821, 34] on button "Save as Existing" at bounding box center [830, 37] width 79 height 18
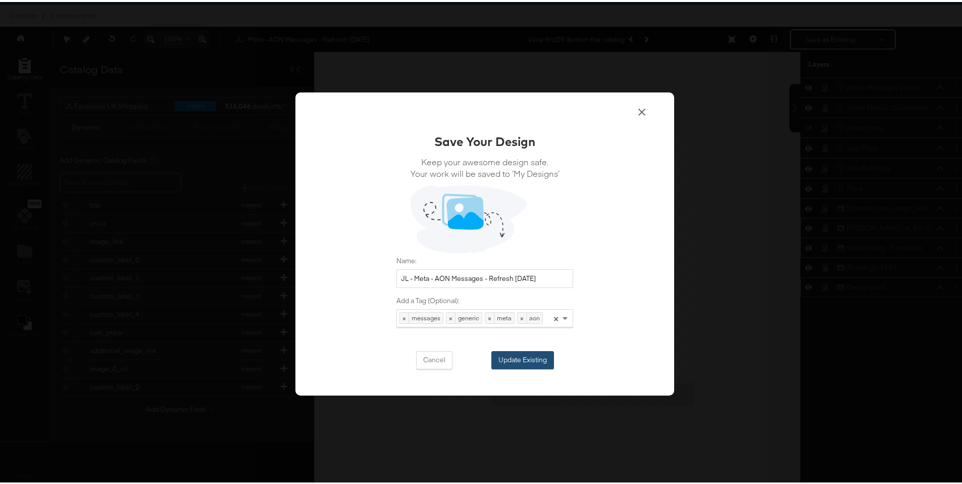
click at [525, 355] on button "Update Existing" at bounding box center [522, 358] width 63 height 18
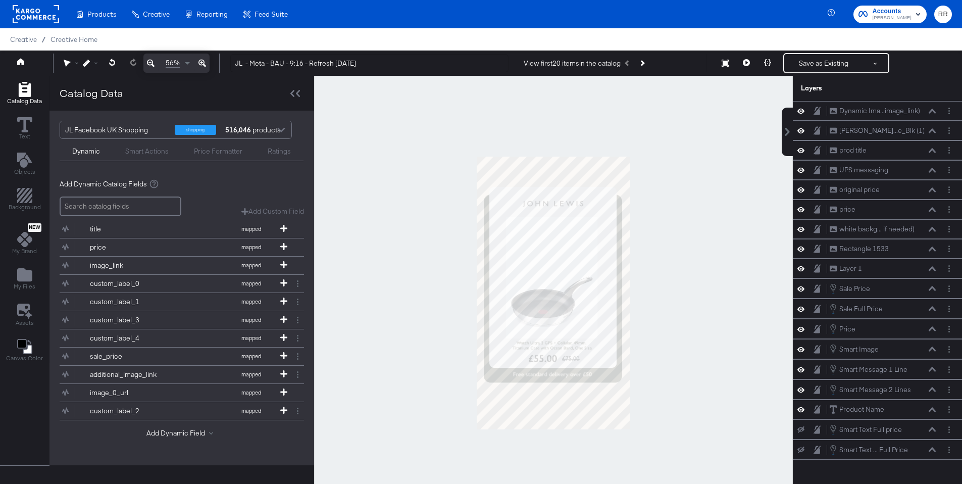
scroll to position [26, 0]
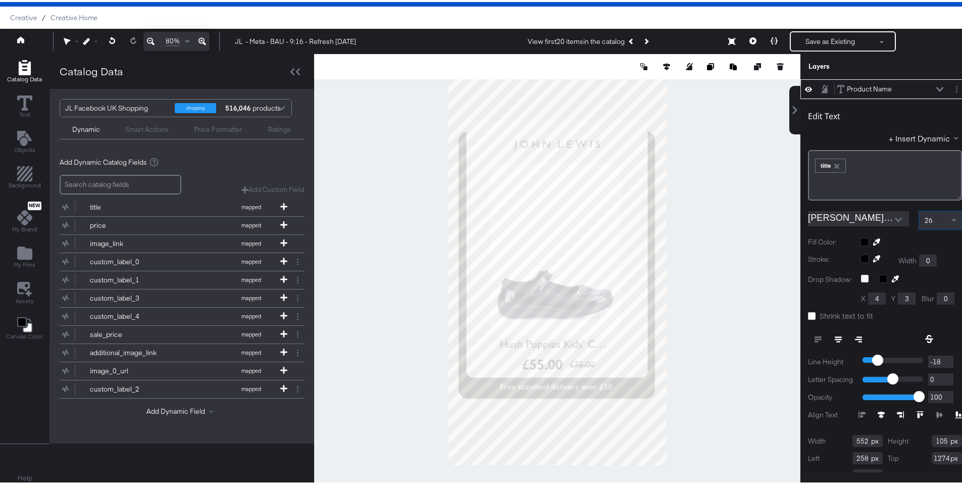
scroll to position [1, 0]
click at [949, 218] on span at bounding box center [955, 218] width 13 height 17
click at [949, 221] on span at bounding box center [955, 218] width 13 height 17
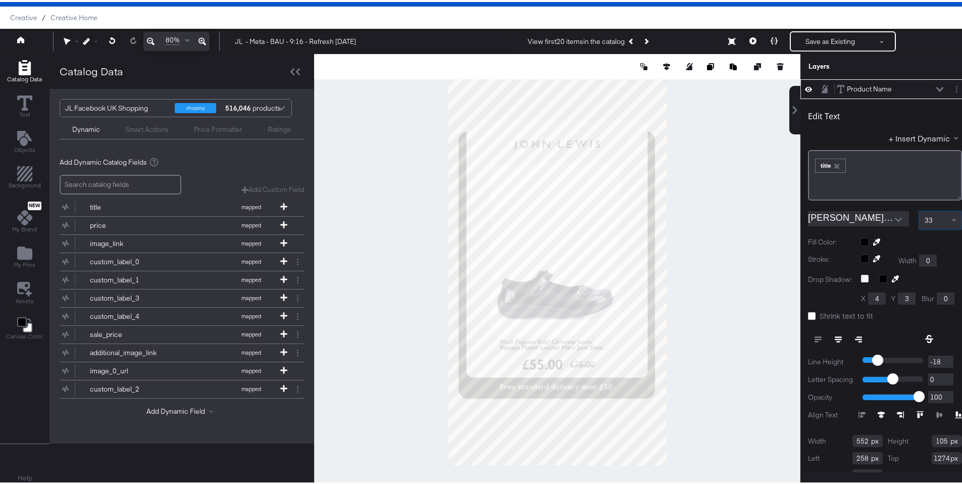
click at [949, 213] on span at bounding box center [955, 218] width 13 height 17
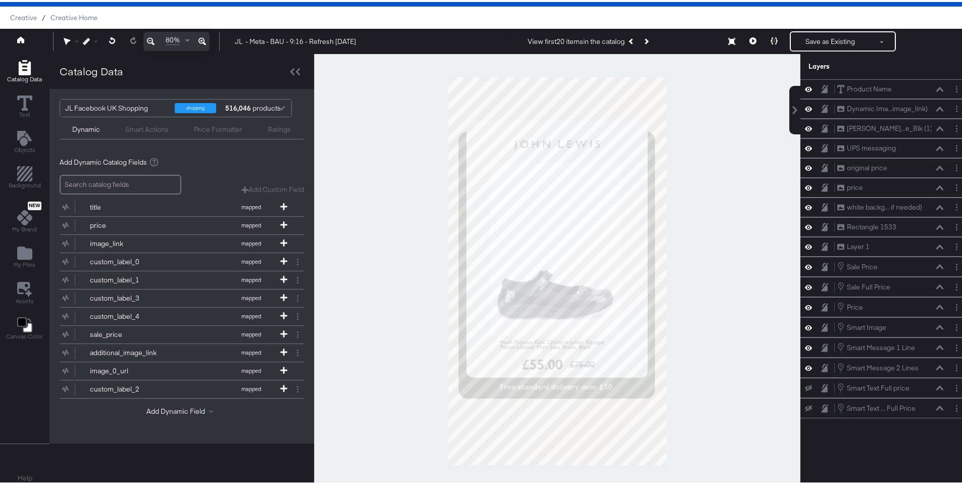
click at [716, 332] on div at bounding box center [557, 269] width 486 height 434
click at [627, 39] on button "Previous Product" at bounding box center [632, 39] width 14 height 18
click at [642, 38] on button "Next Product" at bounding box center [646, 39] width 14 height 18
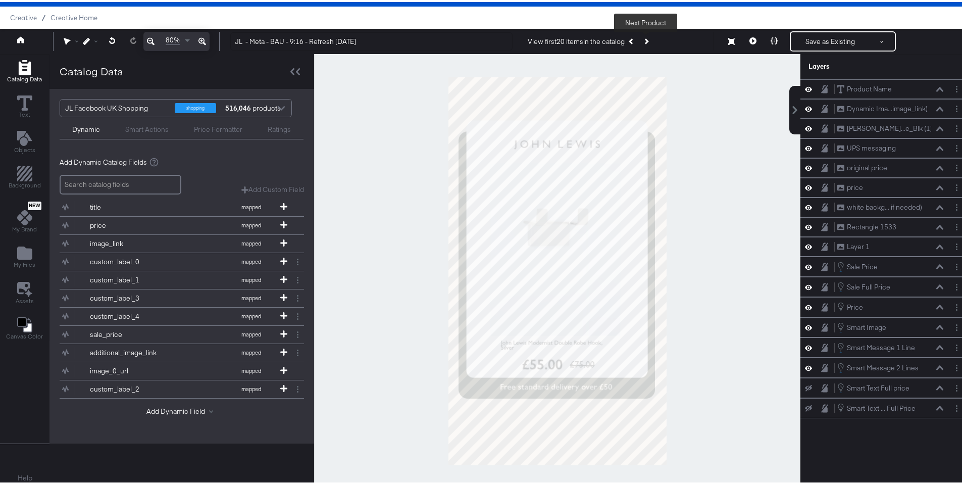
click at [642, 38] on button "Next Product" at bounding box center [646, 39] width 14 height 18
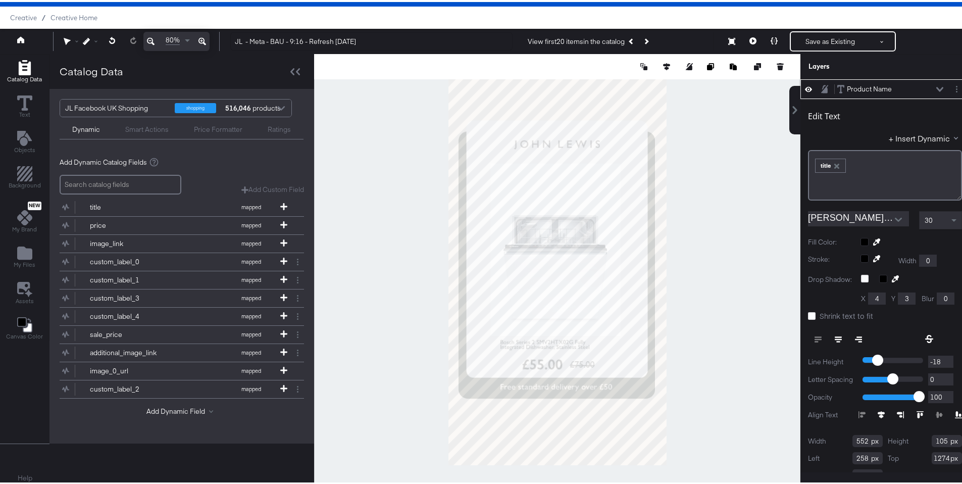
click at [835, 335] on icon at bounding box center [838, 334] width 7 height 1
click at [646, 44] on button "Next Product" at bounding box center [646, 39] width 14 height 18
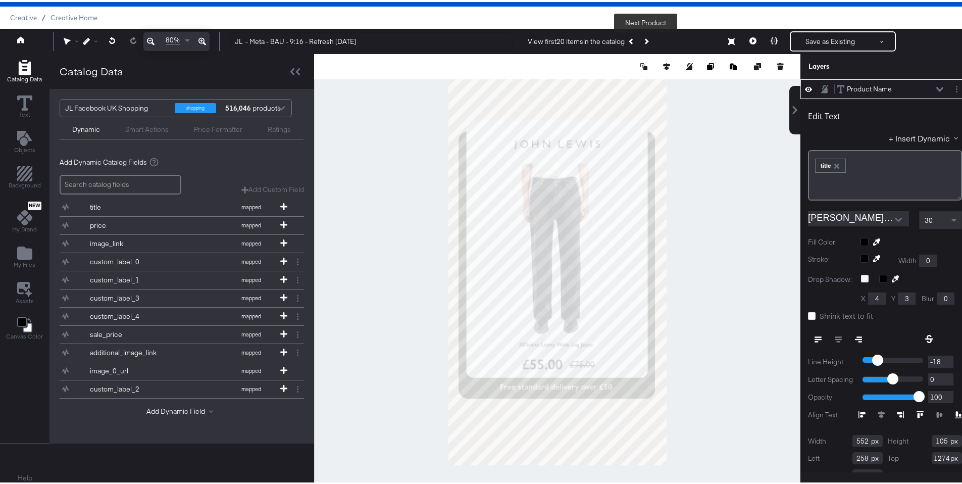
click at [646, 44] on button "Next Product" at bounding box center [646, 39] width 14 height 18
click at [645, 44] on button "Next Product" at bounding box center [646, 39] width 14 height 18
click at [644, 44] on button "Next Product" at bounding box center [646, 39] width 14 height 18
click at [712, 276] on div at bounding box center [557, 269] width 486 height 434
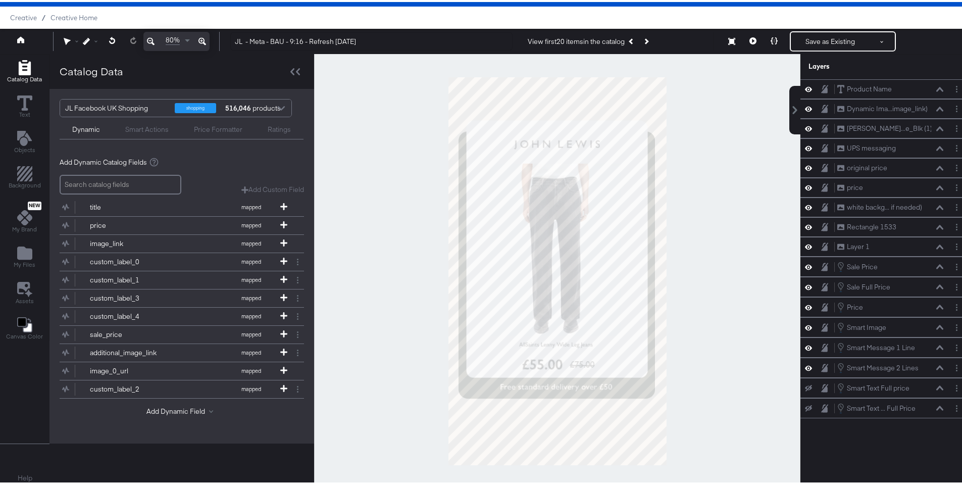
click at [707, 206] on div at bounding box center [557, 269] width 486 height 434
click at [956, 346] on icon "Layer Options" at bounding box center [957, 345] width 2 height 7
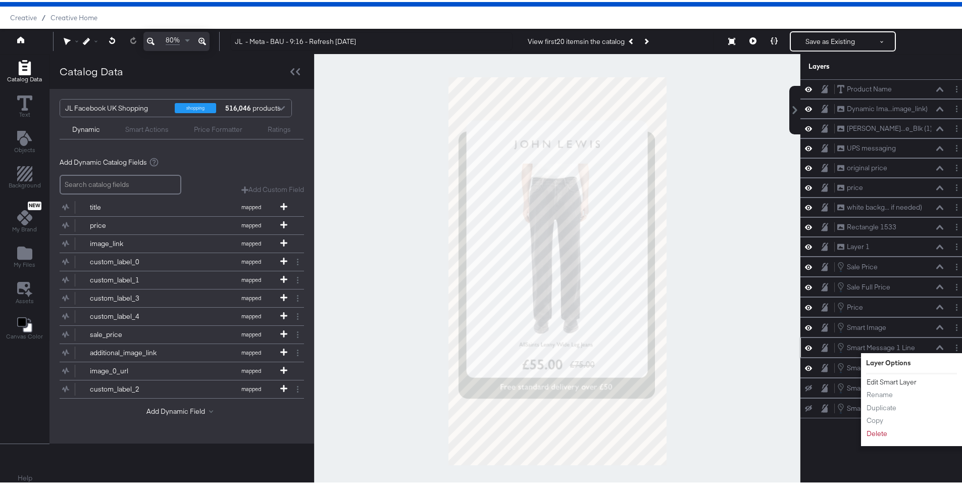
click at [894, 381] on button "Edit Smart Layer" at bounding box center [891, 380] width 51 height 11
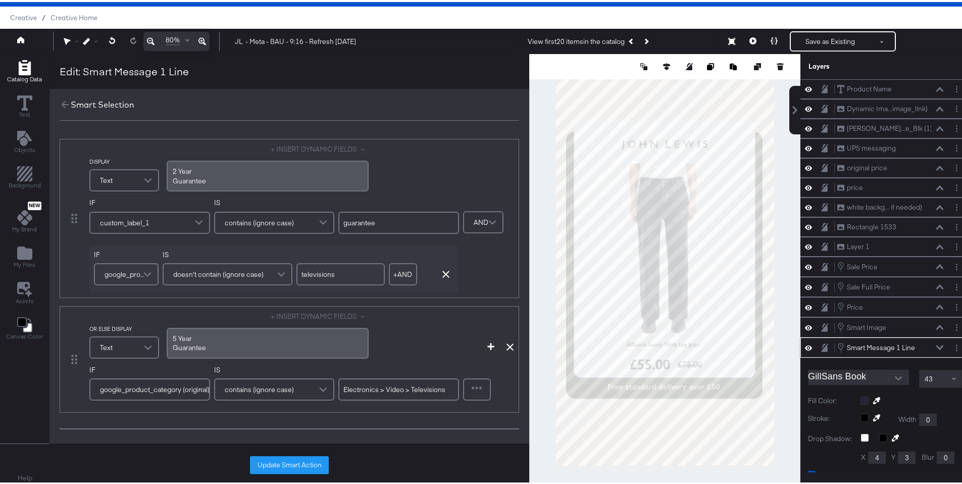
scroll to position [184, 0]
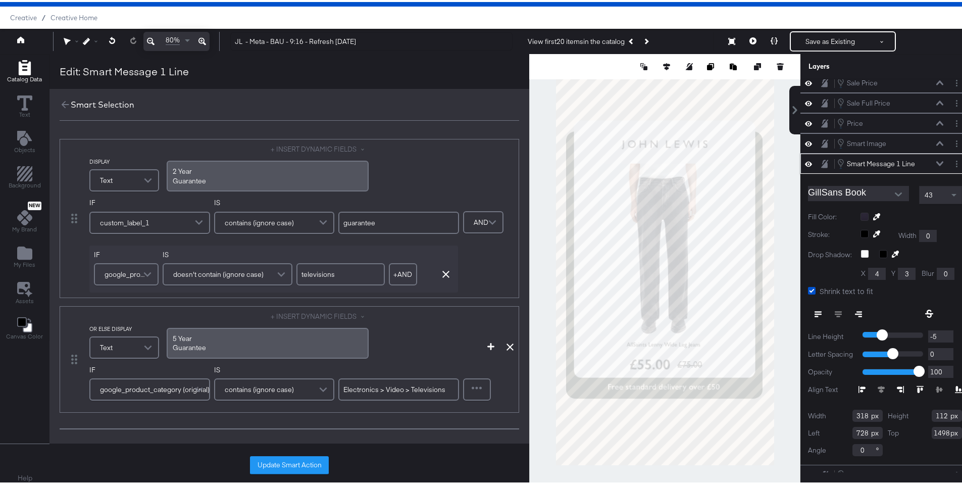
click at [170, 177] on div "2 ﻿Year Guarantee" at bounding box center [268, 174] width 202 height 31
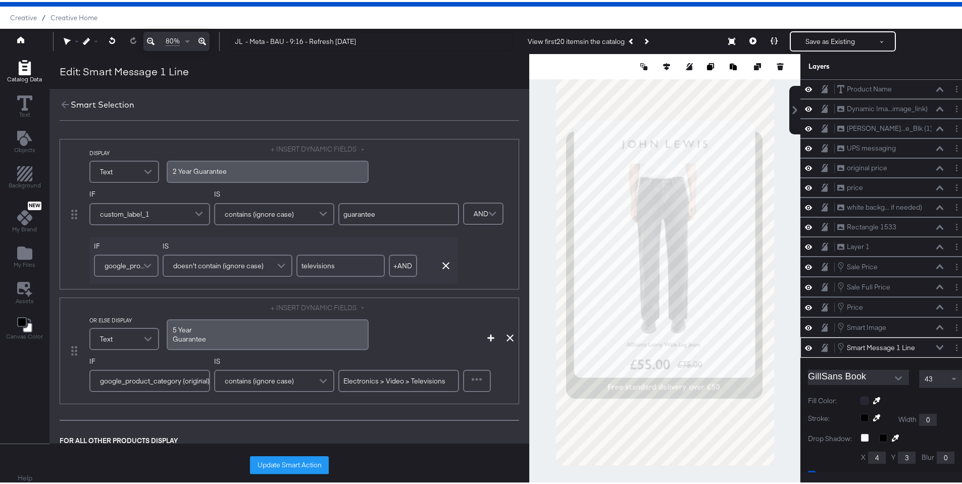
scroll to position [184, 0]
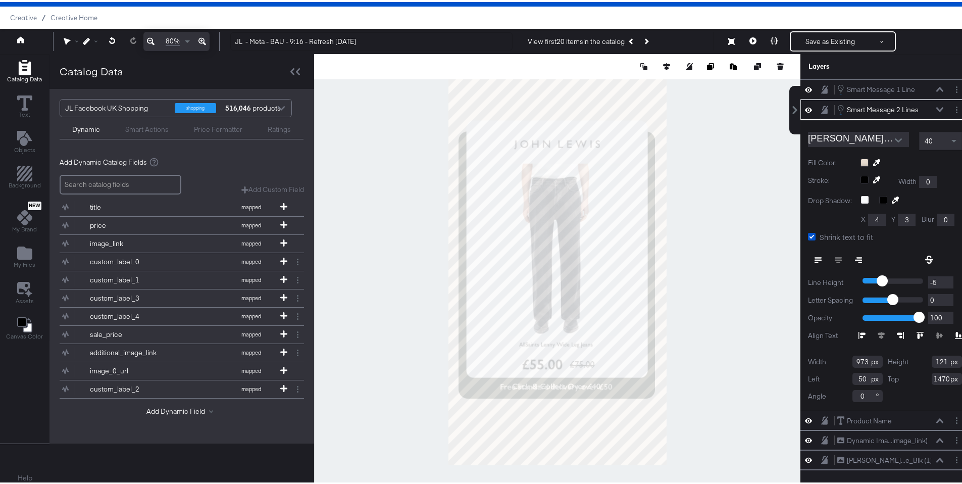
scroll to position [1, 0]
click at [936, 85] on icon at bounding box center [939, 87] width 7 height 5
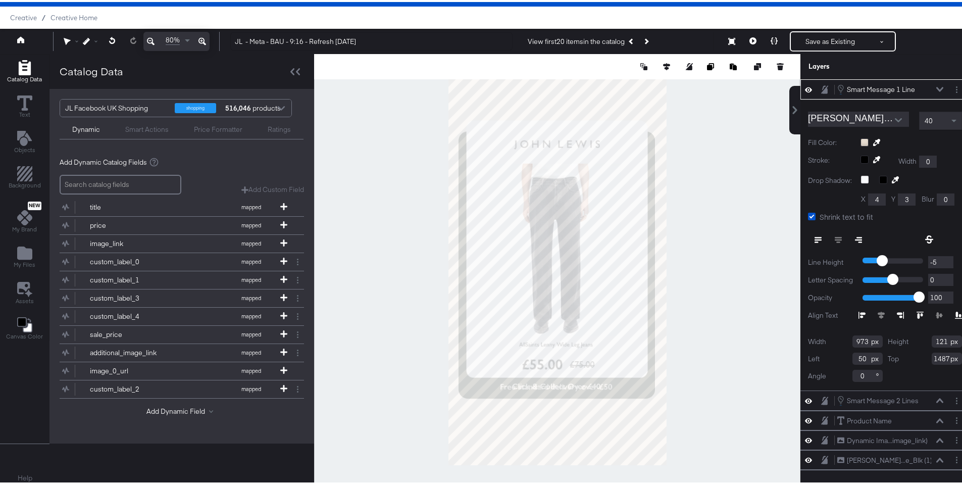
click at [932, 357] on input "1487" at bounding box center [947, 356] width 30 height 12
type input "1470"
click at [905, 374] on div "Width 973 Height 121 Left 50 Top 1470 Angle 0" at bounding box center [885, 356] width 154 height 46
click at [936, 88] on icon at bounding box center [939, 87] width 7 height 5
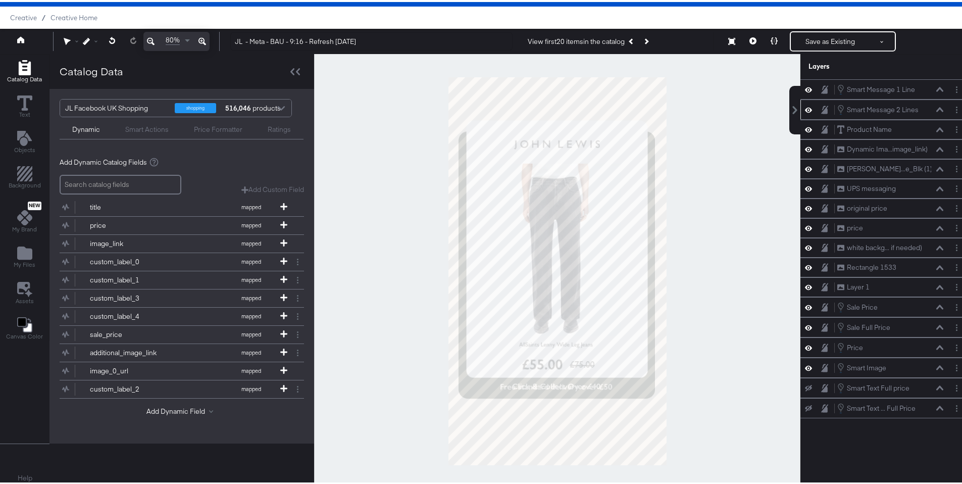
click at [936, 107] on icon at bounding box center [939, 107] width 7 height 5
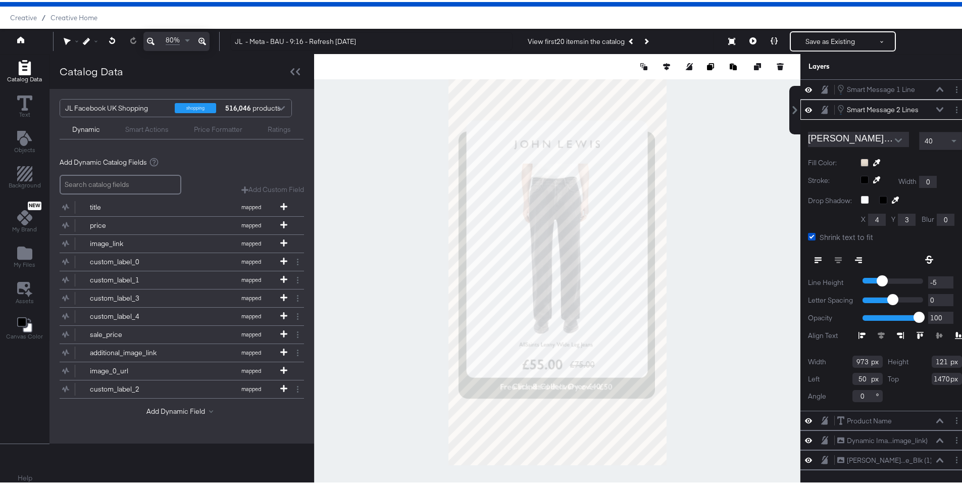
click at [933, 107] on div "Smart Message 2 Lines Smart Message 2 Lines" at bounding box center [893, 107] width 113 height 11
click at [936, 105] on icon at bounding box center [939, 107] width 7 height 5
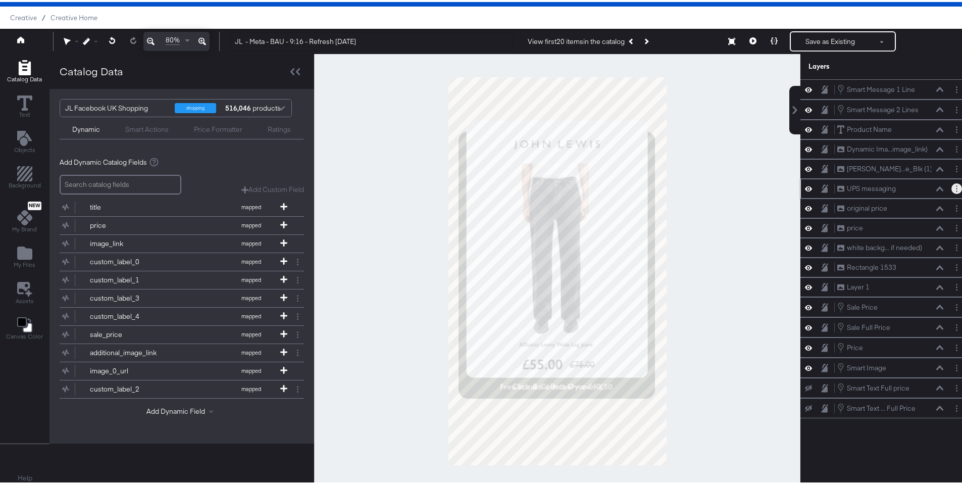
click at [951, 189] on button "Layer Options" at bounding box center [956, 186] width 11 height 11
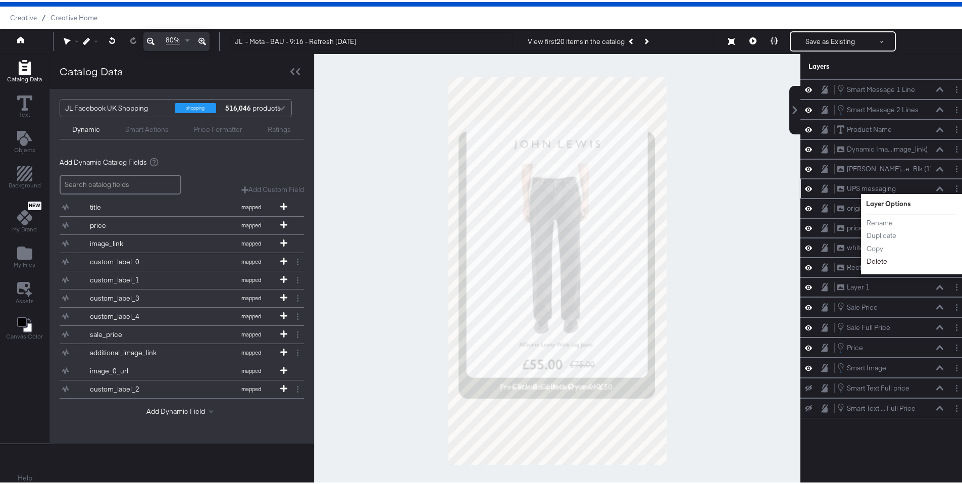
click at [873, 258] on button "Delete" at bounding box center [877, 259] width 22 height 11
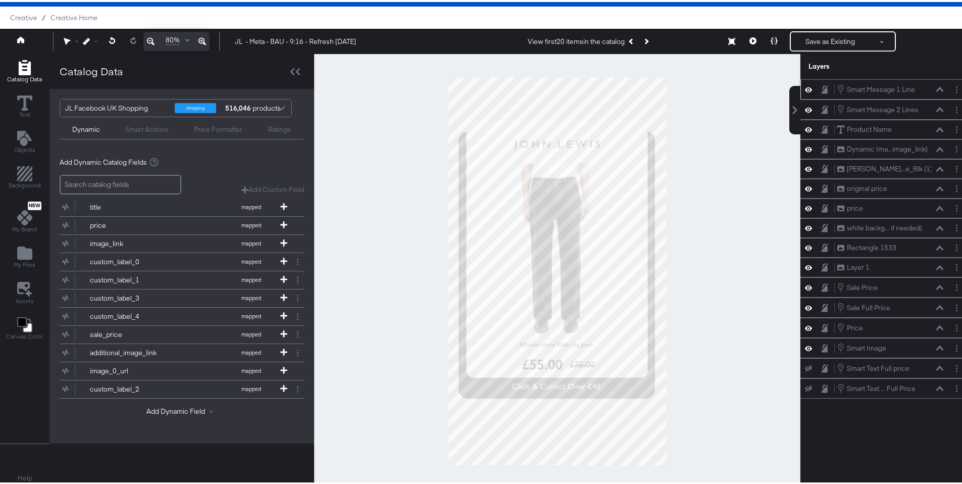
click at [936, 86] on icon at bounding box center [939, 87] width 7 height 5
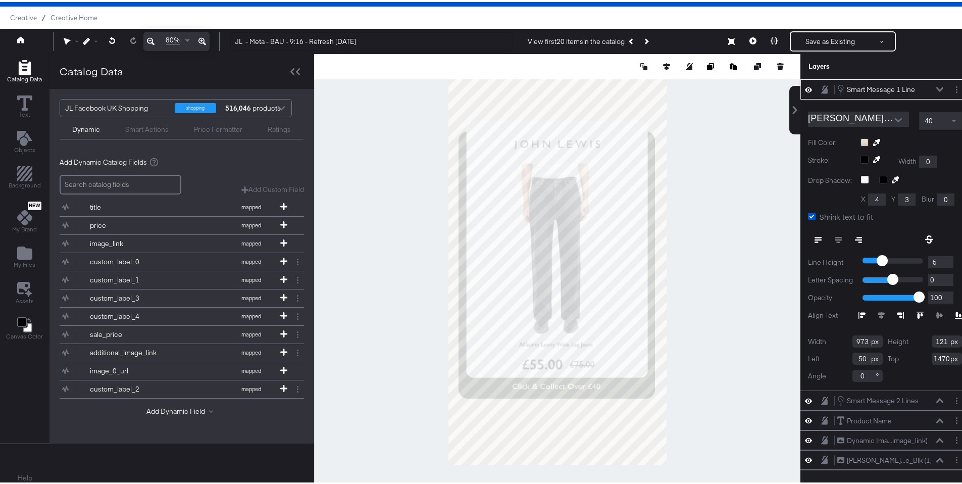
click at [930, 86] on div "Smart Message 1 Line Smart Message 1 Line" at bounding box center [893, 87] width 113 height 11
click at [936, 89] on icon at bounding box center [939, 87] width 7 height 5
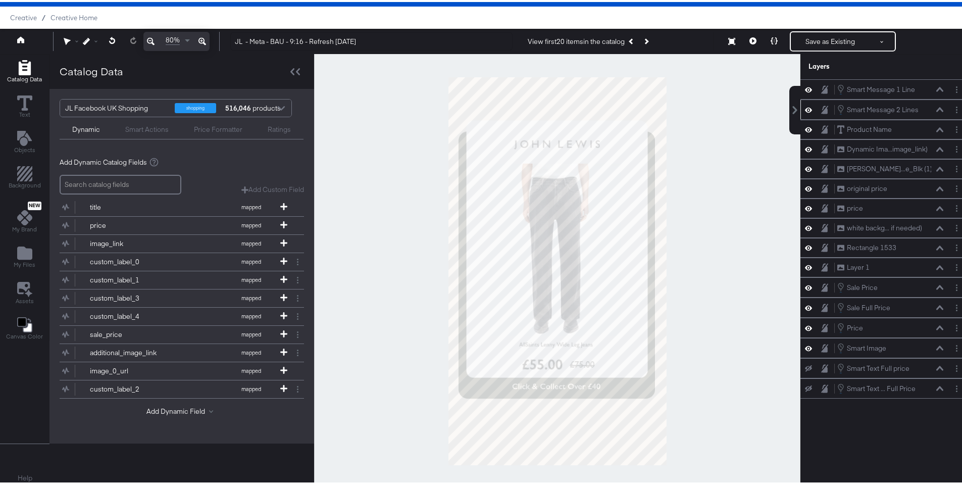
click at [936, 106] on icon at bounding box center [939, 107] width 7 height 5
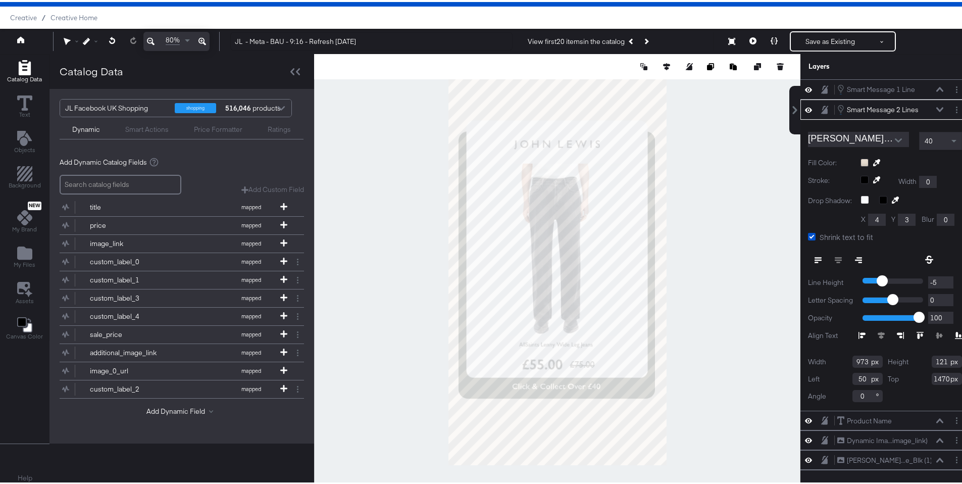
click at [931, 106] on div "Smart Message 2 Lines Smart Message 2 Lines" at bounding box center [893, 107] width 113 height 11
click at [936, 109] on button at bounding box center [940, 108] width 8 height 6
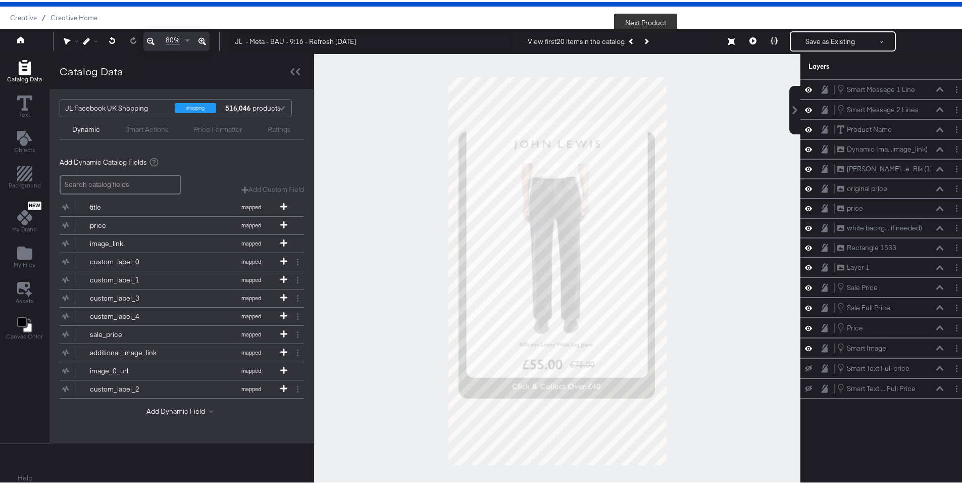
click at [646, 43] on button "Next Product" at bounding box center [646, 39] width 14 height 18
click at [648, 42] on button "Next Product" at bounding box center [646, 39] width 14 height 18
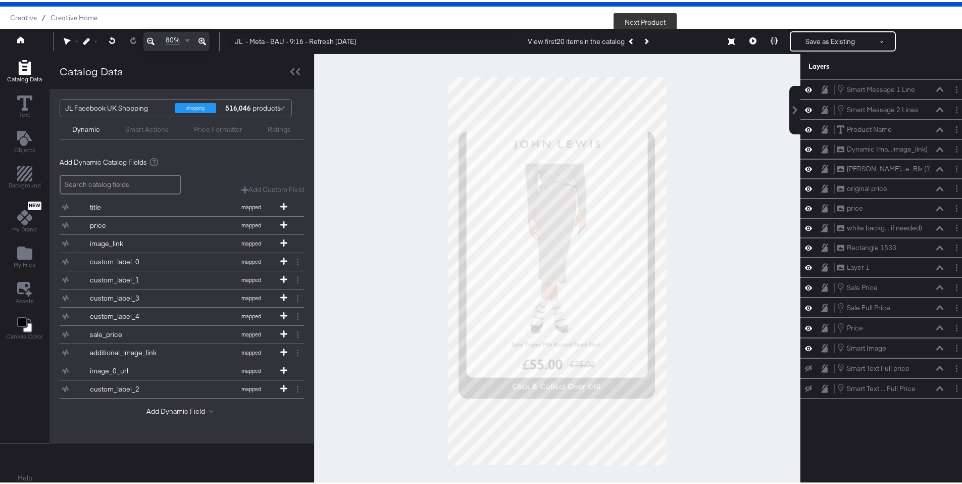
click at [648, 42] on button "Next Product" at bounding box center [646, 39] width 14 height 18
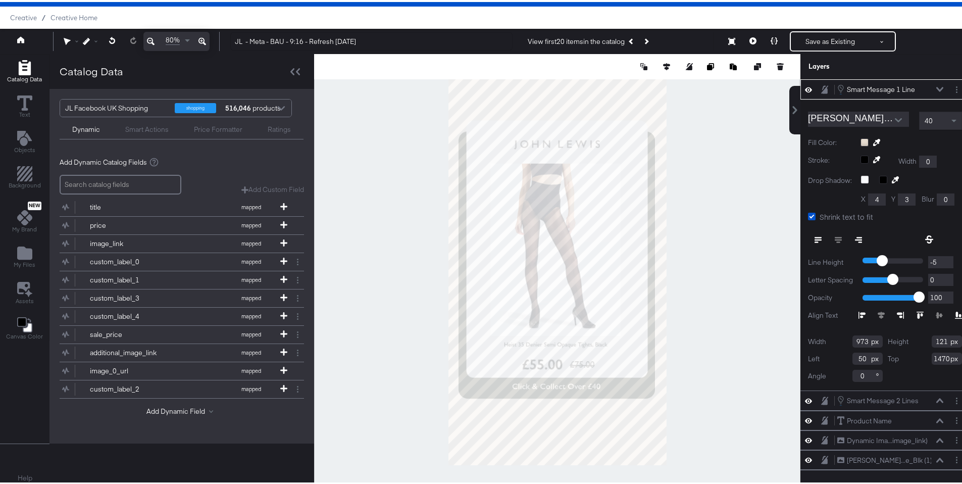
click at [936, 88] on icon at bounding box center [939, 87] width 7 height 5
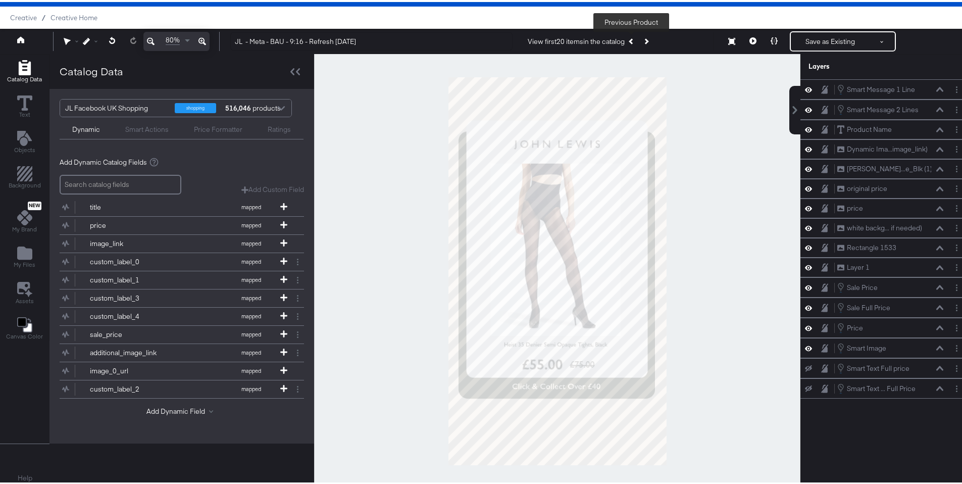
click at [628, 40] on button "Previous Product" at bounding box center [632, 39] width 14 height 18
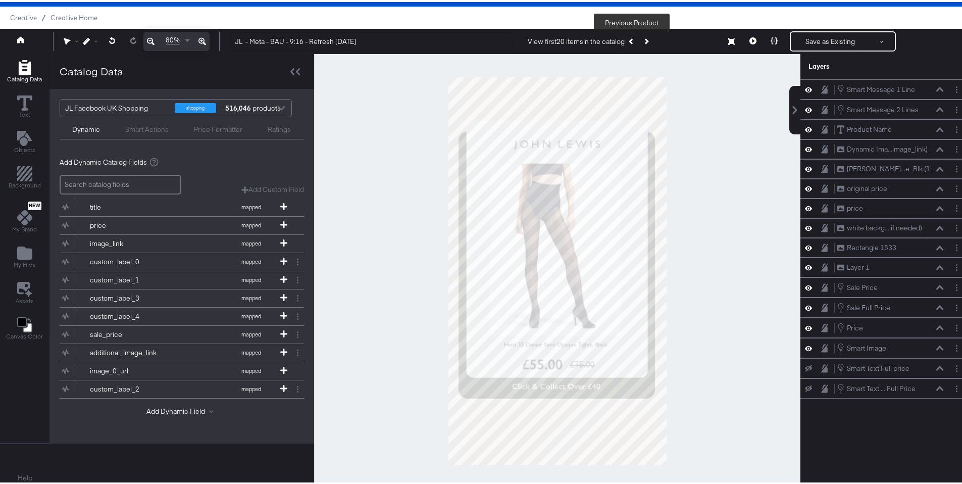
click at [628, 40] on button "Previous Product" at bounding box center [632, 39] width 14 height 18
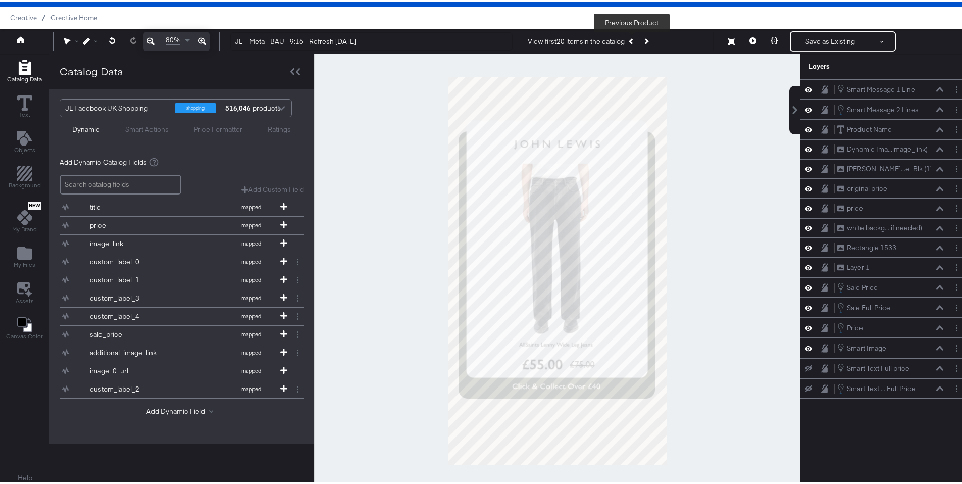
click at [628, 40] on button "Previous Product" at bounding box center [632, 39] width 14 height 18
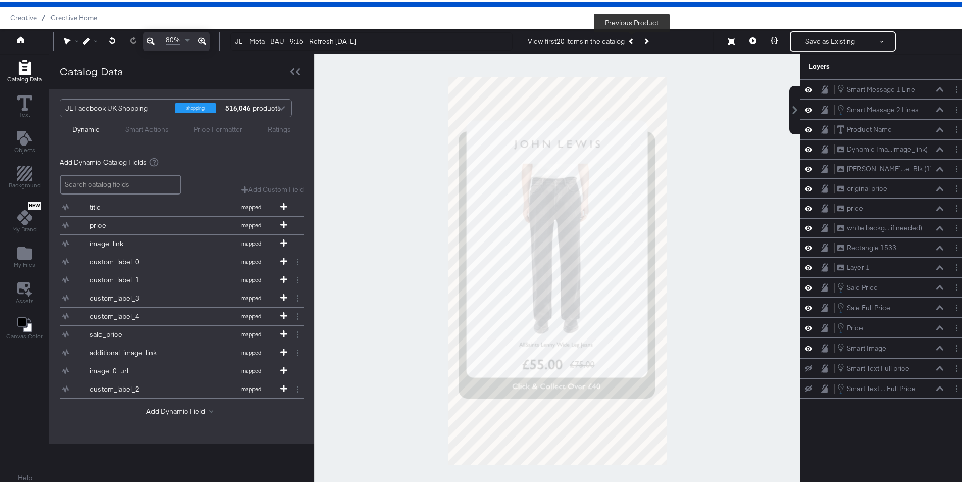
click at [628, 40] on button "Previous Product" at bounding box center [632, 39] width 14 height 18
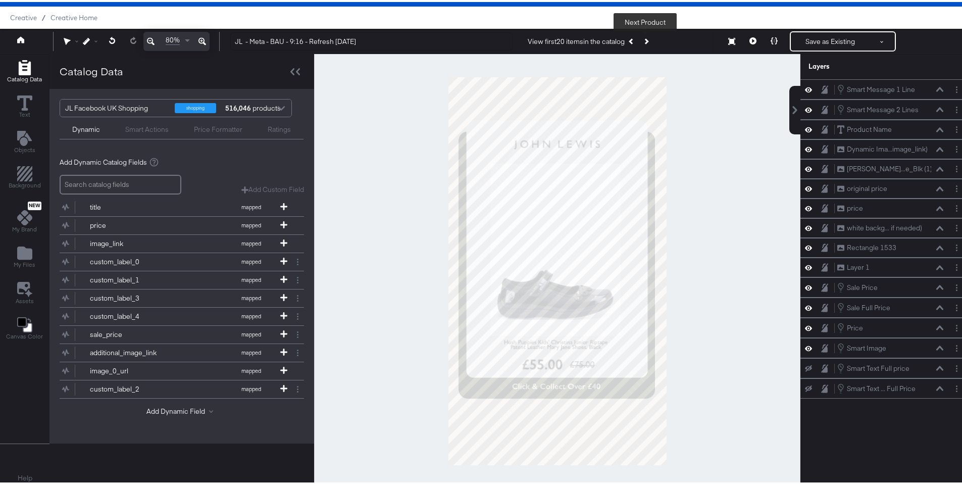
click at [646, 40] on icon "Next Product" at bounding box center [646, 39] width 6 height 6
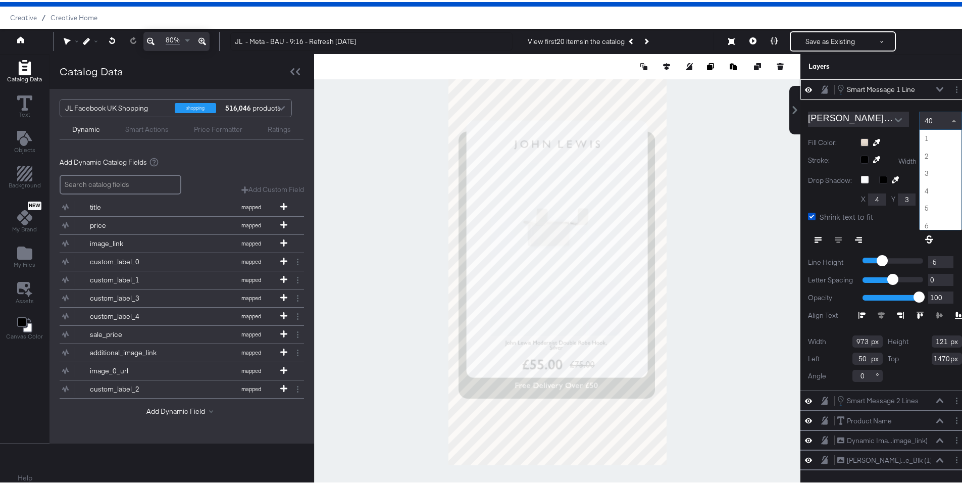
click at [949, 115] on span at bounding box center [955, 118] width 13 height 17
click at [936, 87] on icon at bounding box center [939, 87] width 7 height 5
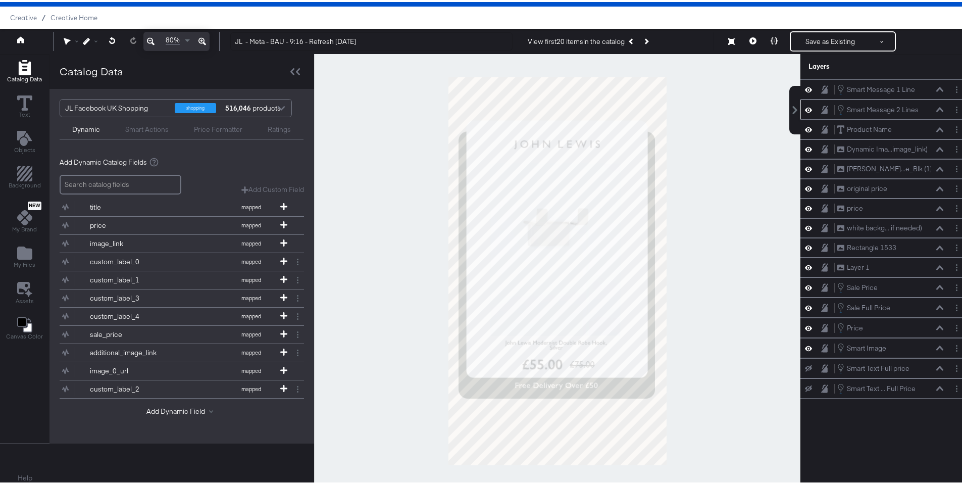
click at [936, 110] on div "Smart Message 2 Lines Smart Message 2 Lines" at bounding box center [893, 107] width 113 height 11
click at [936, 107] on icon at bounding box center [939, 107] width 7 height 5
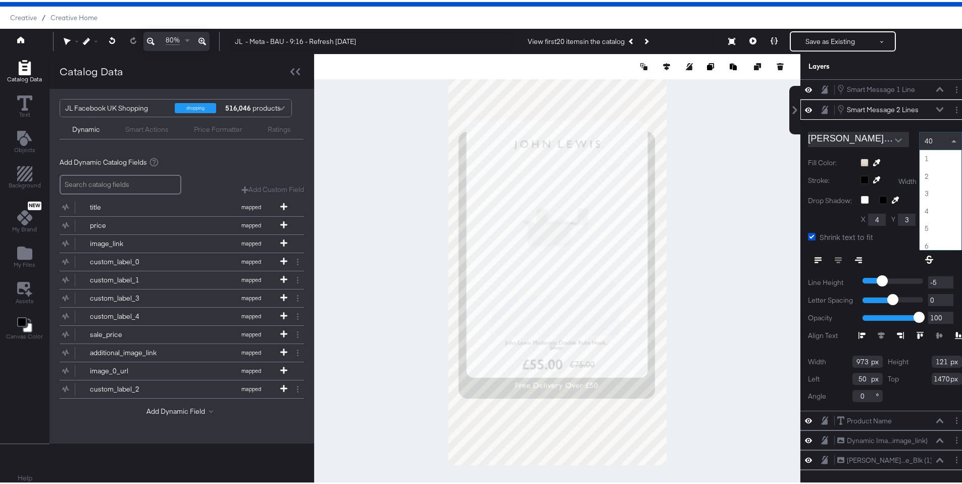
click at [949, 142] on span at bounding box center [955, 138] width 13 height 17
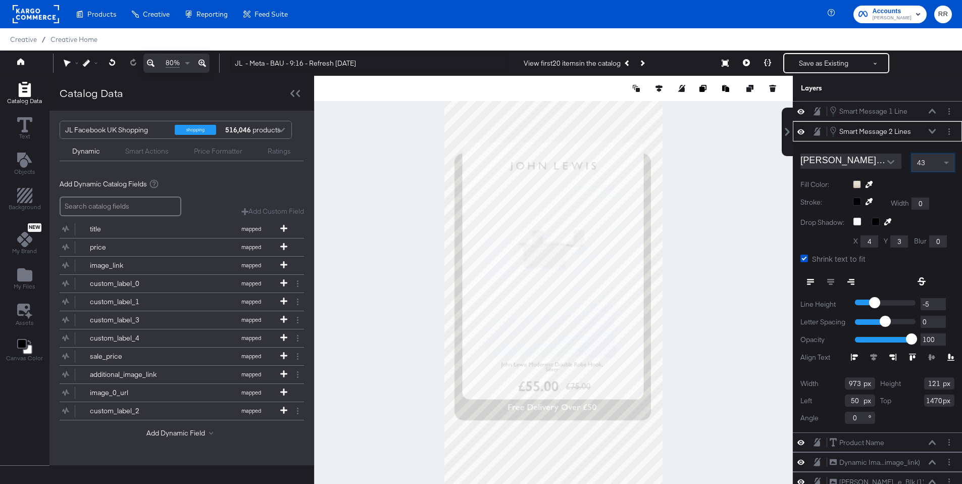
scroll to position [24, 0]
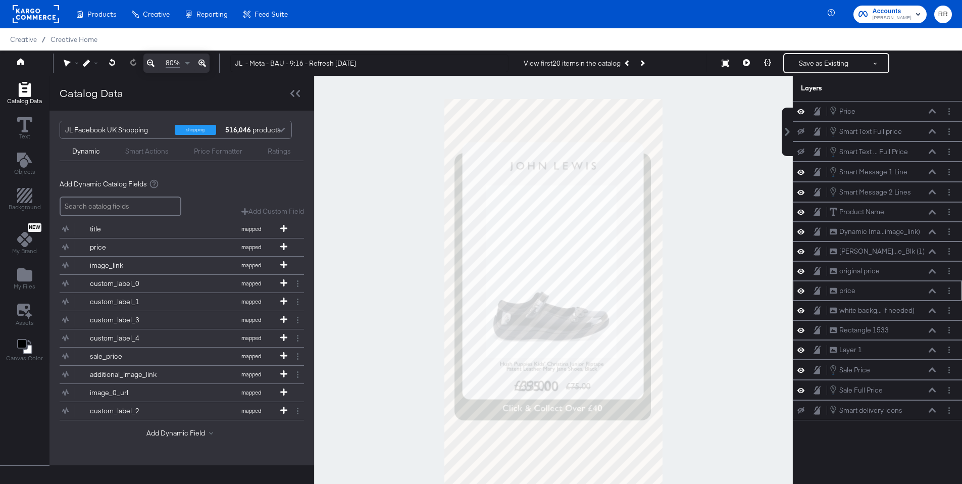
scroll to position [24, 0]
